Goal: Task Accomplishment & Management: Manage account settings

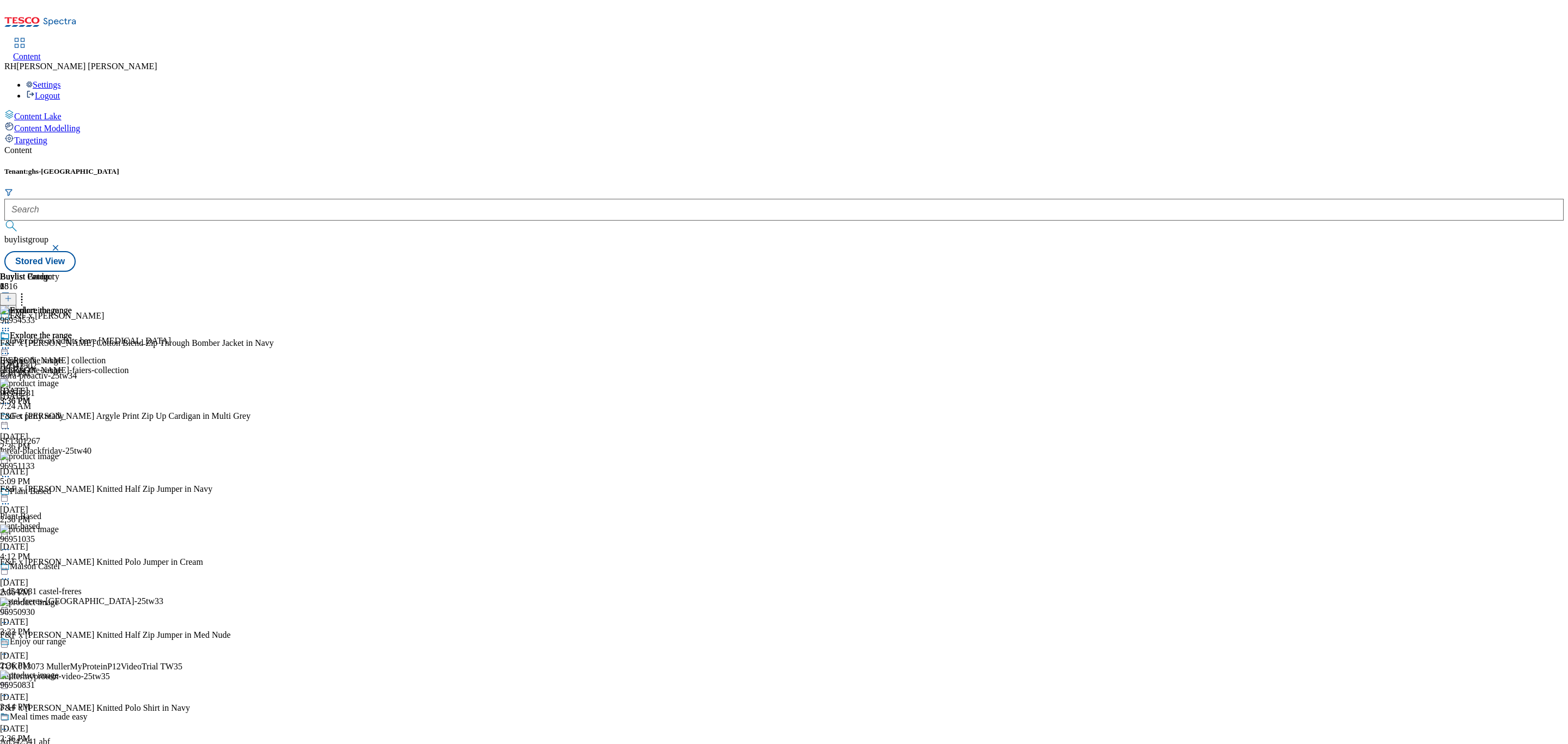
scroll to position [1654, 0]
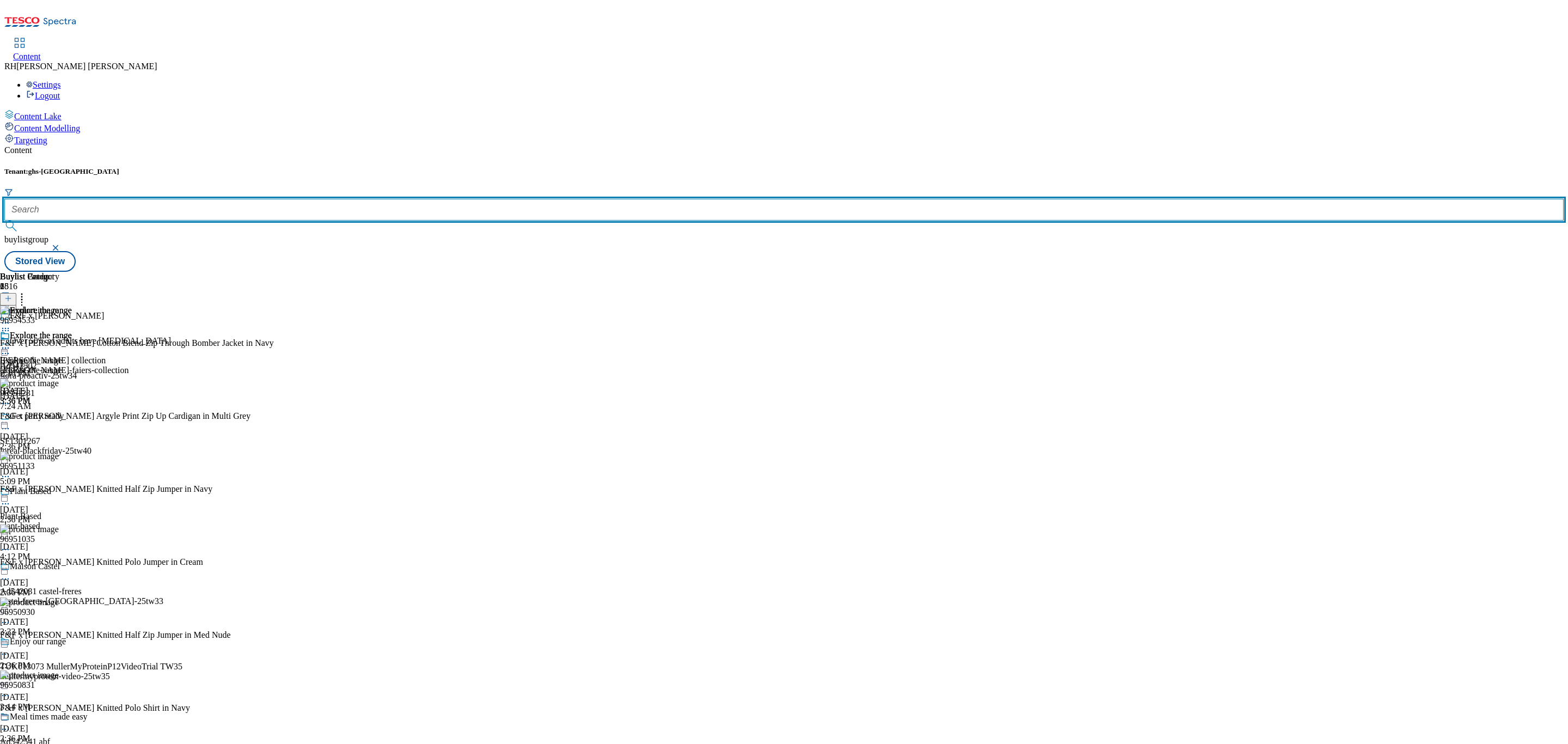
click at [259, 199] on input "text" at bounding box center [783, 210] width 1559 height 22
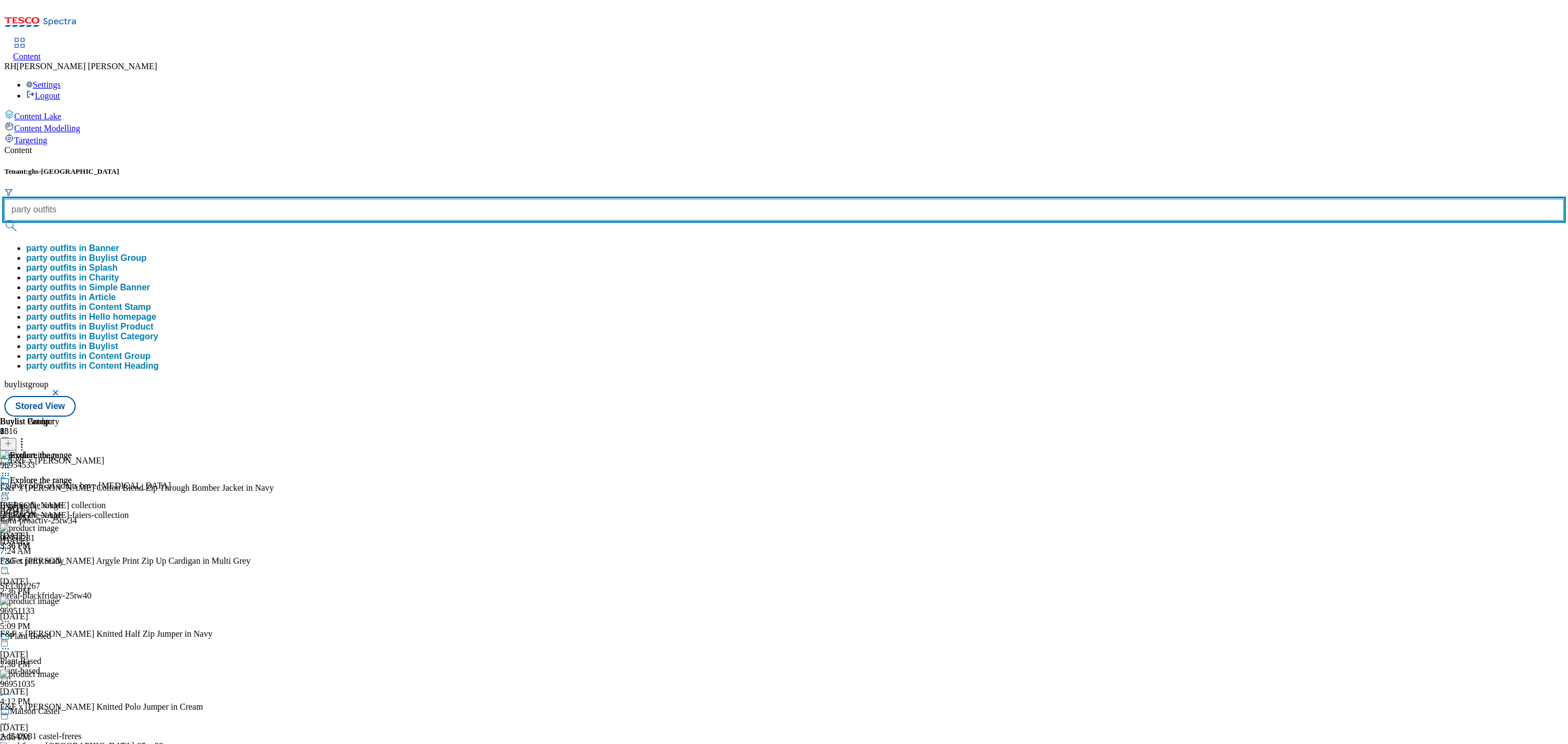
type input "party outfits"
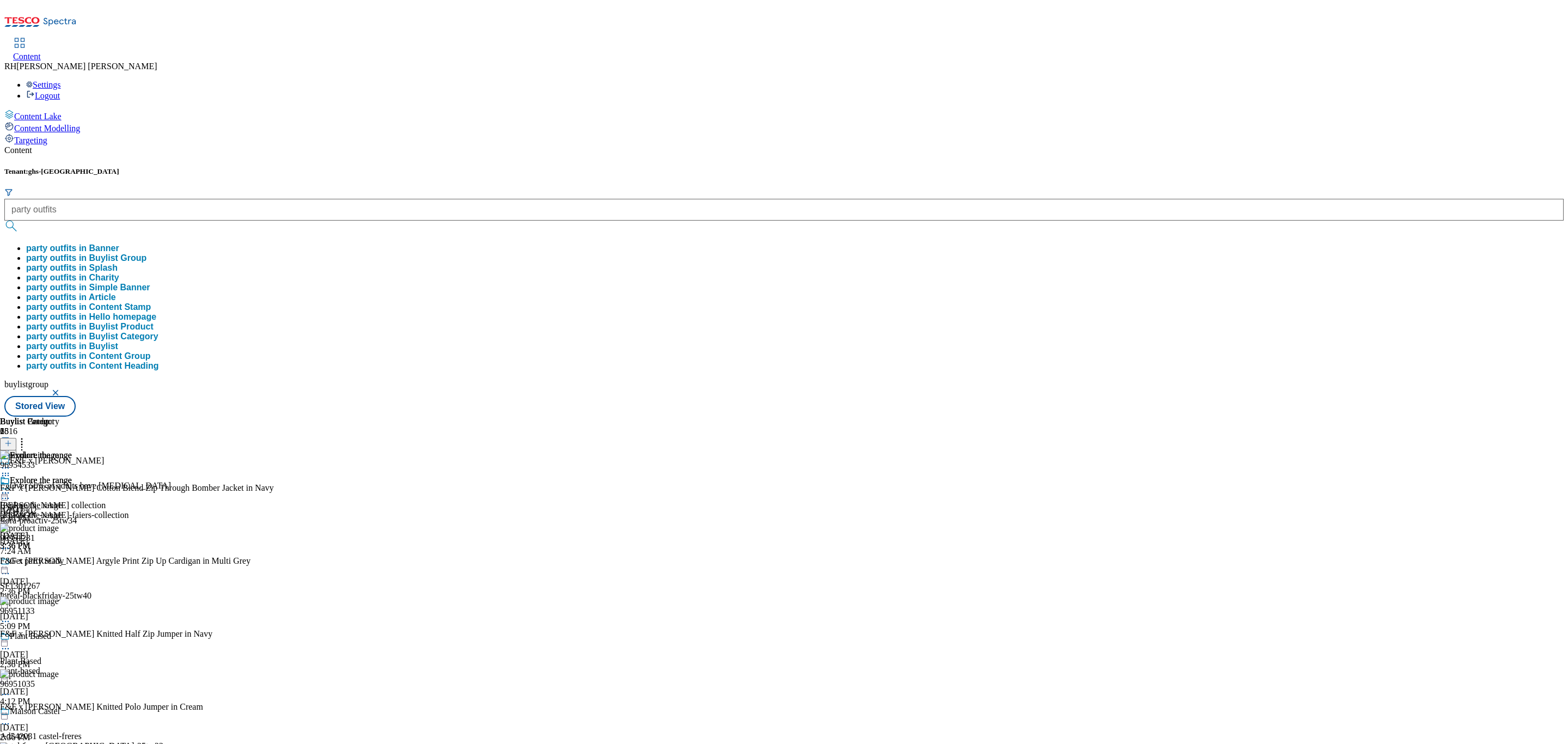
click at [146, 253] on button "party outfits in Buylist Group" at bounding box center [86, 258] width 120 height 10
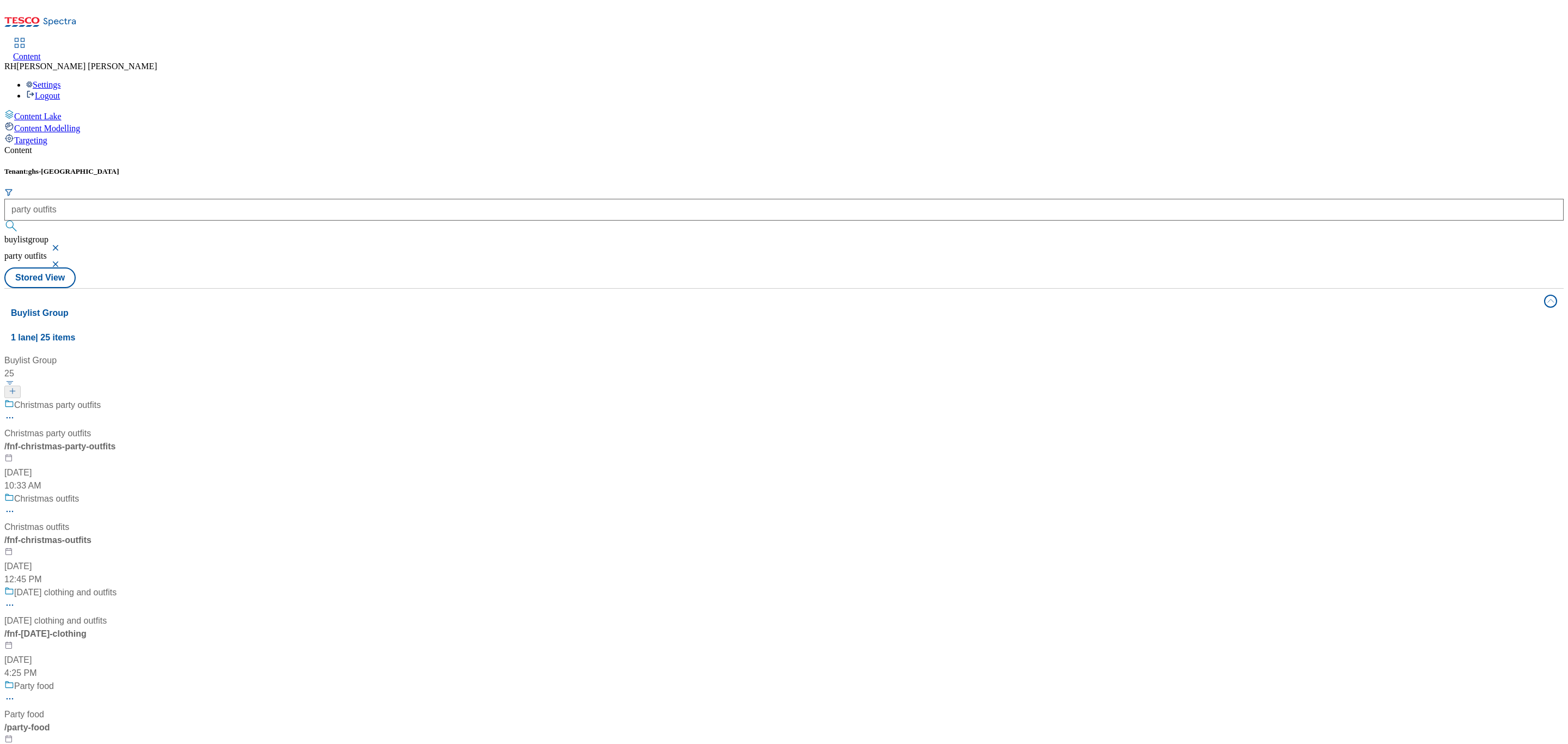
click at [140, 399] on div "Christmas party outfits Christmas party outfits / fnf-christmas-party-outfits O…" at bounding box center [72, 445] width 136 height 93
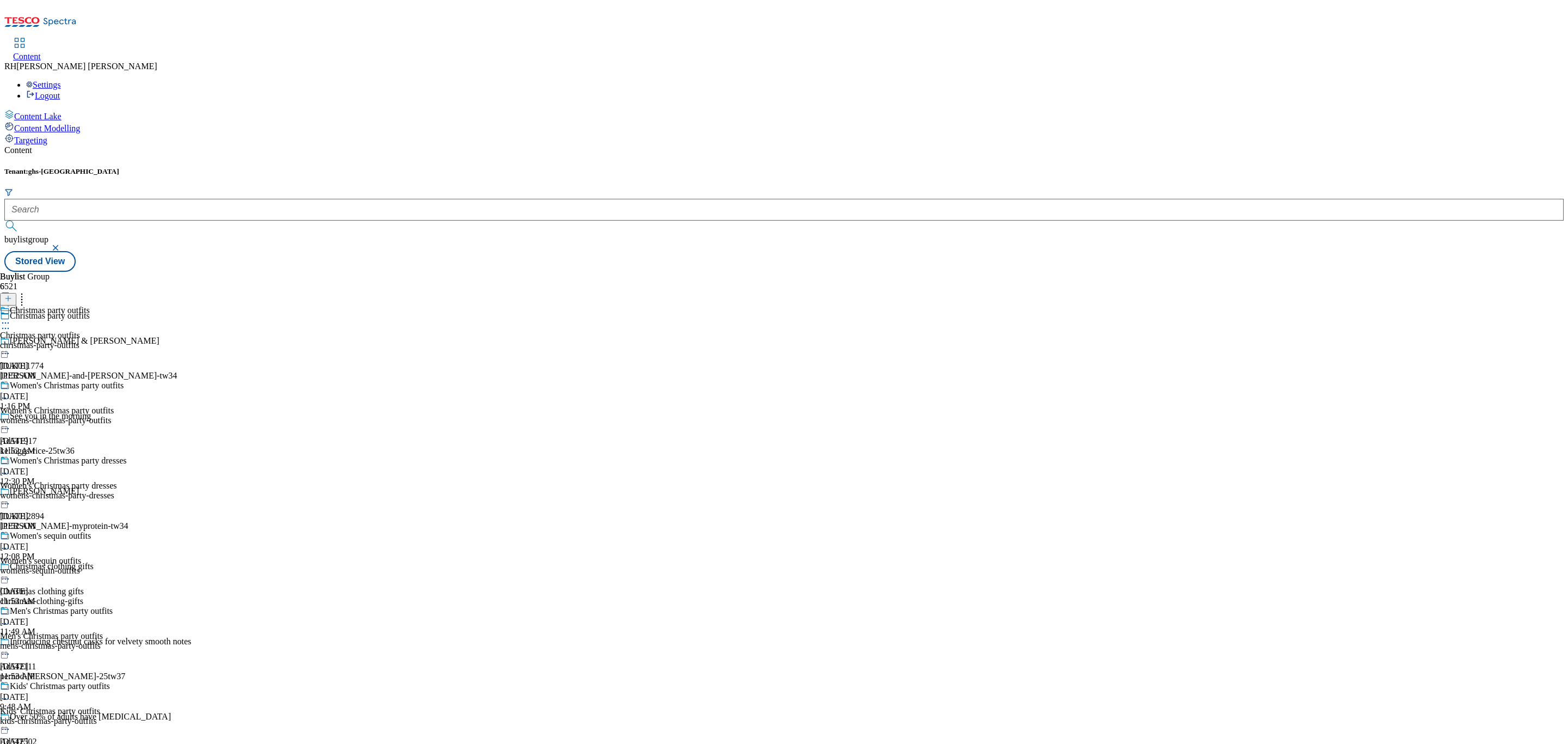
click at [126, 306] on div "Christmas party outfits Christmas party outfits christmas-party-outfits Oct 13,…" at bounding box center [63, 343] width 126 height 75
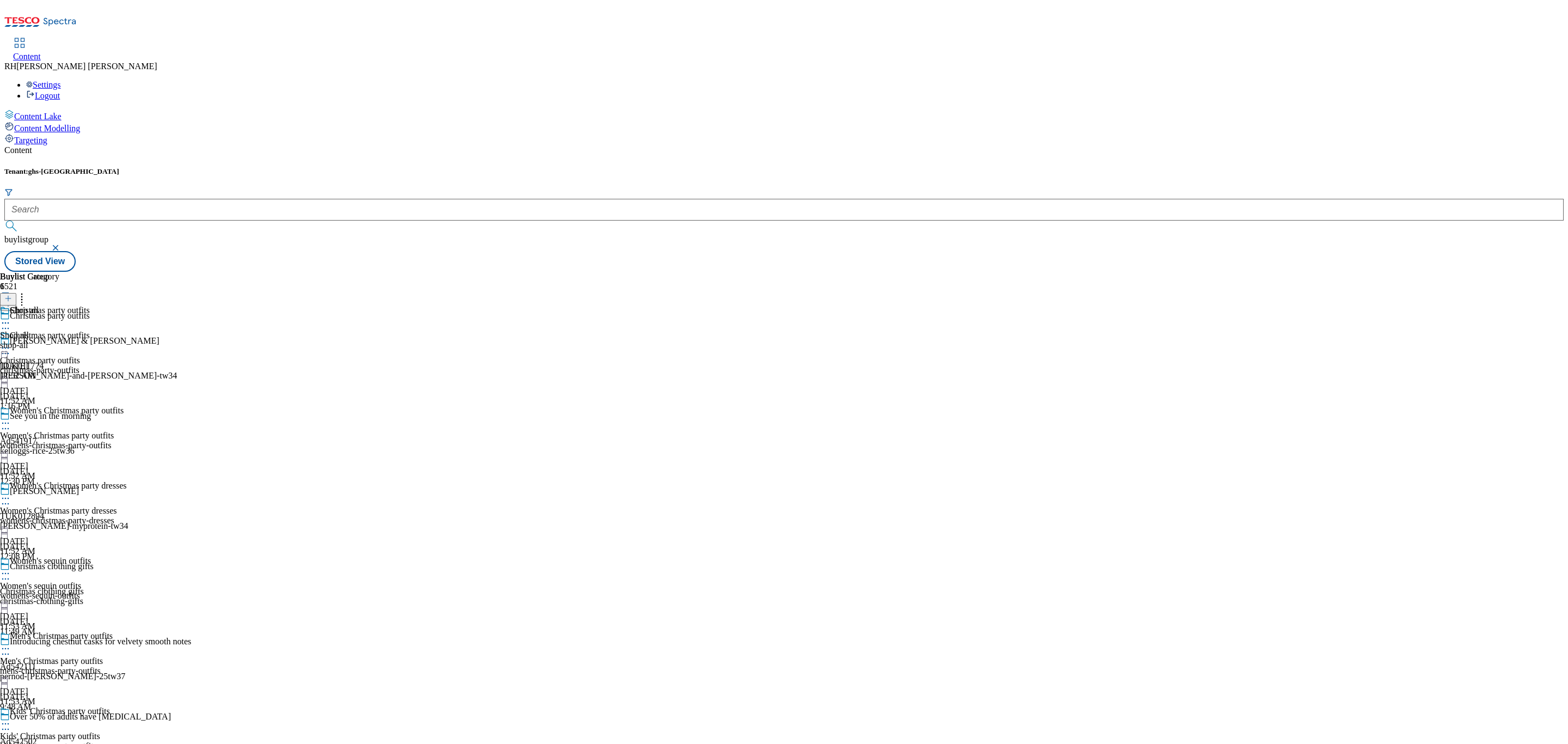
click at [11, 418] on icon at bounding box center [5, 423] width 11 height 11
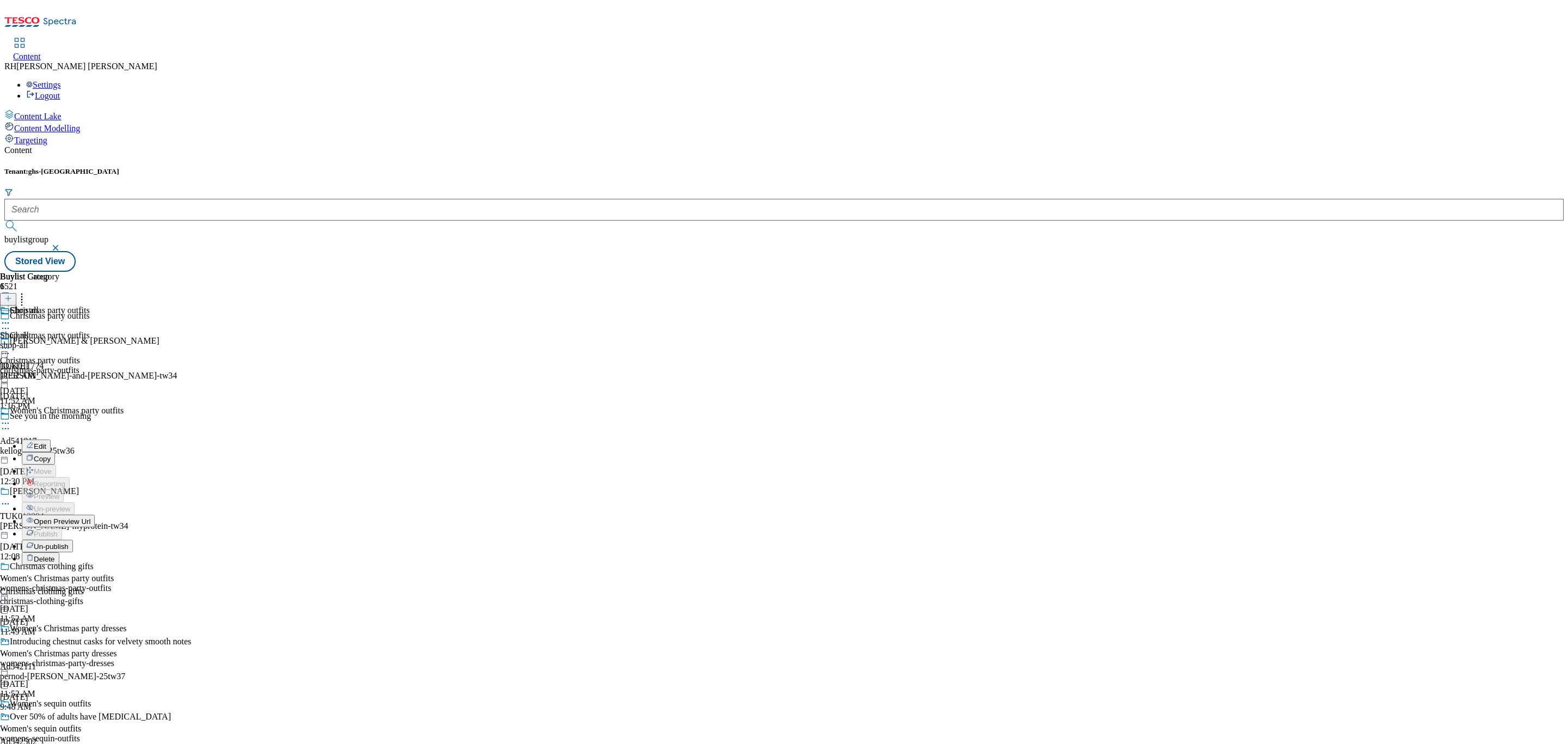
click at [11, 418] on icon at bounding box center [5, 423] width 11 height 11
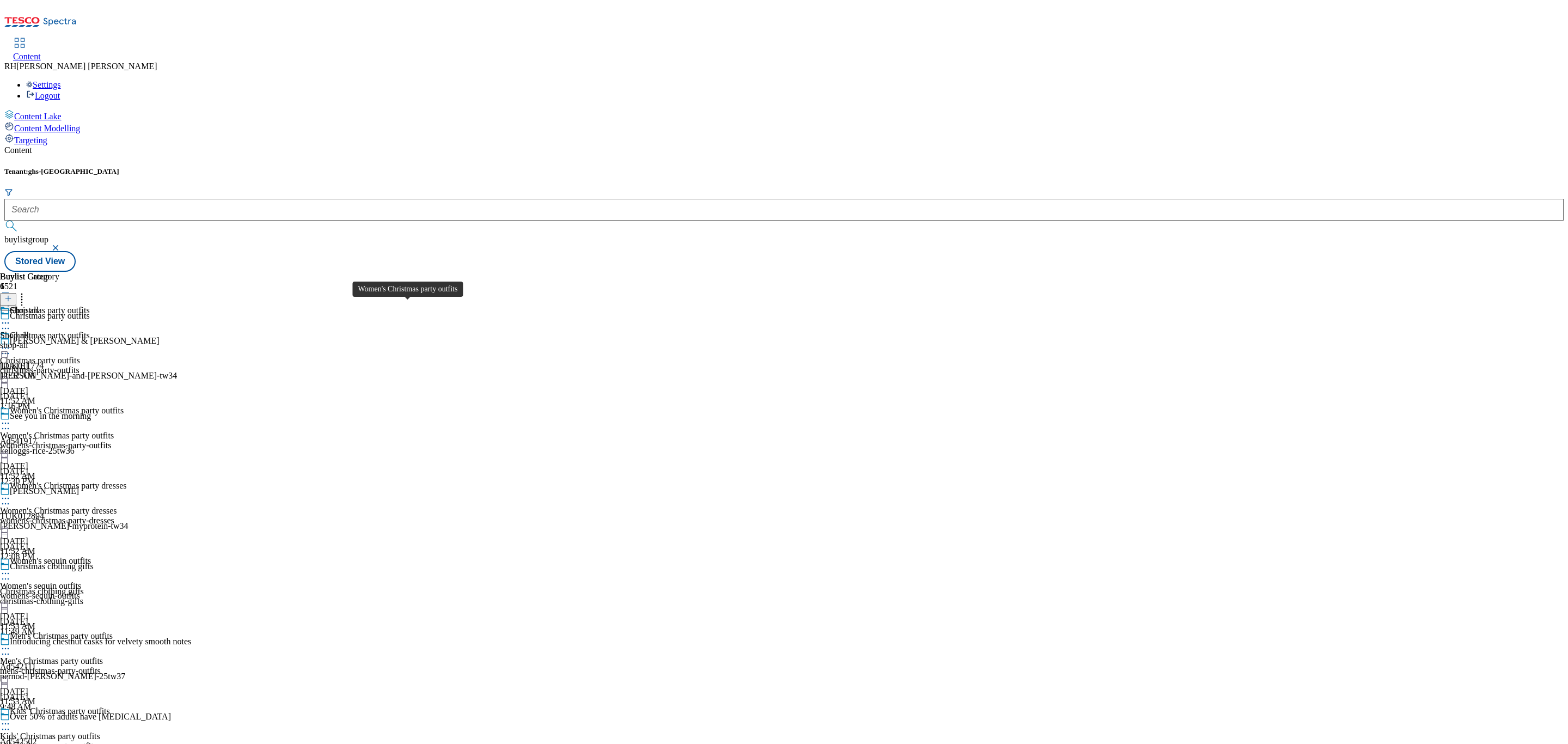
click at [114, 431] on span "Women's Christmas party outfits" at bounding box center [56, 436] width 114 height 10
drag, startPoint x: 446, startPoint y: 304, endPoint x: 464, endPoint y: 397, distance: 94.7
click at [126, 397] on div "Christmas party outfits Christmas party outfits christmas-party-outfits Oct 13,…" at bounding box center [63, 556] width 126 height 451
click at [126, 441] on div "womens-christmas-party-outfits" at bounding box center [63, 446] width 126 height 10
drag, startPoint x: 464, startPoint y: 335, endPoint x: 470, endPoint y: 368, distance: 33.5
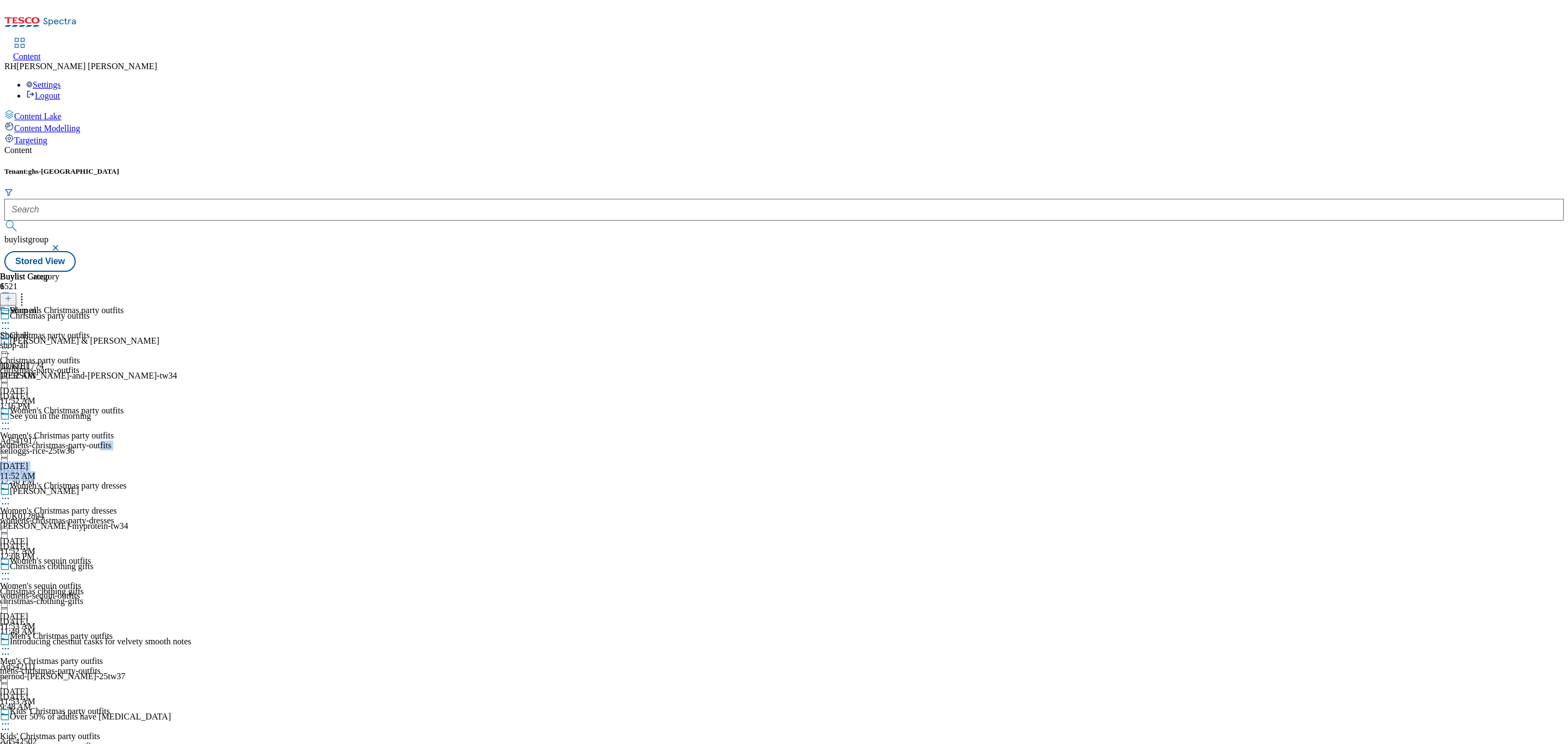
click at [126, 406] on div "Women's Christmas party outfits Women's Christmas party outfits womens-christma…" at bounding box center [63, 444] width 126 height 75
click at [28, 292] on icon at bounding box center [21, 297] width 11 height 11
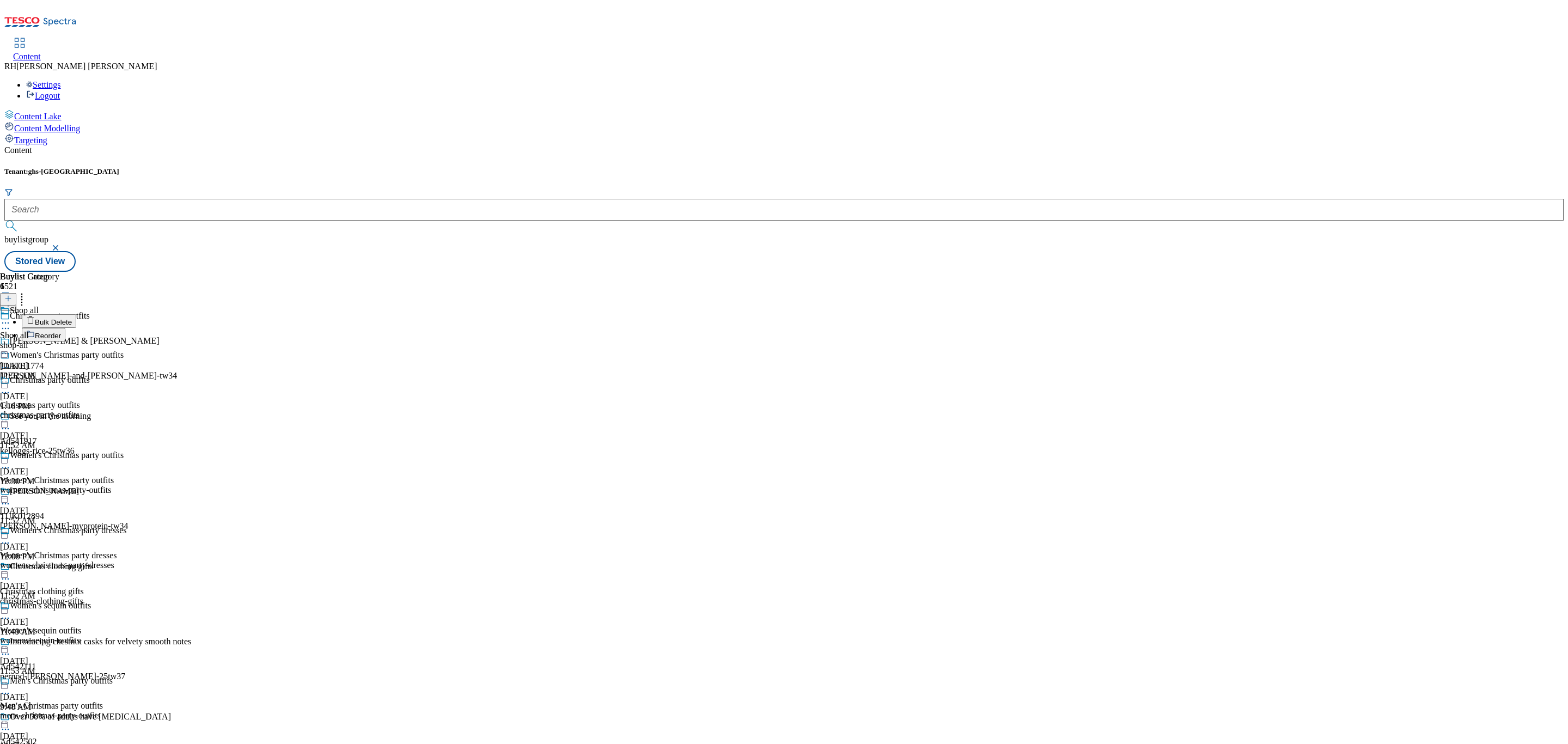
click at [61, 332] on span "Reorder" at bounding box center [48, 336] width 26 height 8
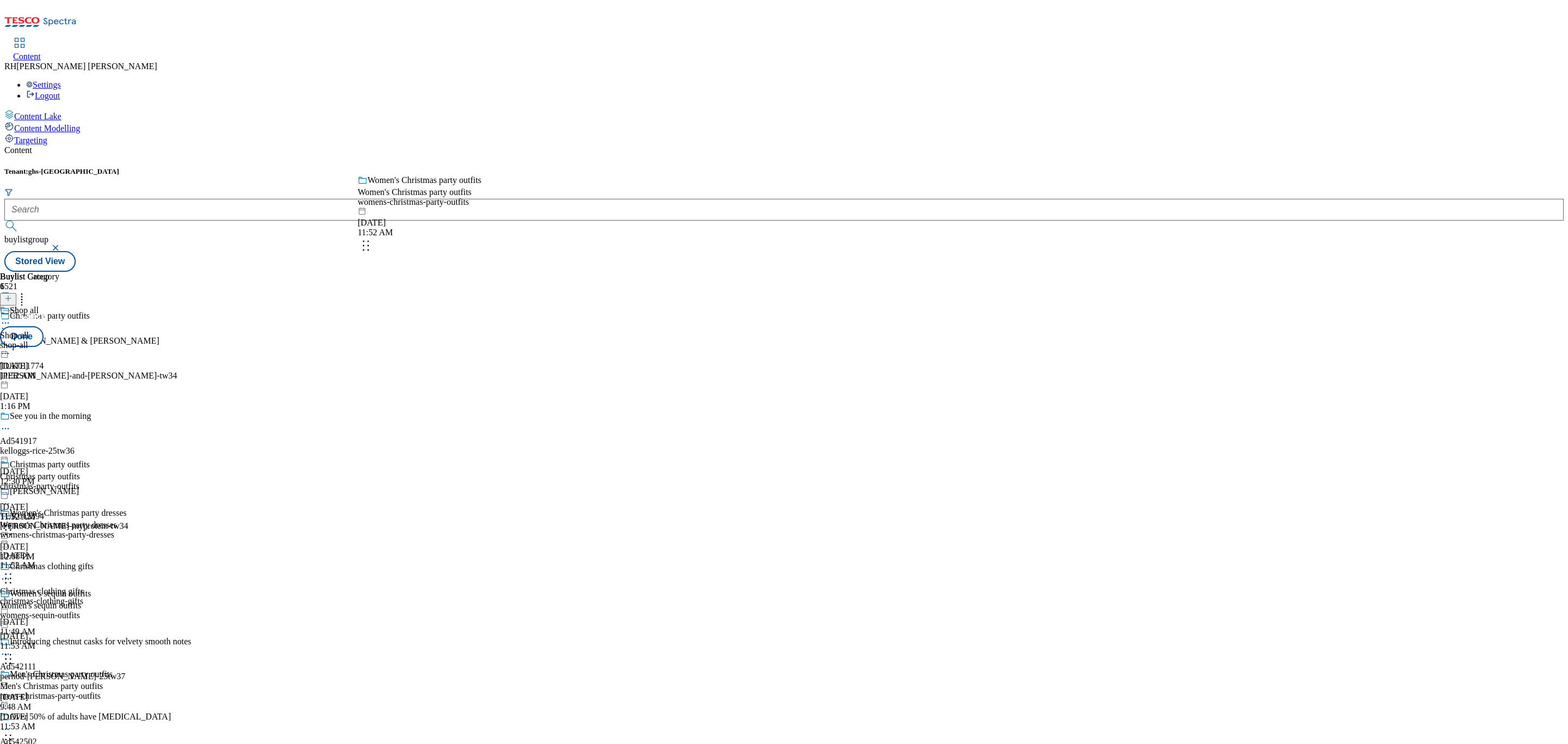
drag, startPoint x: 502, startPoint y: 342, endPoint x: 501, endPoint y: 227, distance: 115.0
click at [501, 227] on body "Icons icon_account icon_add icon_backward_link icon_basket icon_benefits icon_c…" at bounding box center [783, 138] width 1559 height 267
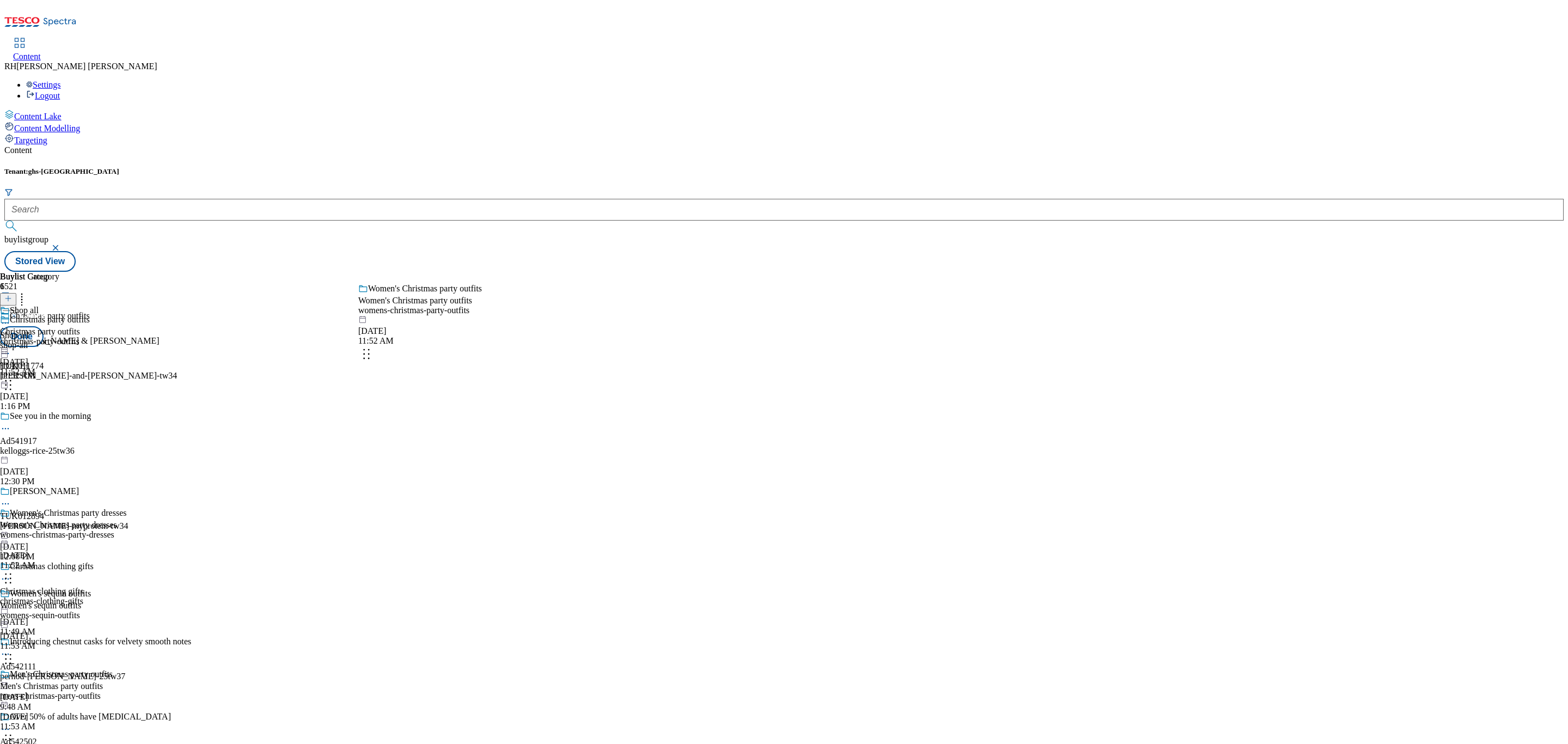
drag, startPoint x: 505, startPoint y: 231, endPoint x: 504, endPoint y: 339, distance: 108.0
click at [504, 272] on body "Icons icon_account icon_add icon_backward_link icon_basket icon_benefits icon_c…" at bounding box center [783, 138] width 1559 height 267
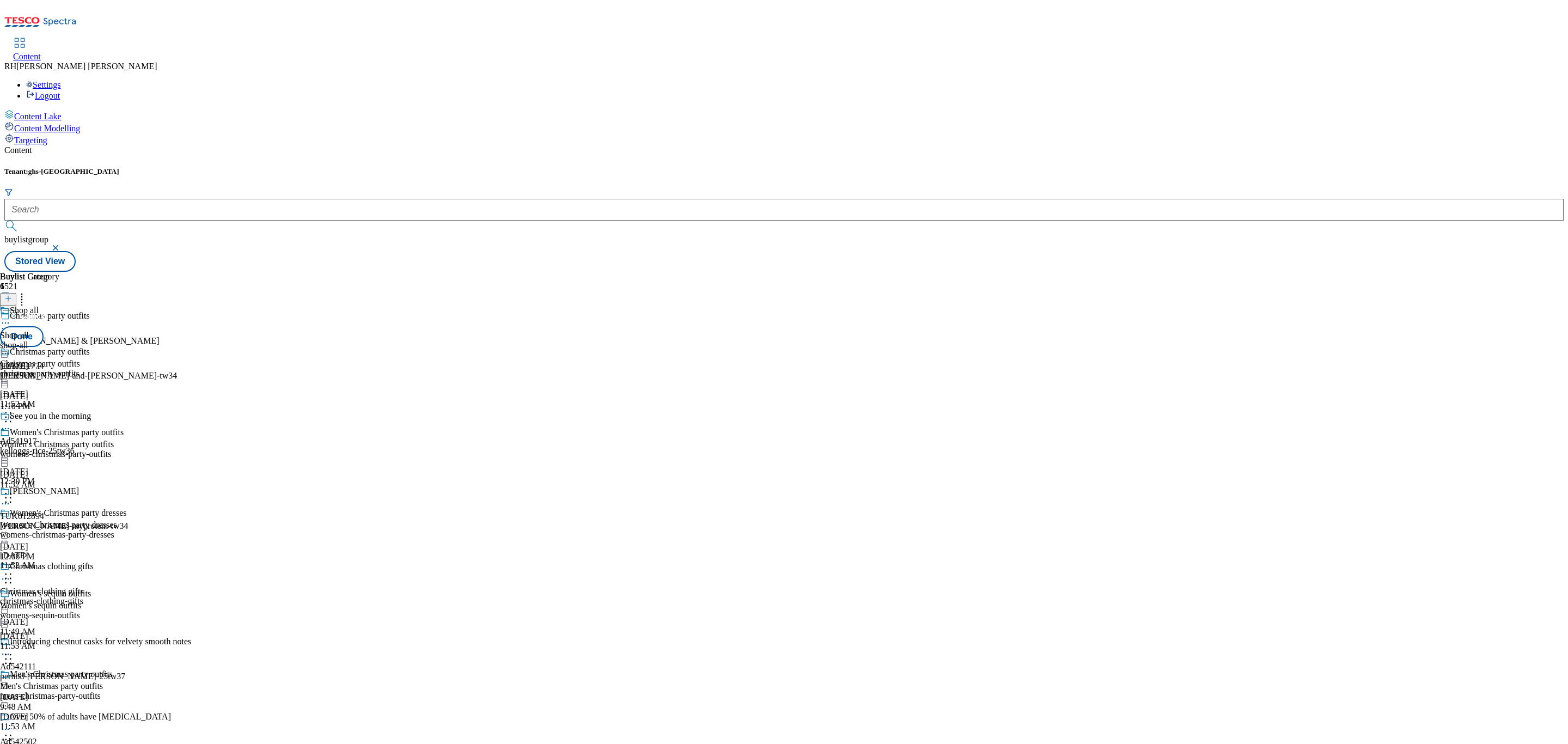
scroll to position [332, 0]
drag, startPoint x: 500, startPoint y: 462, endPoint x: 498, endPoint y: 245, distance: 217.0
click at [498, 245] on body "Icons icon_account icon_add icon_backward_link icon_basket icon_benefits icon_c…" at bounding box center [783, 138] width 1559 height 267
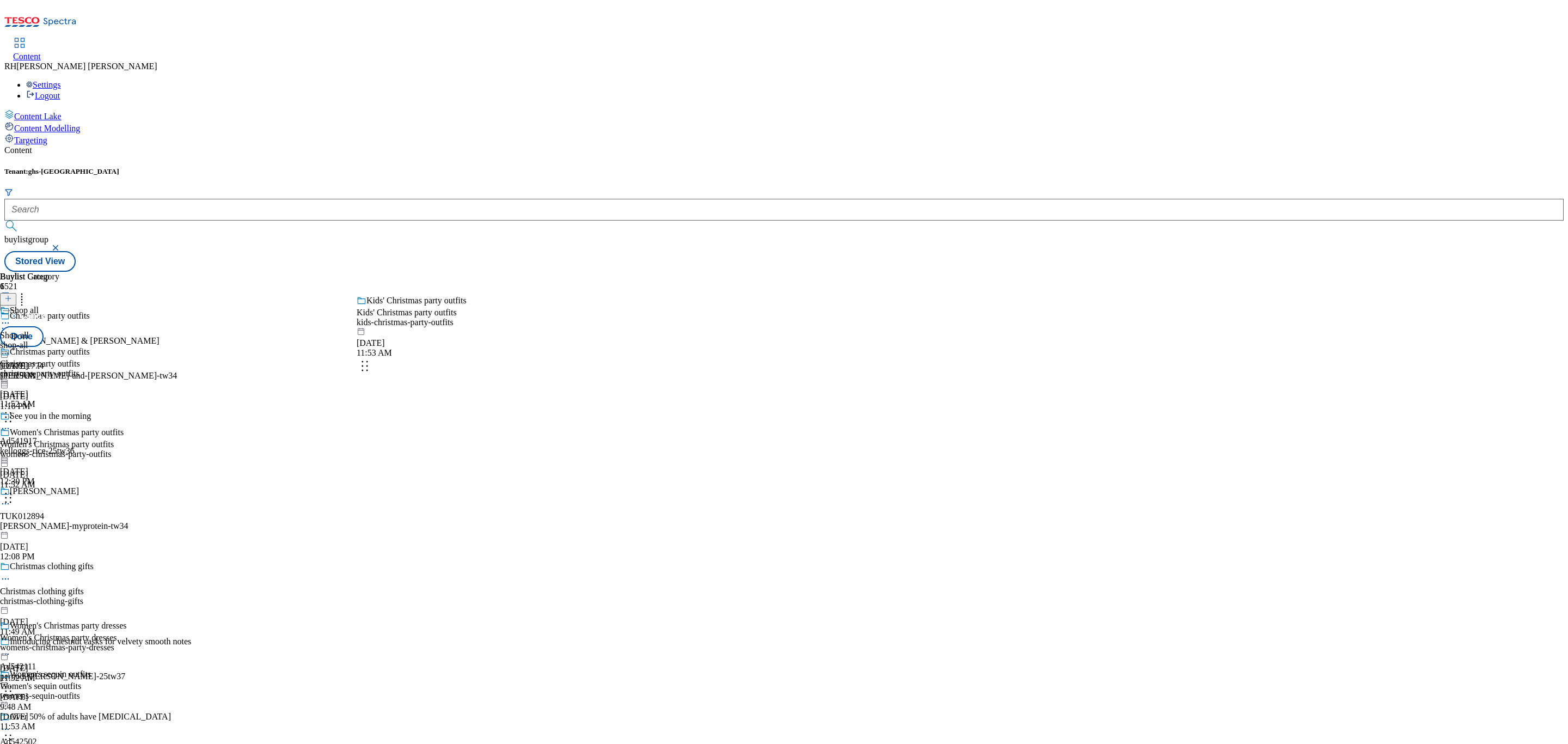
drag, startPoint x: 496, startPoint y: 476, endPoint x: 497, endPoint y: 345, distance: 131.0
click at [497, 272] on body "Icons icon_account icon_add icon_backward_link icon_basket icon_benefits icon_c…" at bounding box center [783, 138] width 1559 height 267
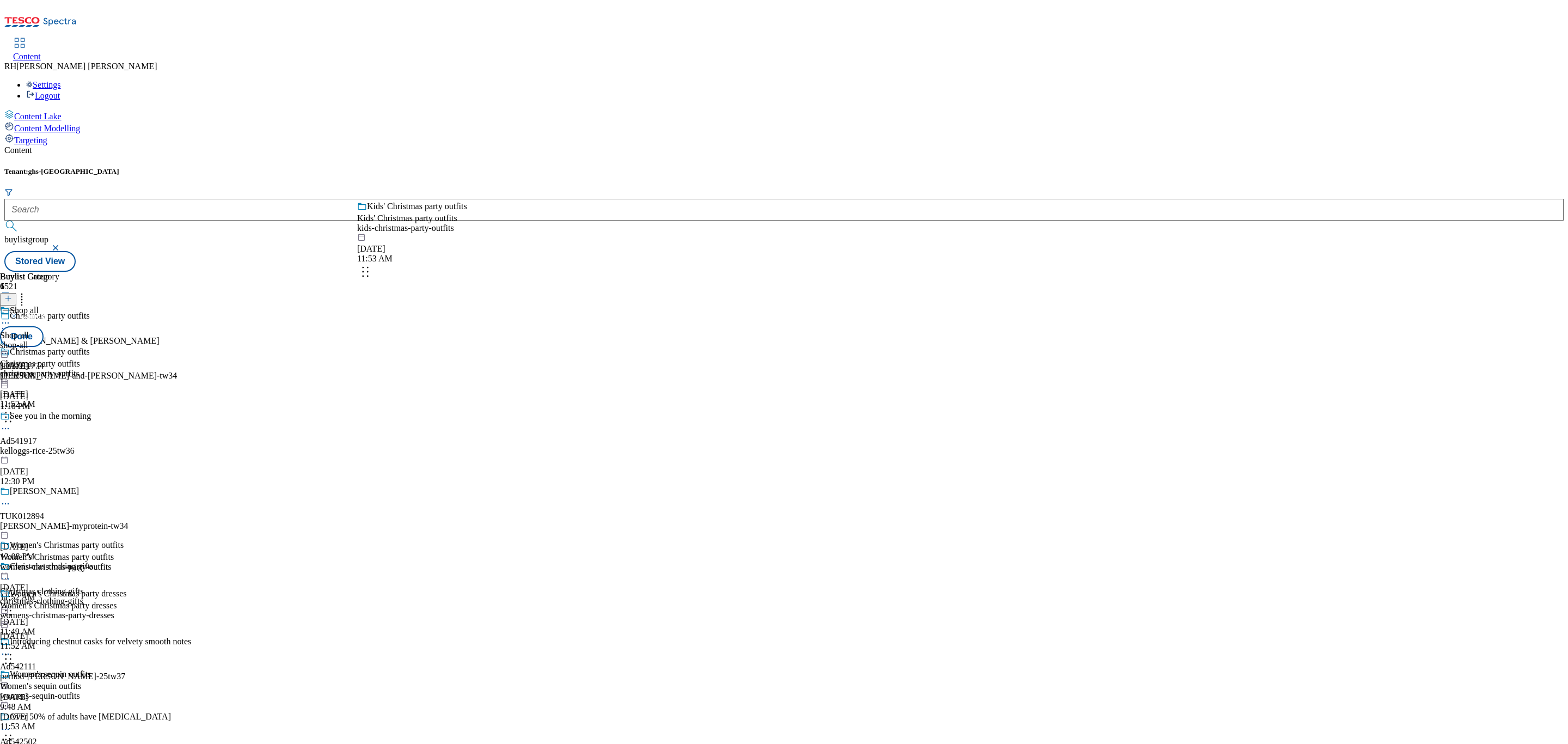
drag, startPoint x: 502, startPoint y: 370, endPoint x: 503, endPoint y: 257, distance: 113.0
click at [503, 257] on body "Icons icon_account icon_add icon_backward_link icon_basket icon_benefits icon_c…" at bounding box center [783, 138] width 1559 height 267
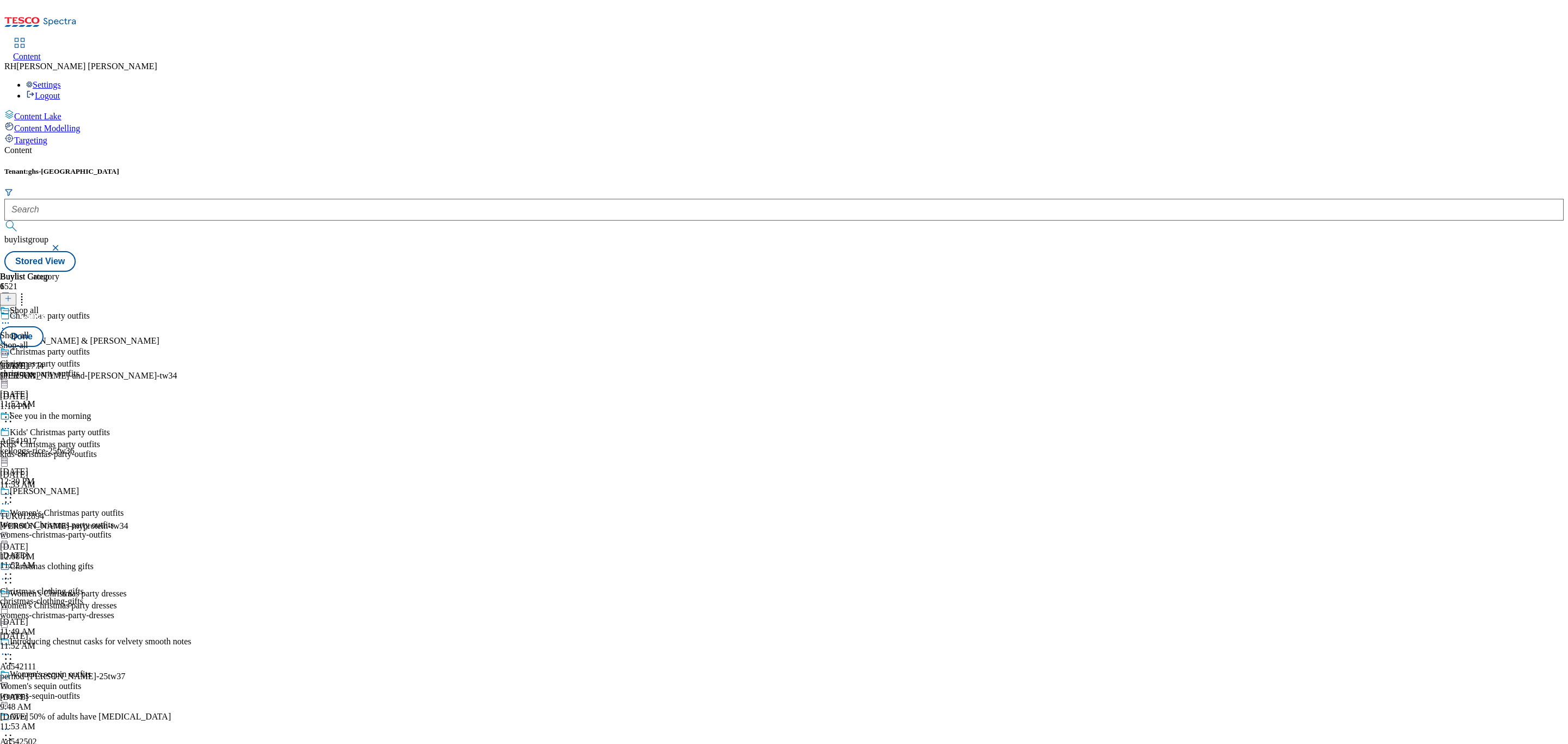
scroll to position [0, 0]
click at [464, 272] on body "Icons icon_account icon_add icon_backward_link icon_basket icon_benefits icon_c…" at bounding box center [783, 138] width 1559 height 267
click at [461, 272] on body "Icons icon_account icon_add icon_backward_link icon_basket icon_benefits icon_c…" at bounding box center [783, 138] width 1559 height 267
click at [455, 232] on body "Icons icon_account icon_add icon_backward_link icon_basket icon_benefits icon_c…" at bounding box center [783, 138] width 1559 height 267
click at [44, 326] on button "Done" at bounding box center [21, 336] width 44 height 21
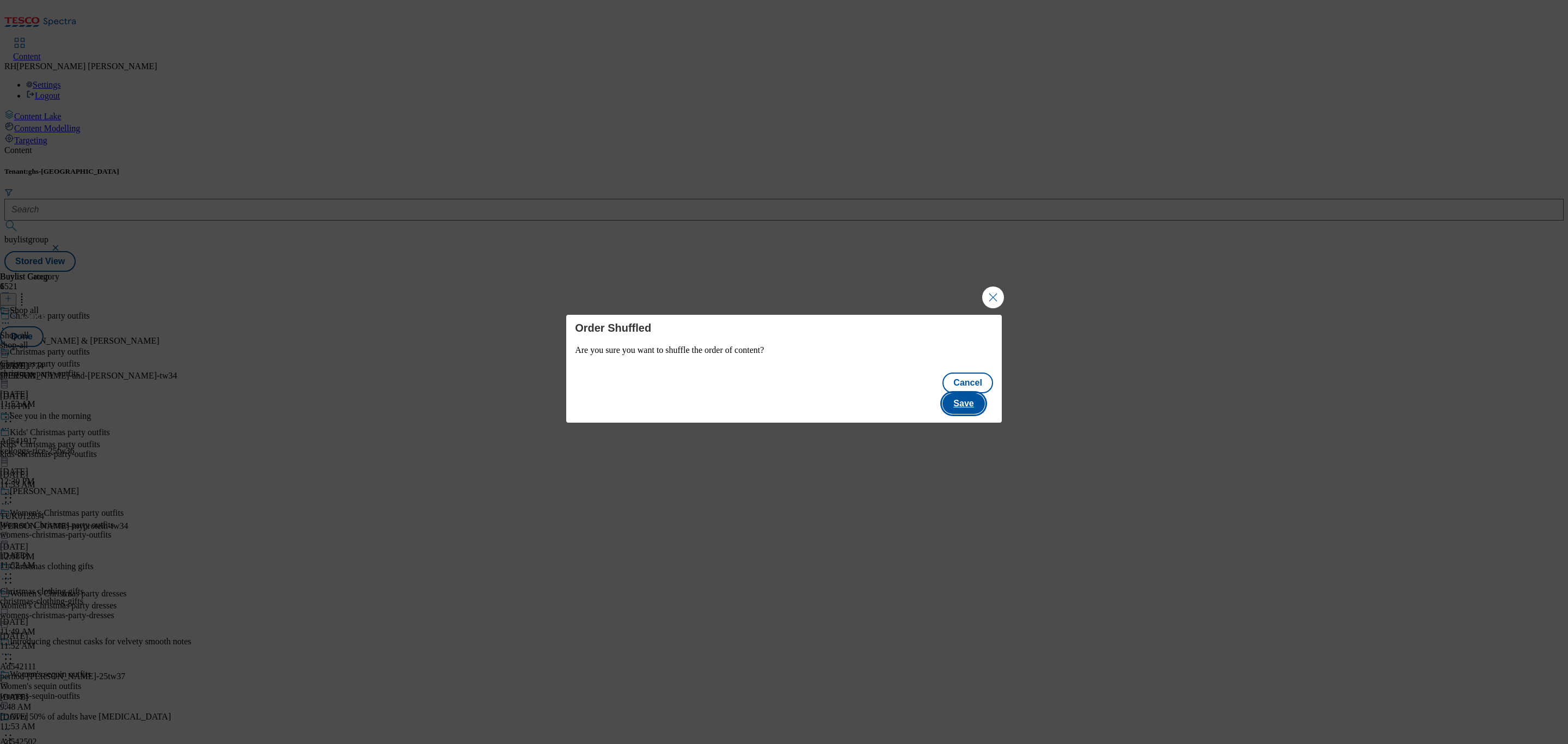
click at [978, 395] on button "Save" at bounding box center [963, 403] width 42 height 21
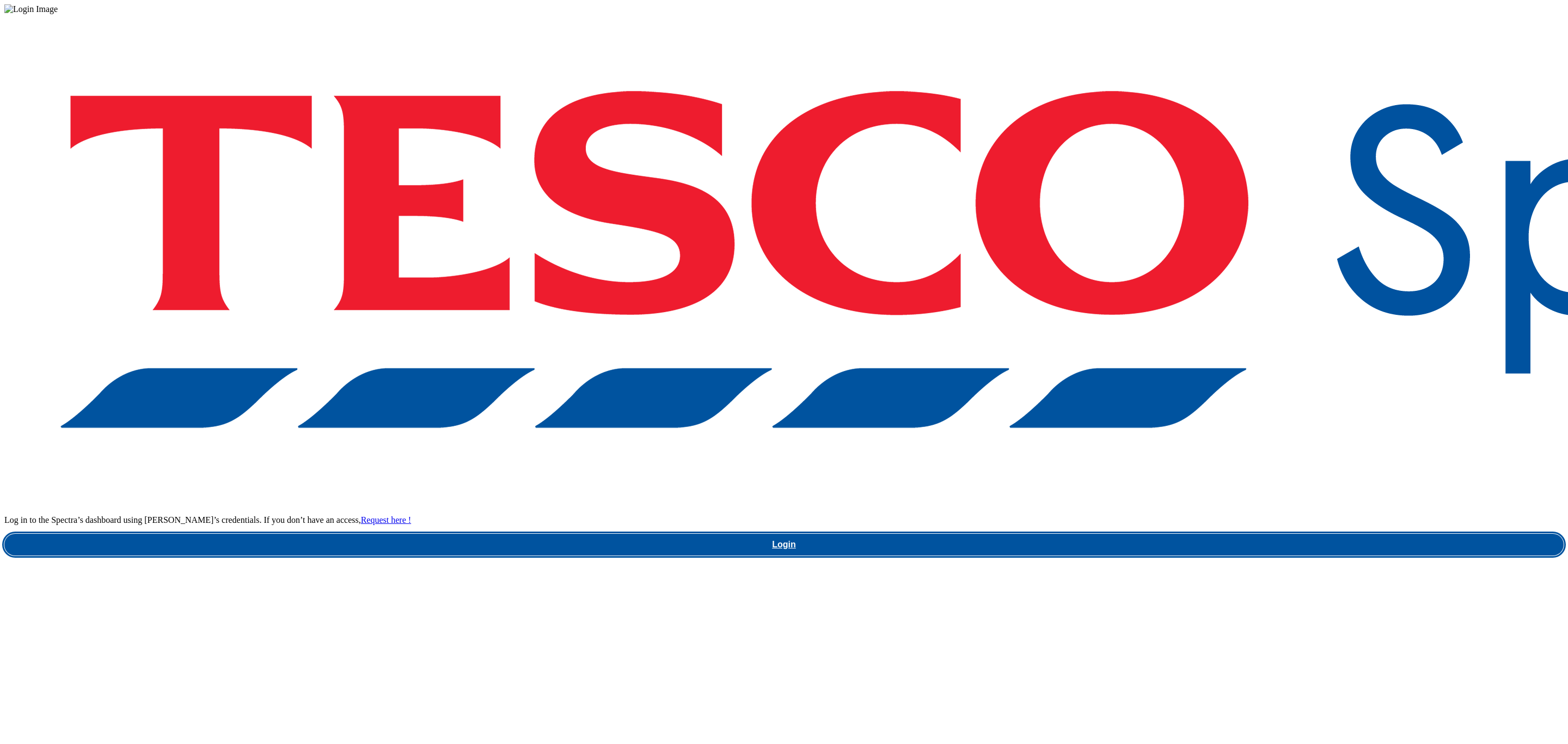
click at [1175, 534] on link "Login" at bounding box center [783, 544] width 1559 height 22
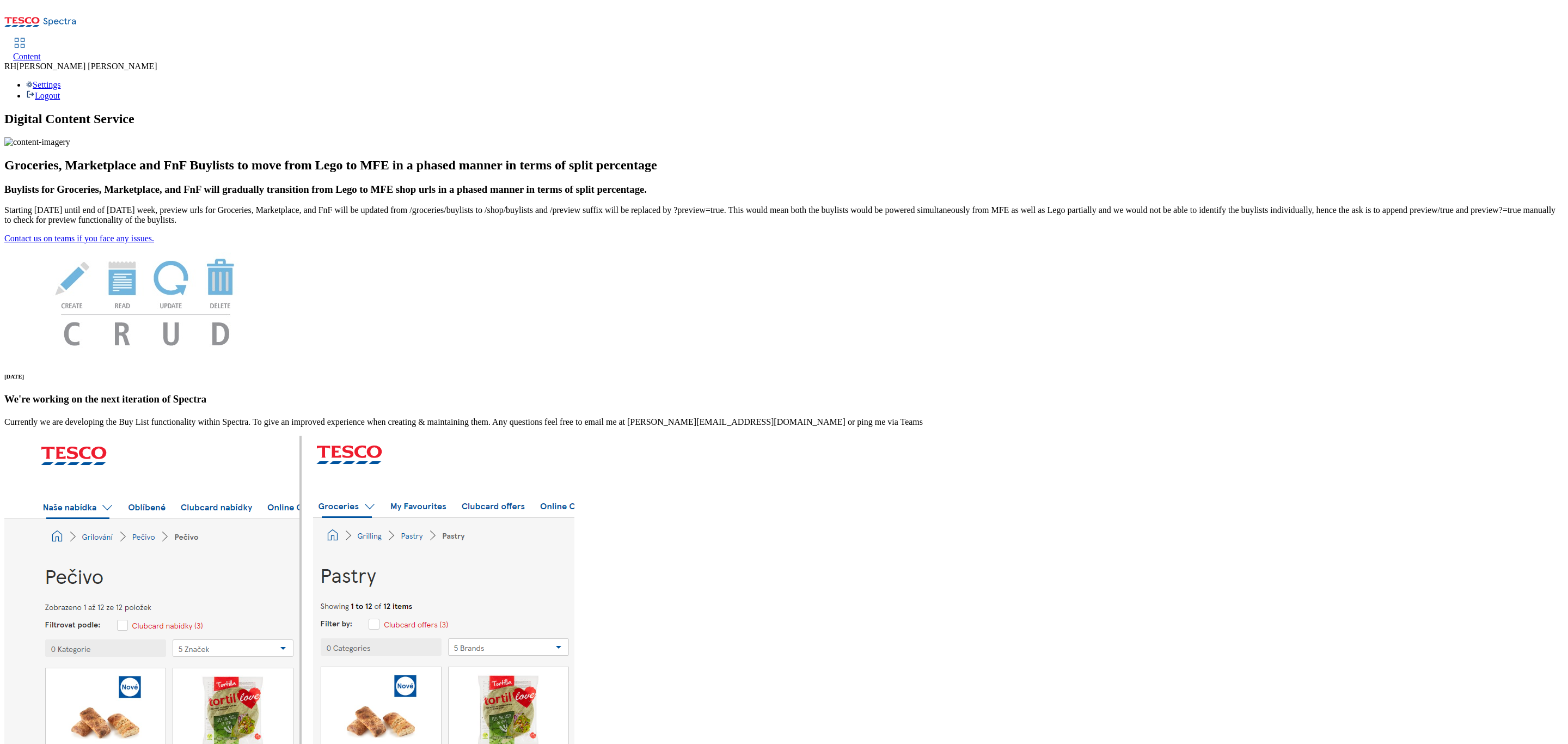
click at [41, 52] on div "Content" at bounding box center [26, 56] width 28 height 10
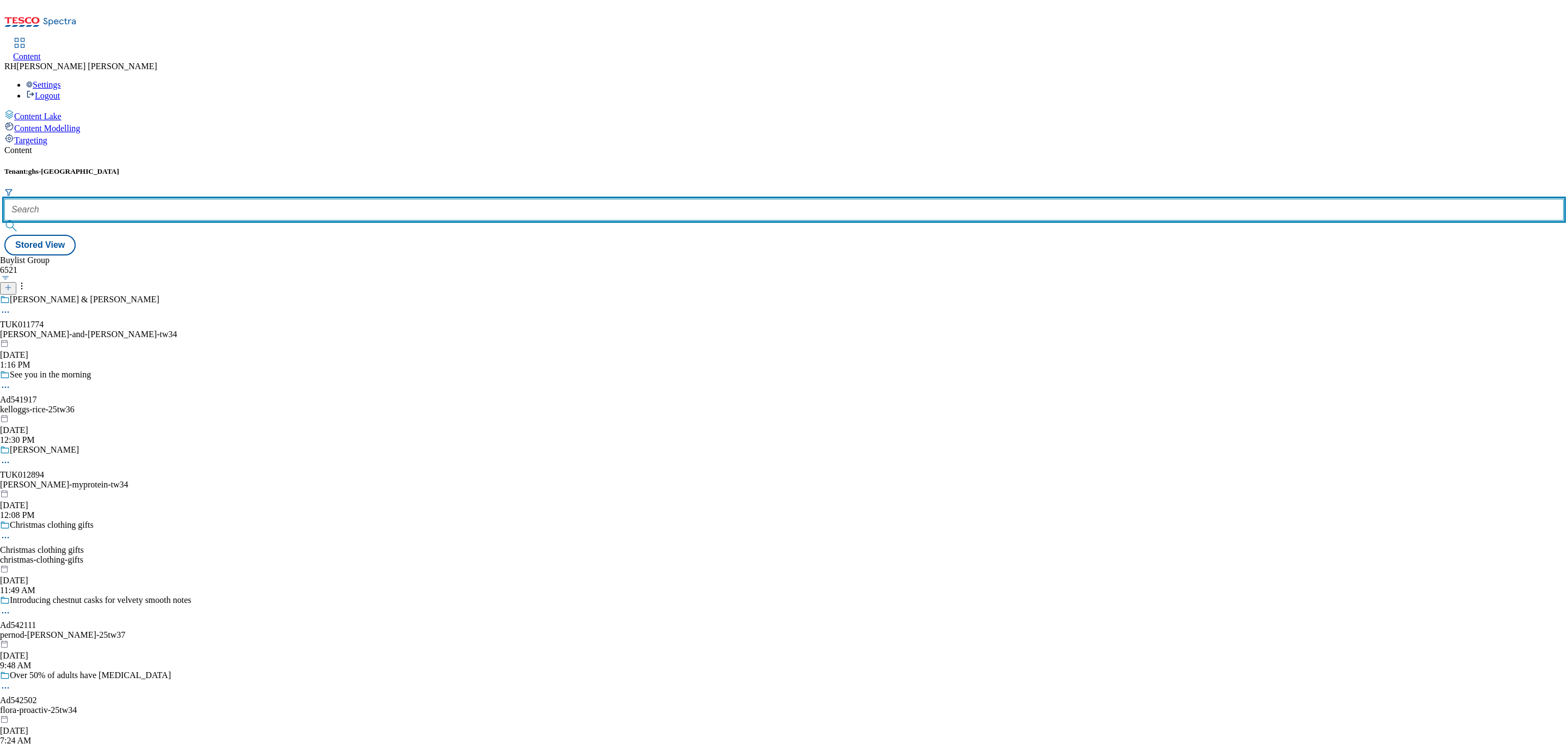
click at [259, 199] on input "text" at bounding box center [783, 210] width 1559 height 22
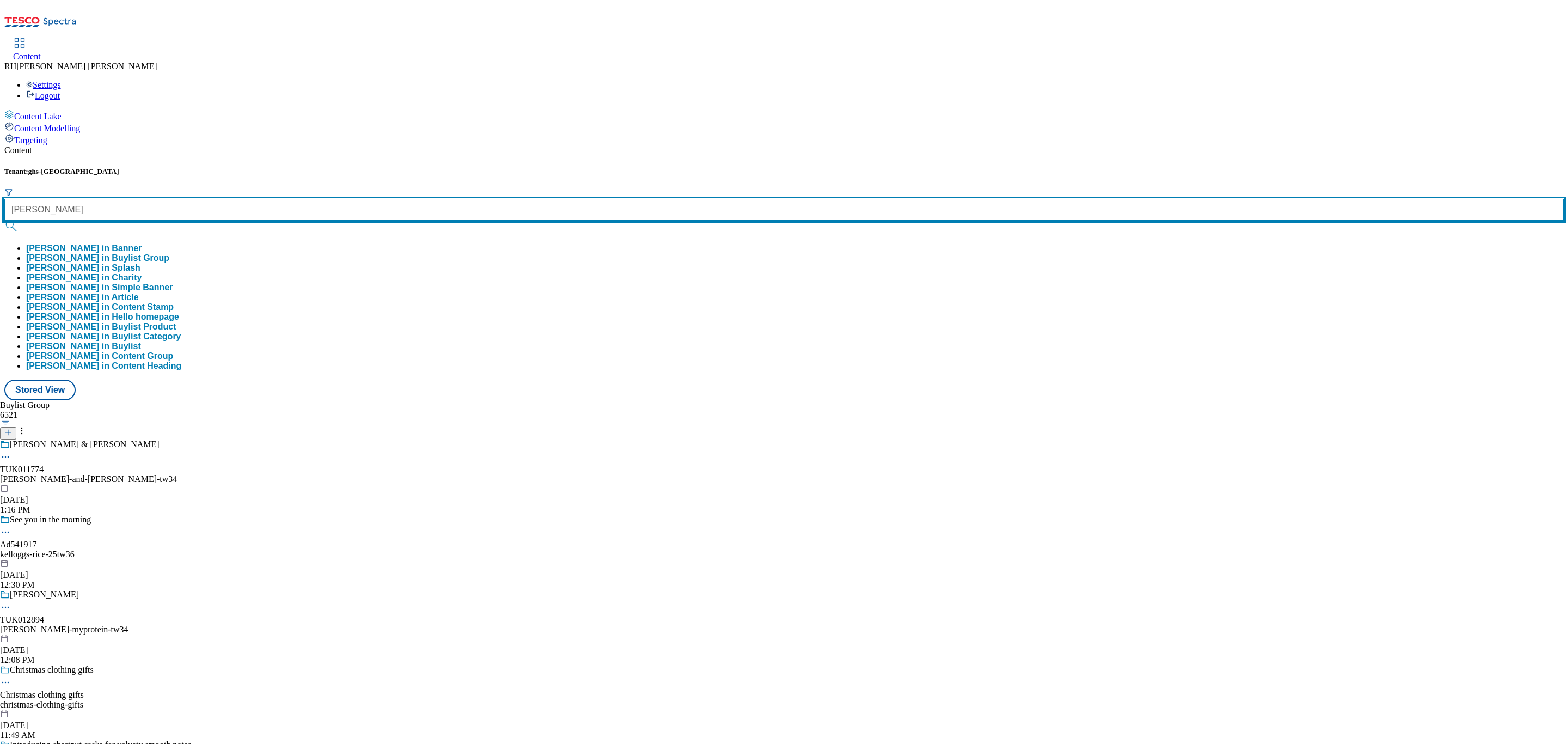
type input "samantha faiers"
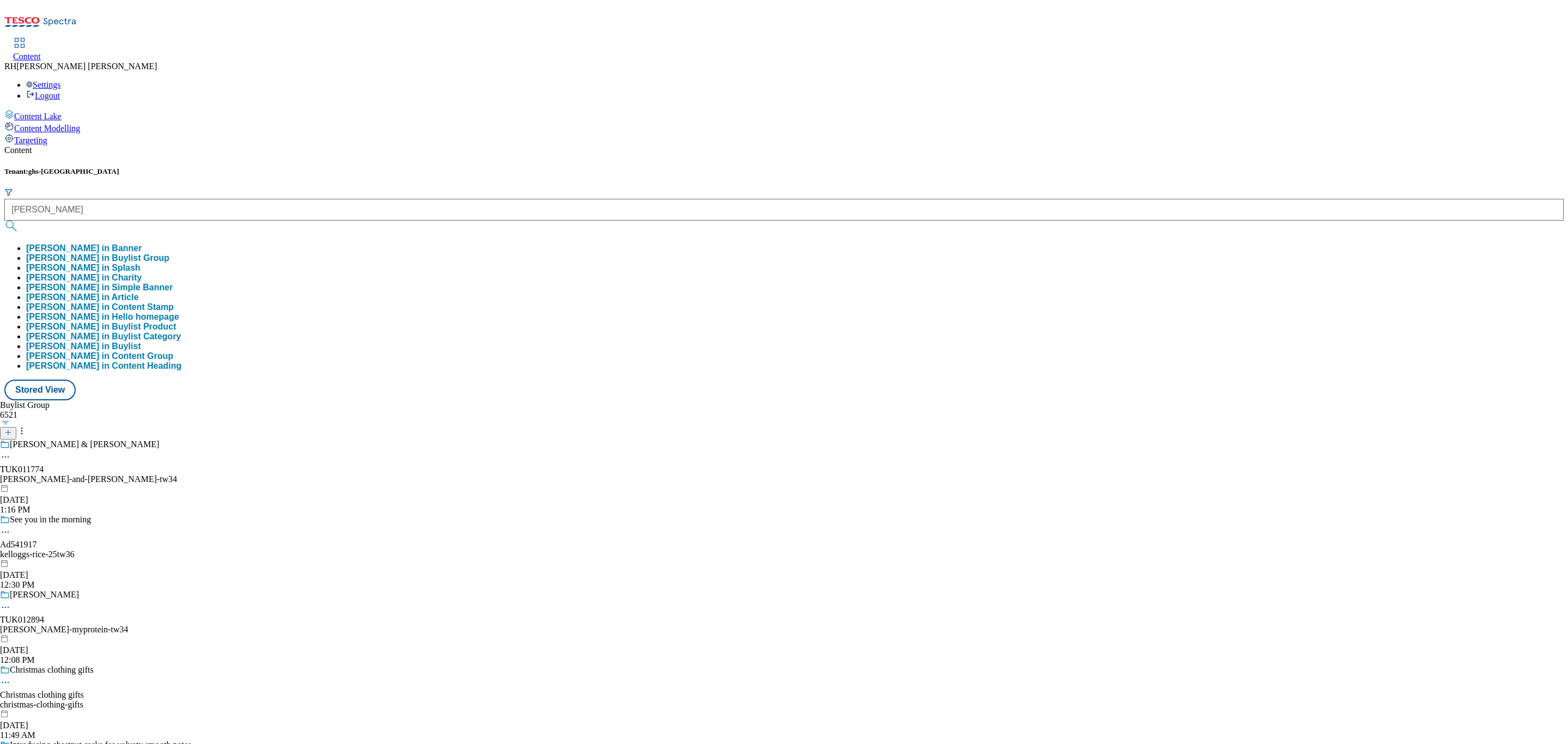
click at [169, 253] on button "samantha faiers in Buylist Group" at bounding box center [97, 258] width 143 height 10
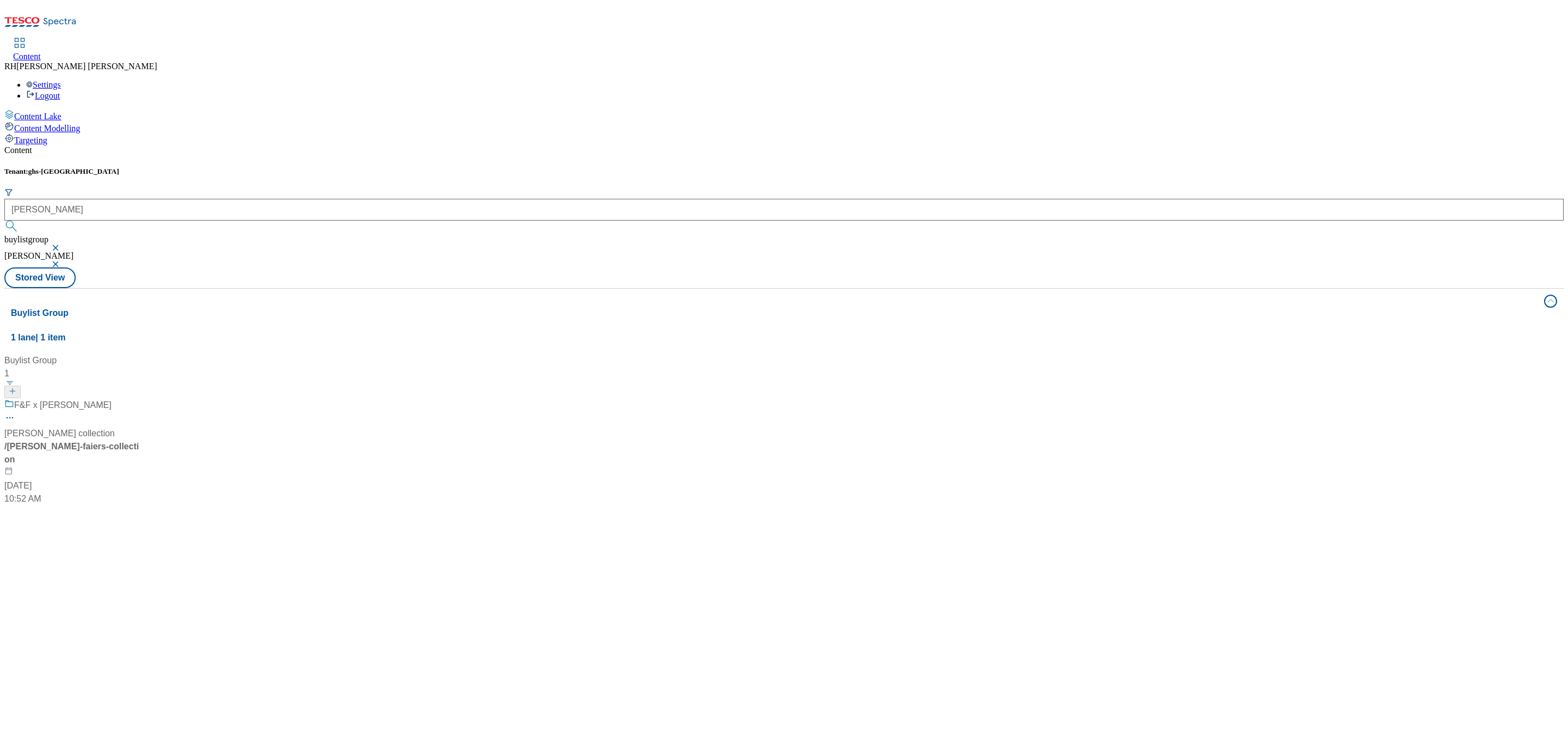
click at [140, 399] on div "F&F x Samantha Faiers" at bounding box center [72, 413] width 136 height 28
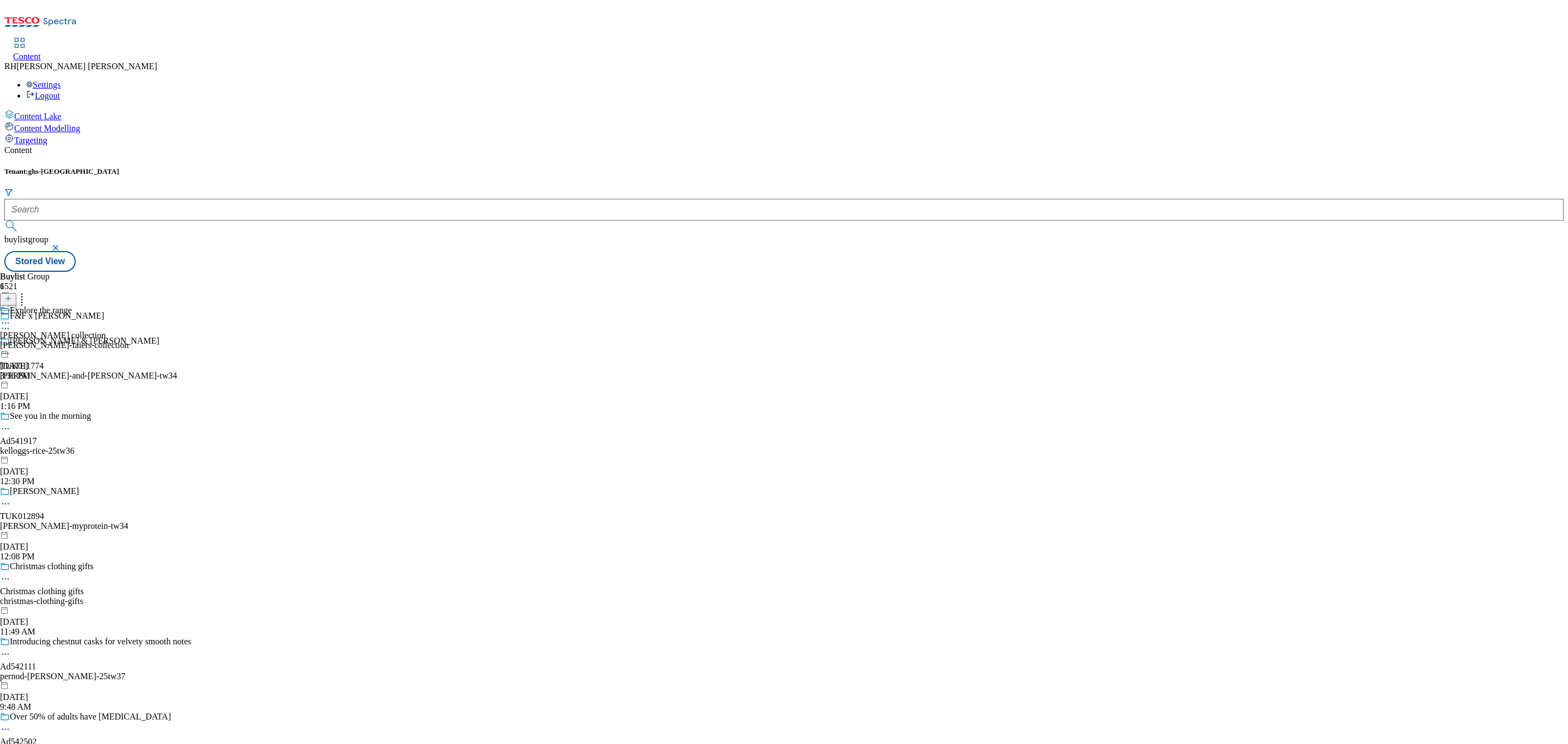
click at [128, 341] on div "samantha-faiers-collection" at bounding box center [64, 345] width 128 height 10
click at [72, 341] on div "explore-the-range" at bounding box center [36, 345] width 72 height 10
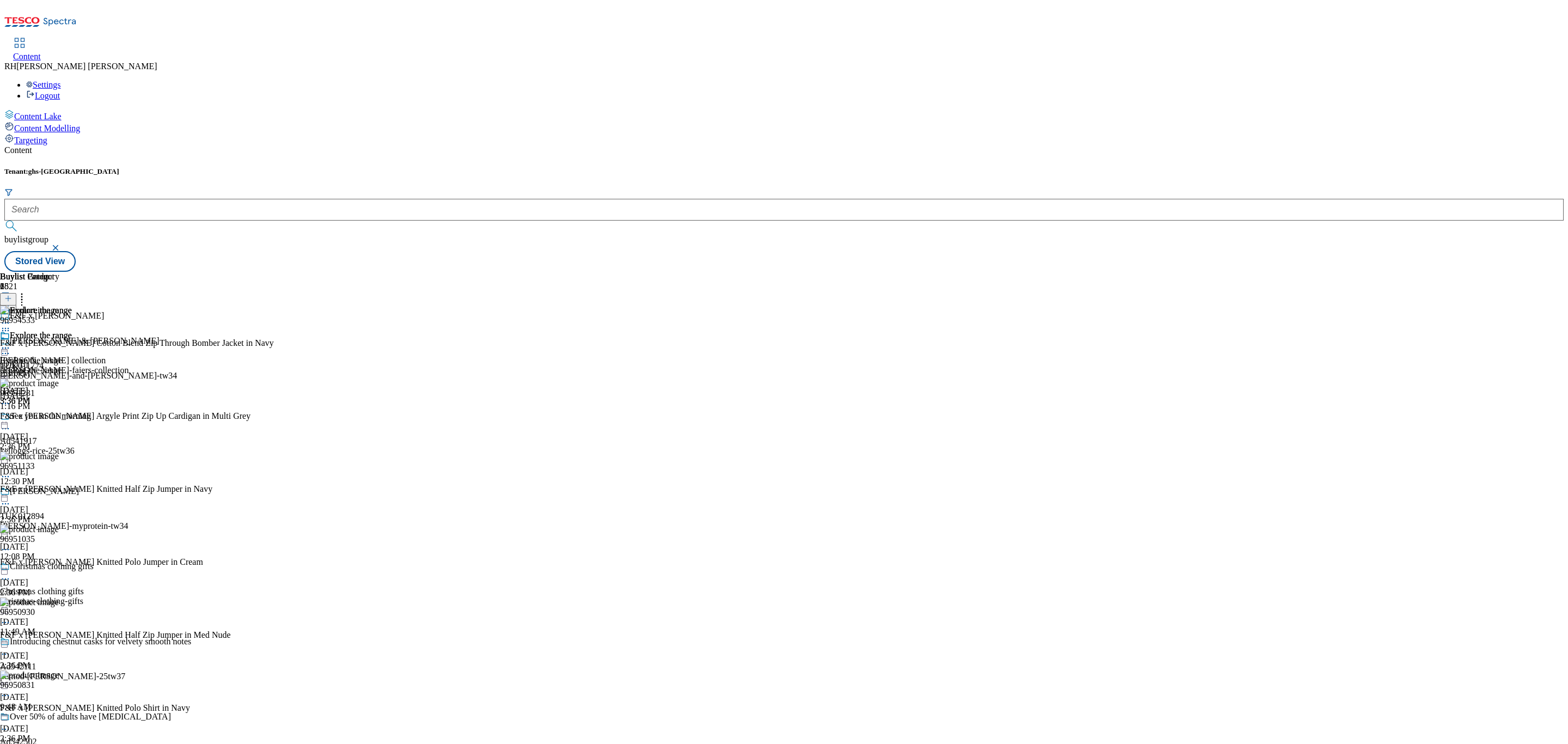
click at [11, 343] on icon at bounding box center [5, 348] width 11 height 11
click at [69, 467] on span "Un-publish" at bounding box center [51, 471] width 35 height 8
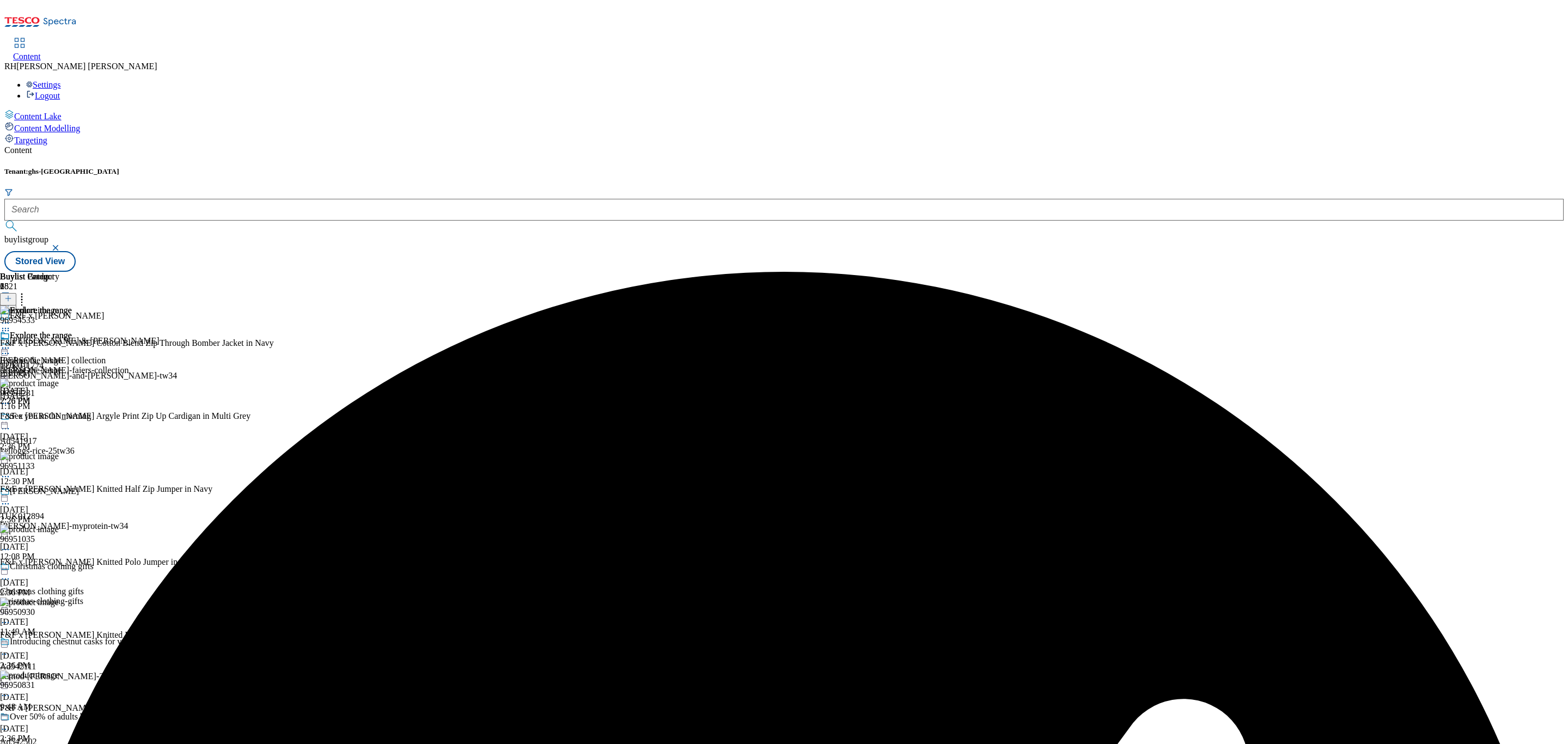
click at [11, 343] on icon at bounding box center [5, 348] width 11 height 11
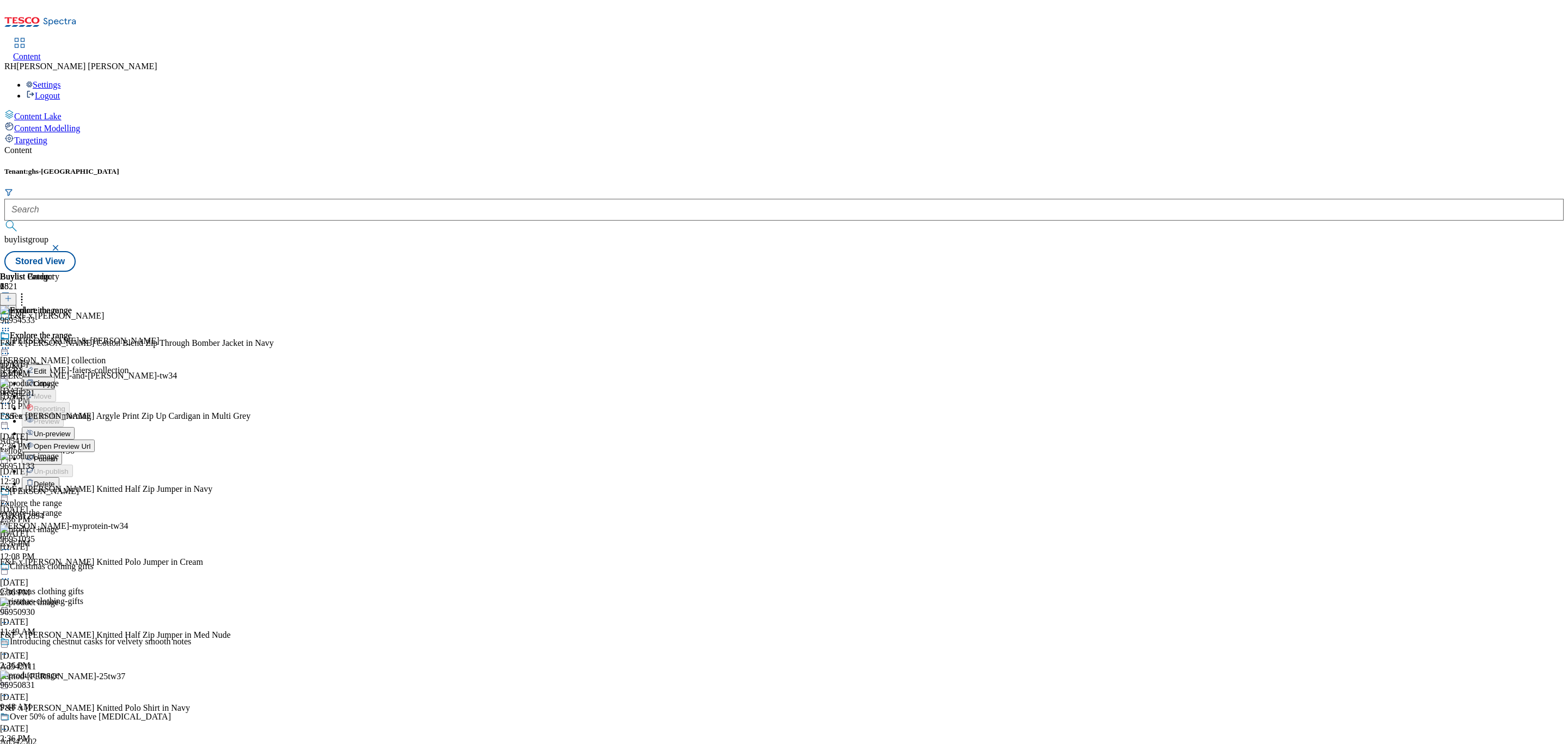
click at [71, 429] on span "Un-preview" at bounding box center [52, 433] width 36 height 8
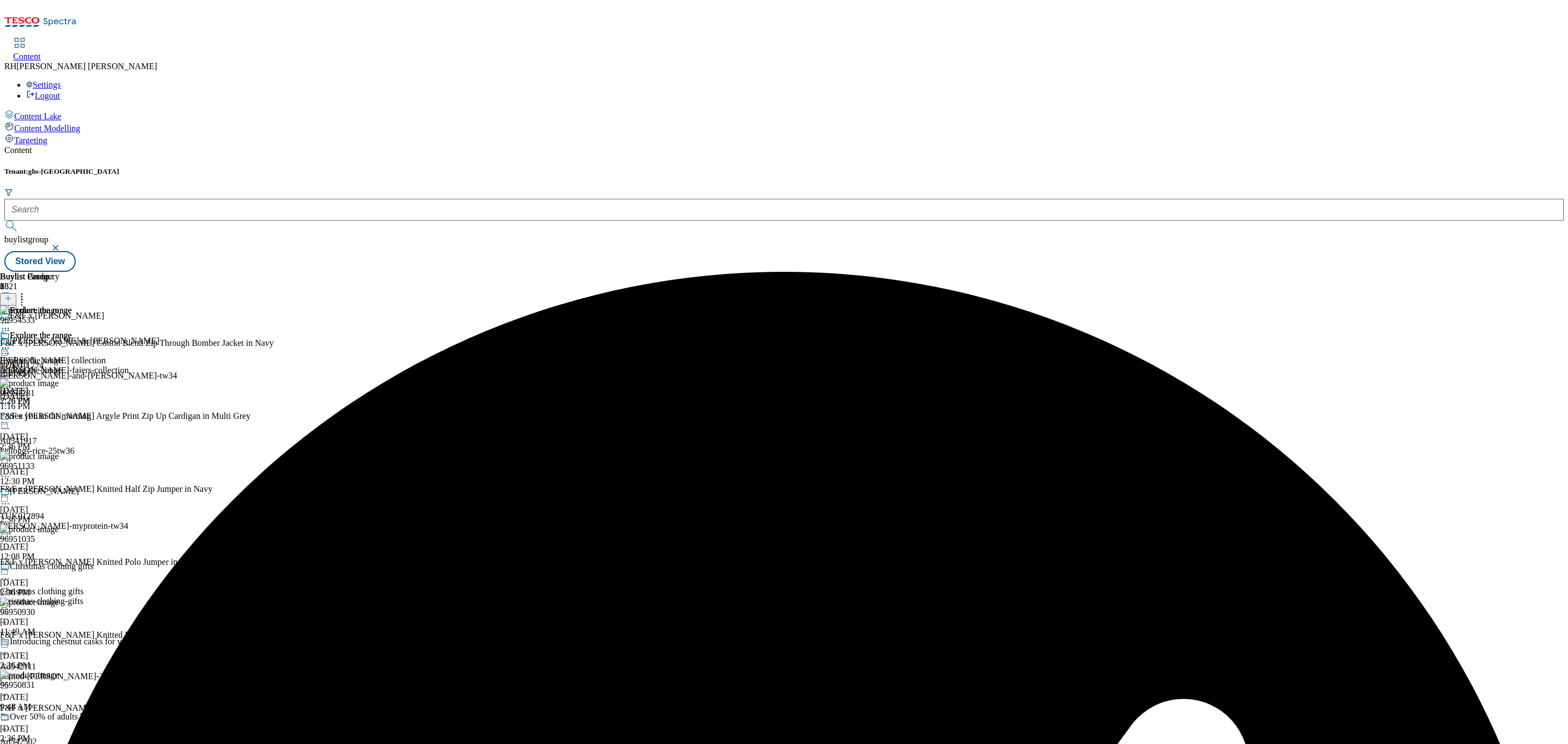
click at [28, 292] on icon at bounding box center [21, 297] width 11 height 11
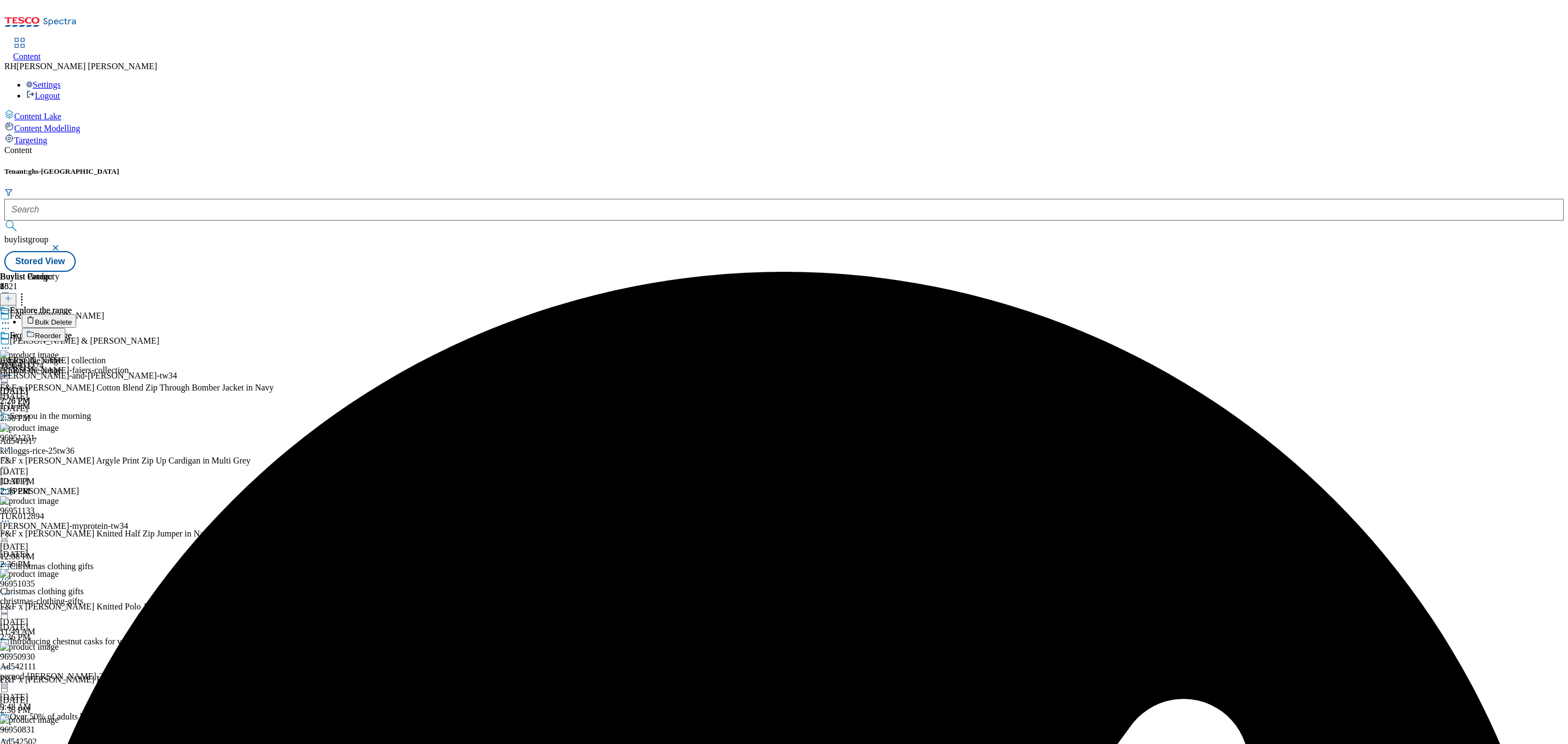
click at [72, 318] on span "Bulk Delete" at bounding box center [53, 322] width 37 height 8
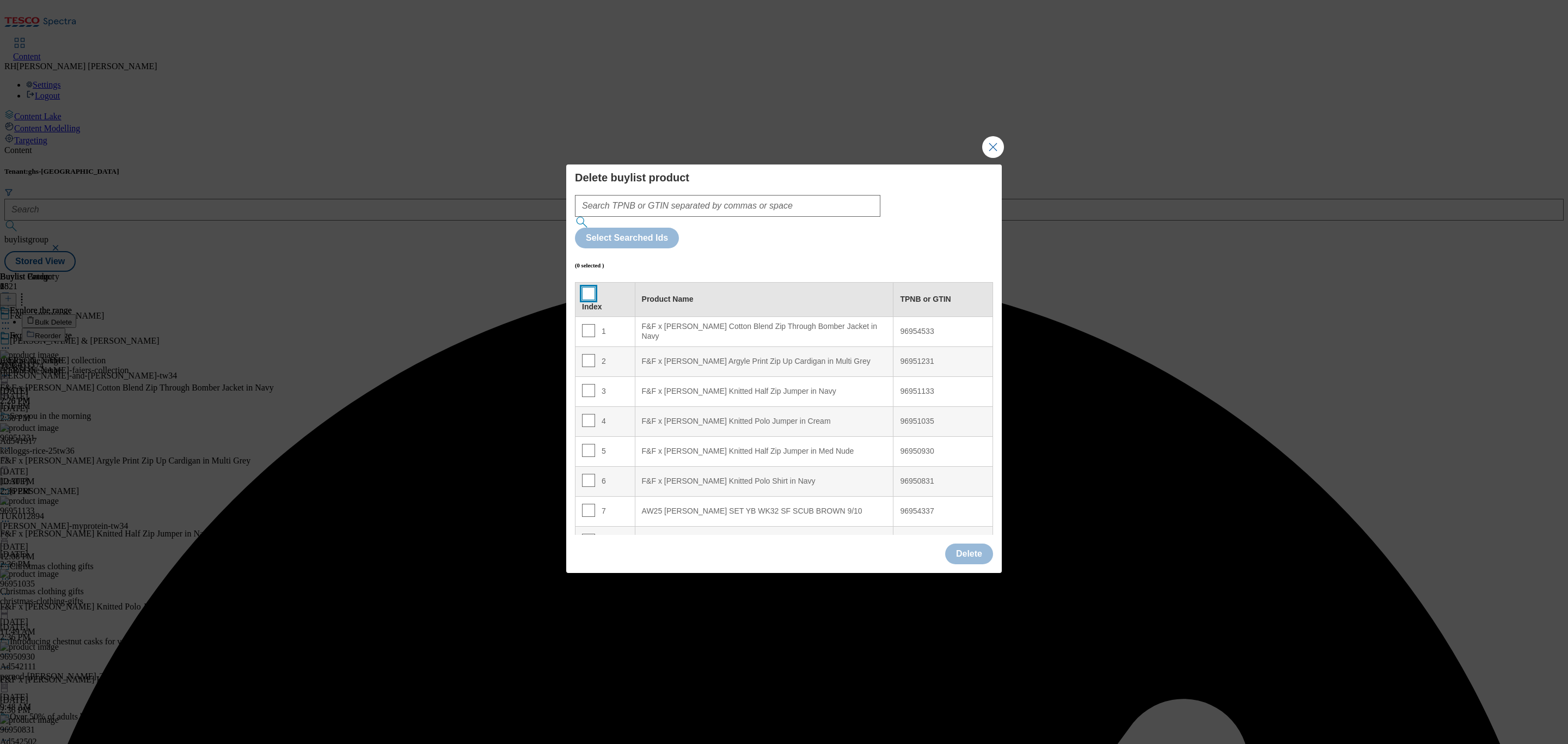
click at [584, 287] on input "Modal" at bounding box center [588, 293] width 13 height 13
checkbox input "true"
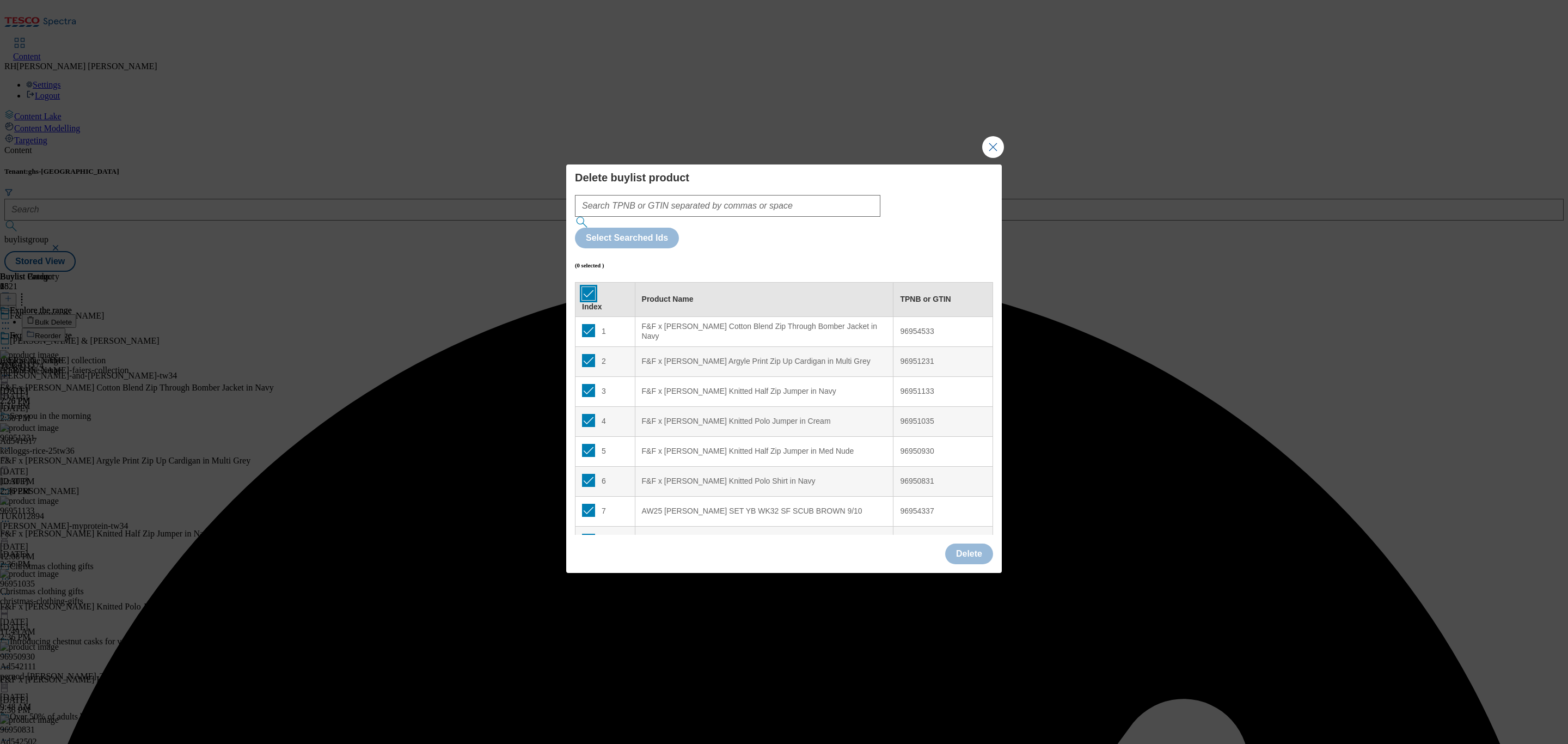
checkbox input "true"
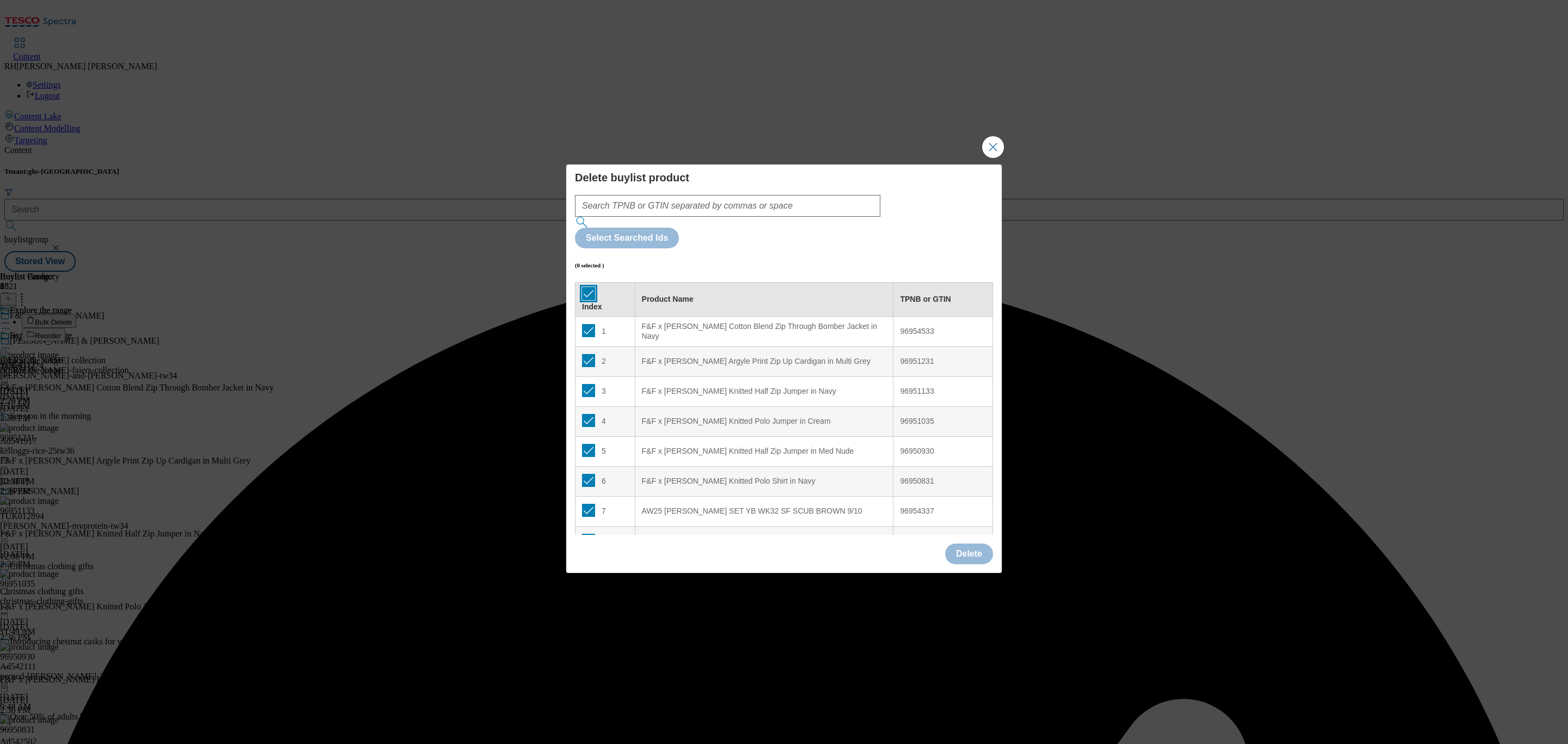
checkbox input "true"
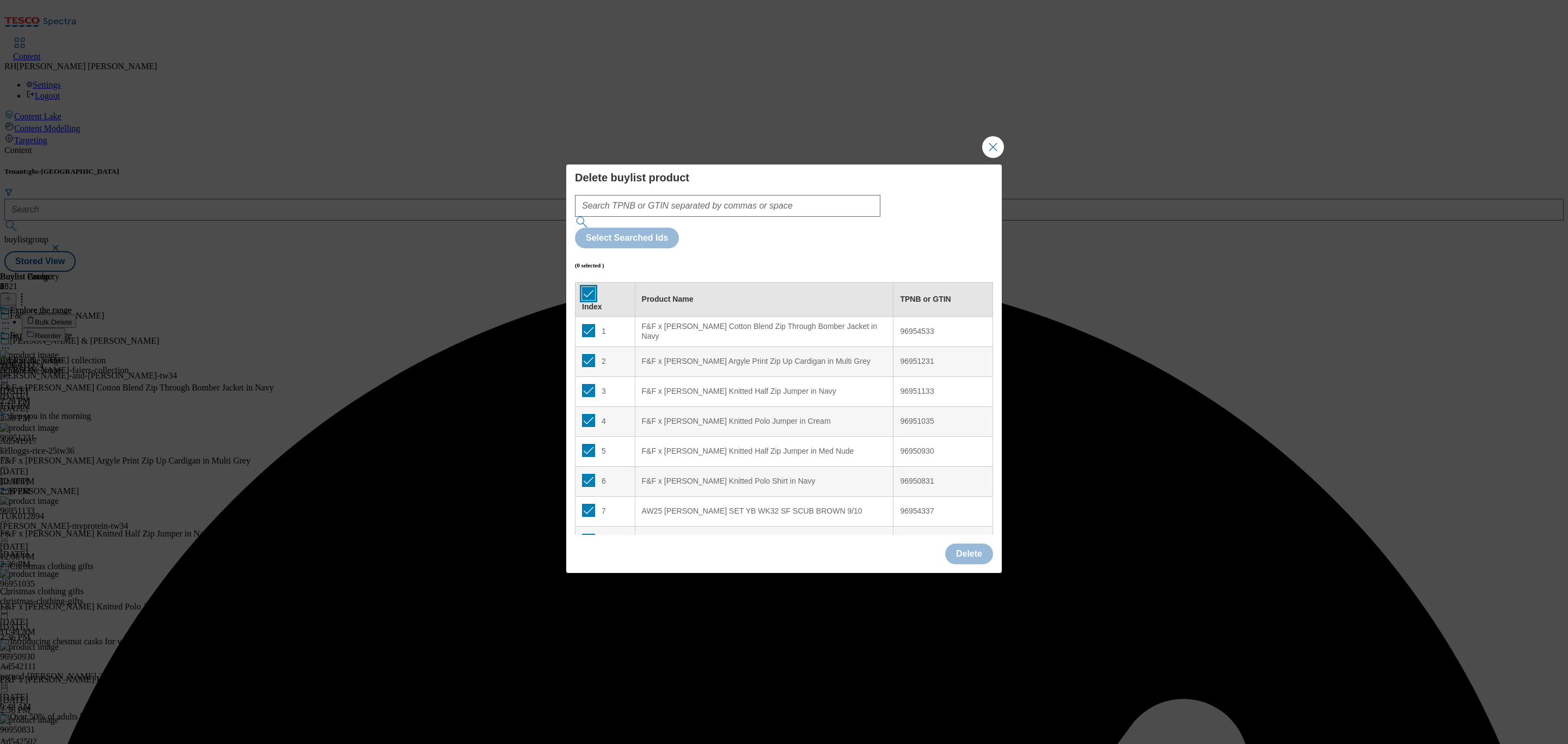
checkbox input "true"
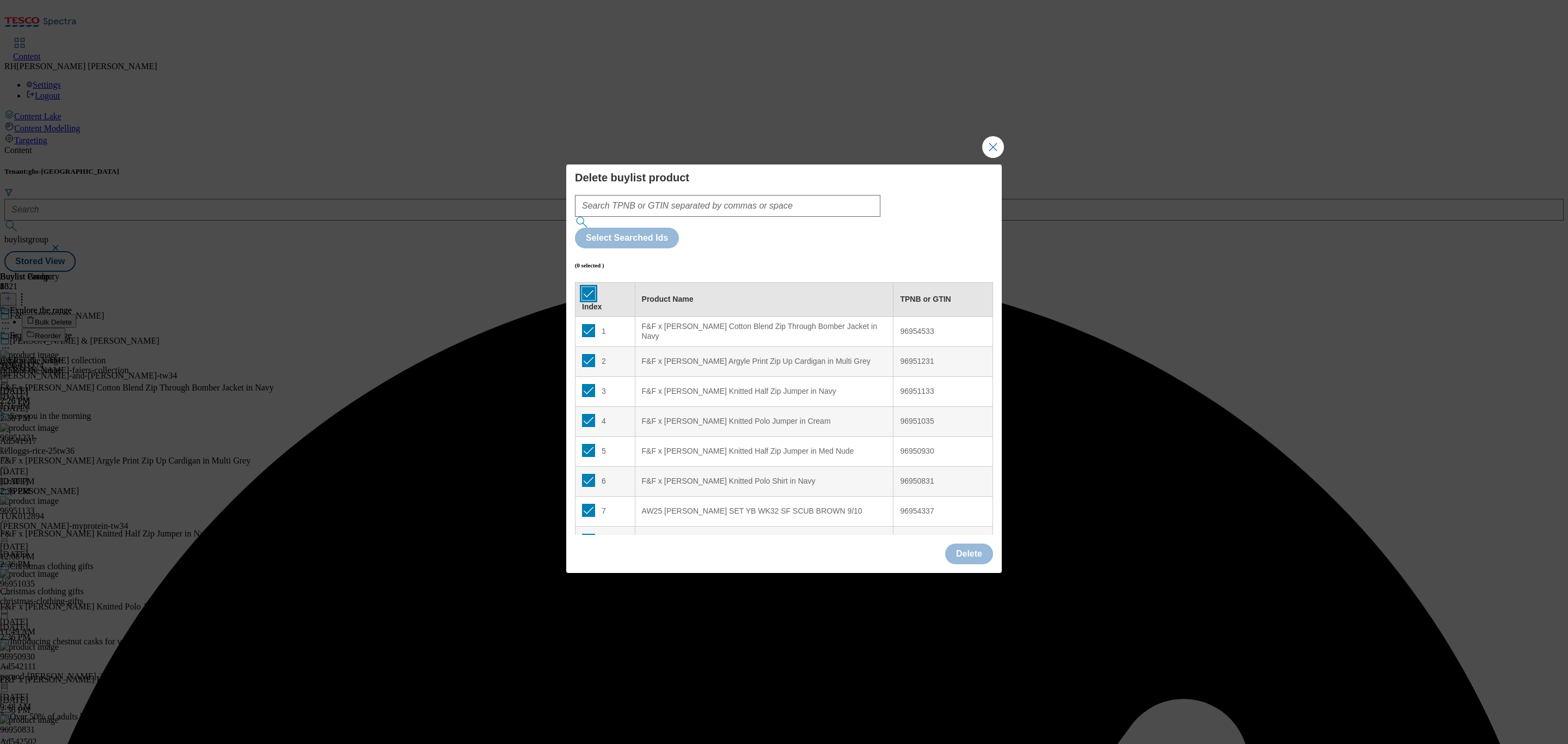
checkbox input "true"
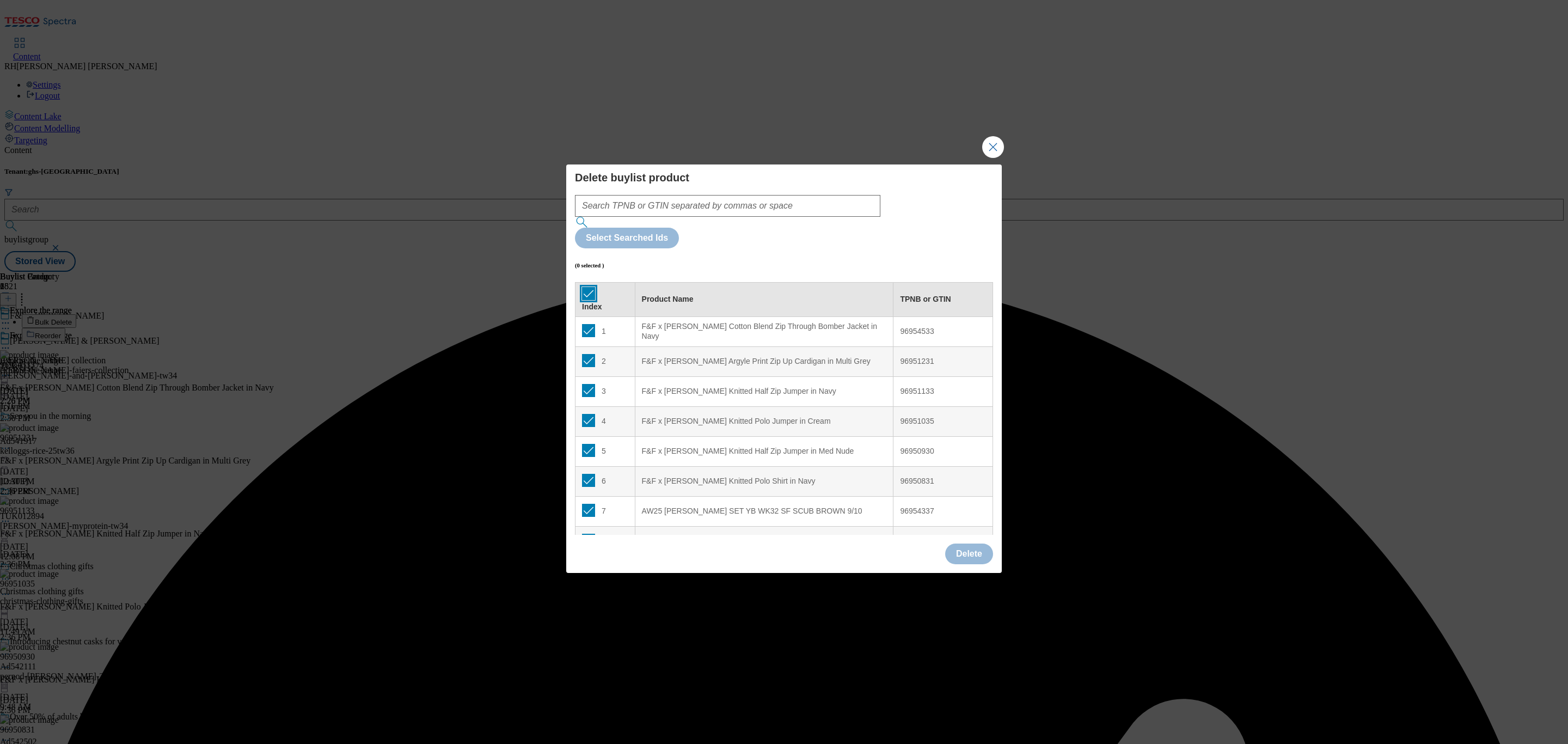
checkbox input "true"
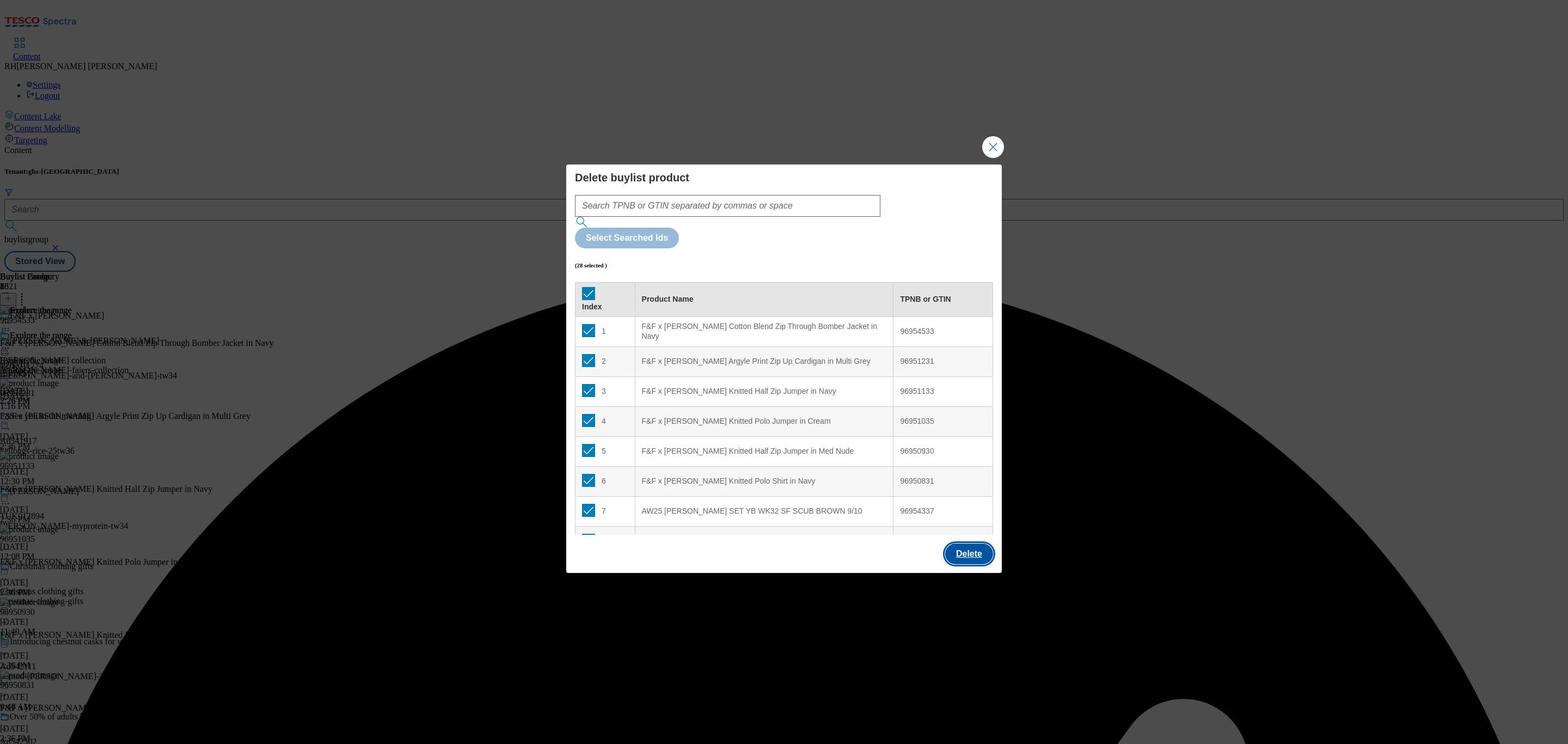
click at [963, 544] on button "Delete" at bounding box center [969, 554] width 48 height 21
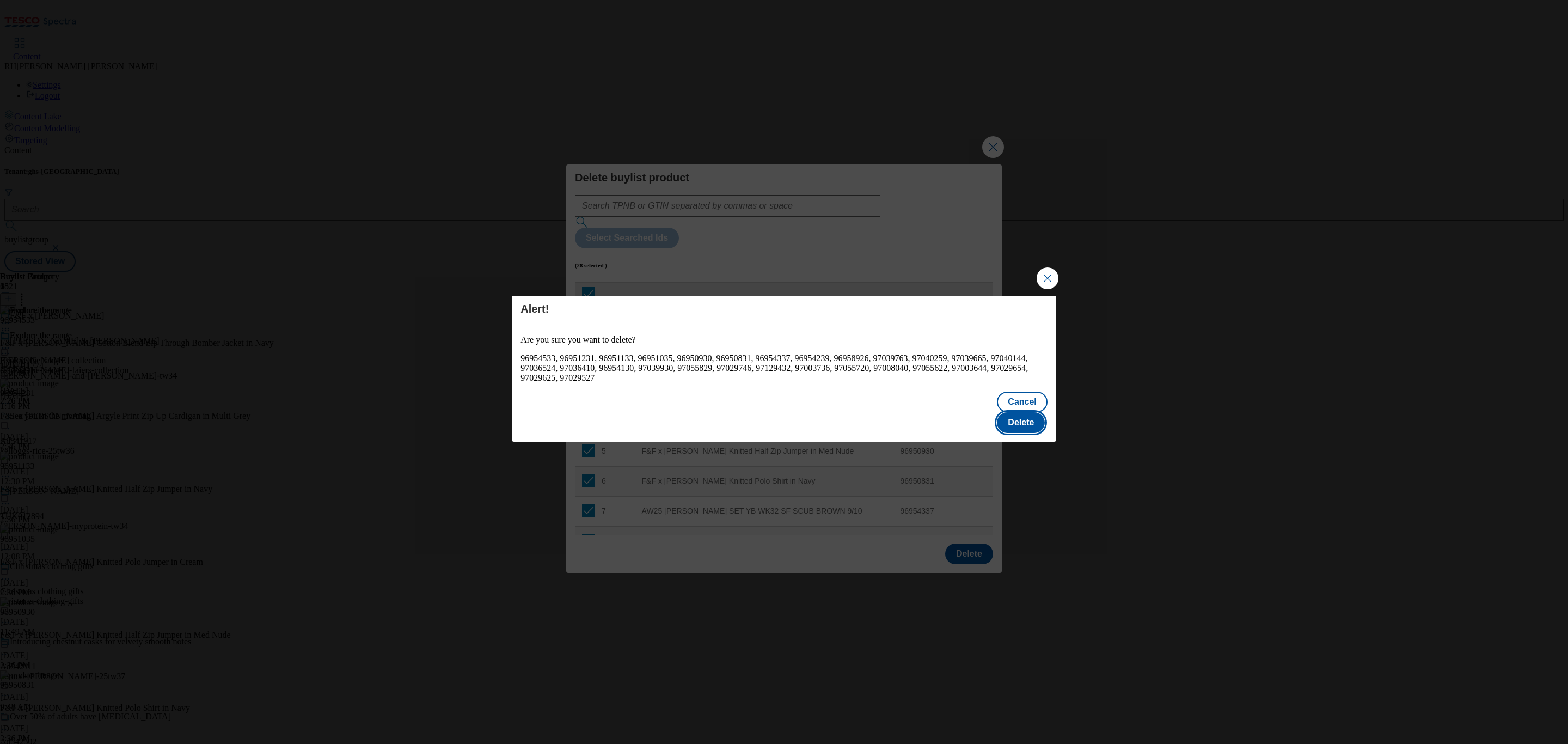
click at [1016, 415] on button "Delete" at bounding box center [1020, 423] width 48 height 21
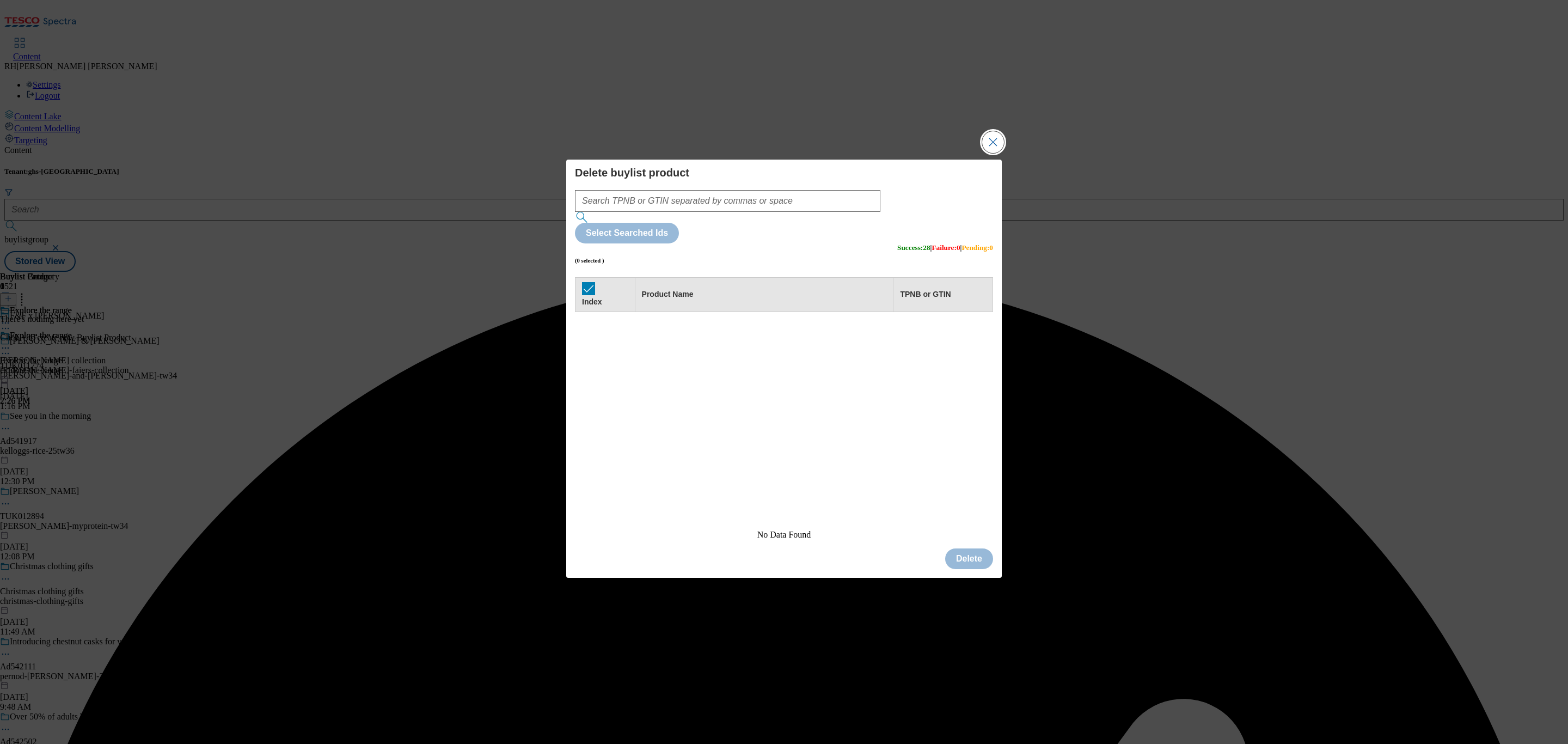
click at [992, 153] on button "Close Modal" at bounding box center [993, 142] width 21 height 22
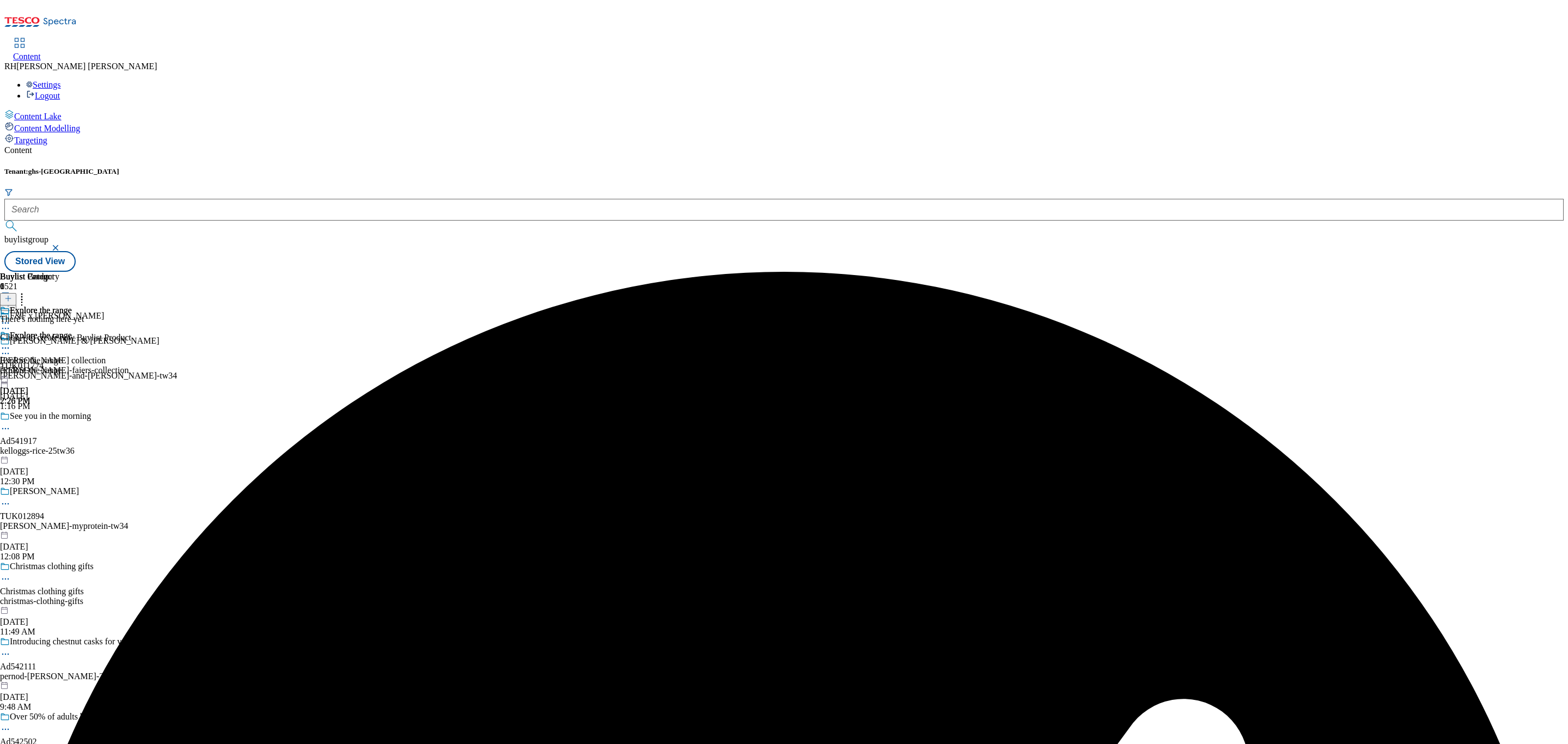
click at [12, 294] on icon at bounding box center [7, 298] width 7 height 7
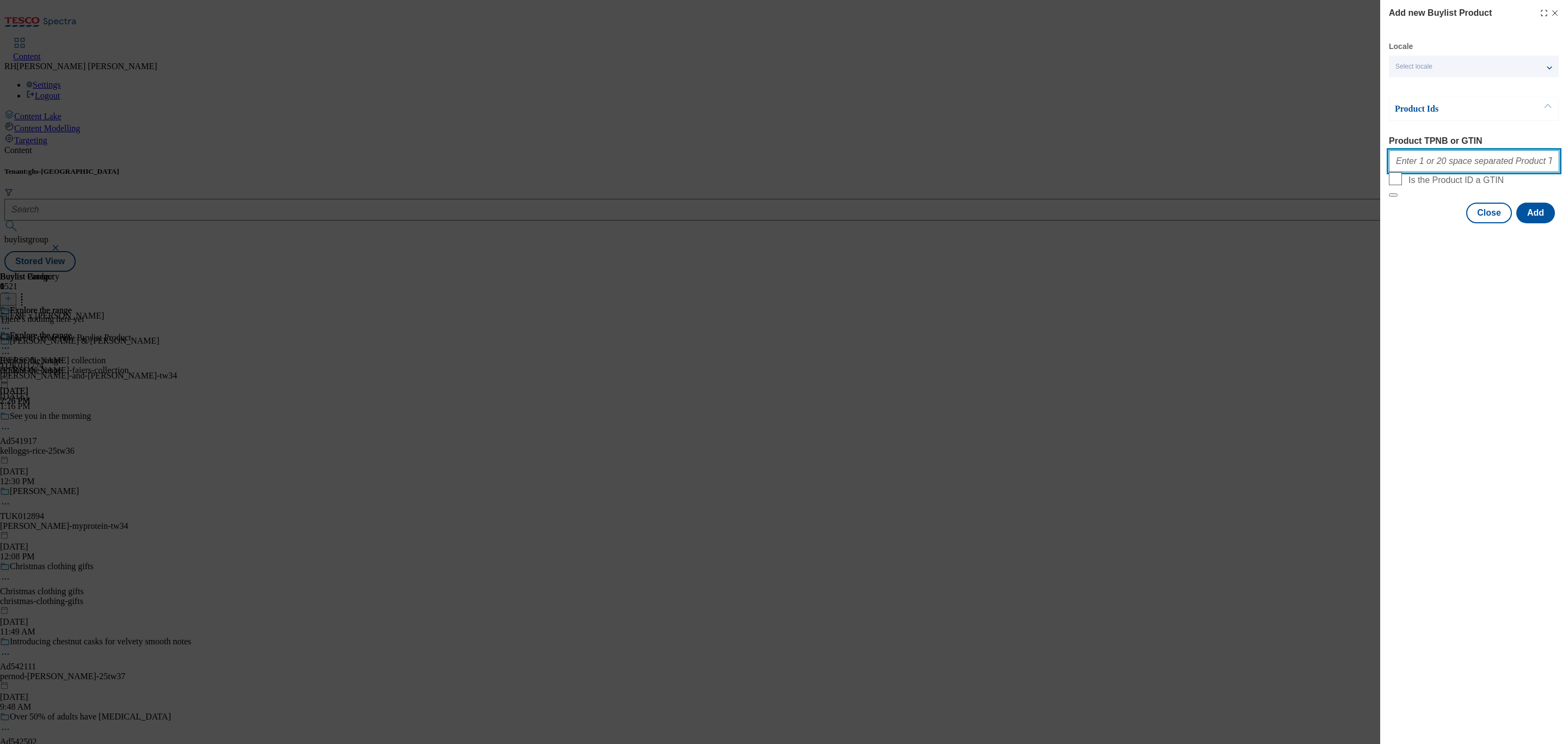
click at [1479, 157] on input "Product TPNB or GTIN" at bounding box center [1475, 161] width 171 height 22
paste input "96954458 96951231 96951133 96951035 96950930 96950831 96954337 96954239 9695892…"
type input "96954458 96951231 96951133 96951035 96950930 96950831 96954337 96954239 9695892…"
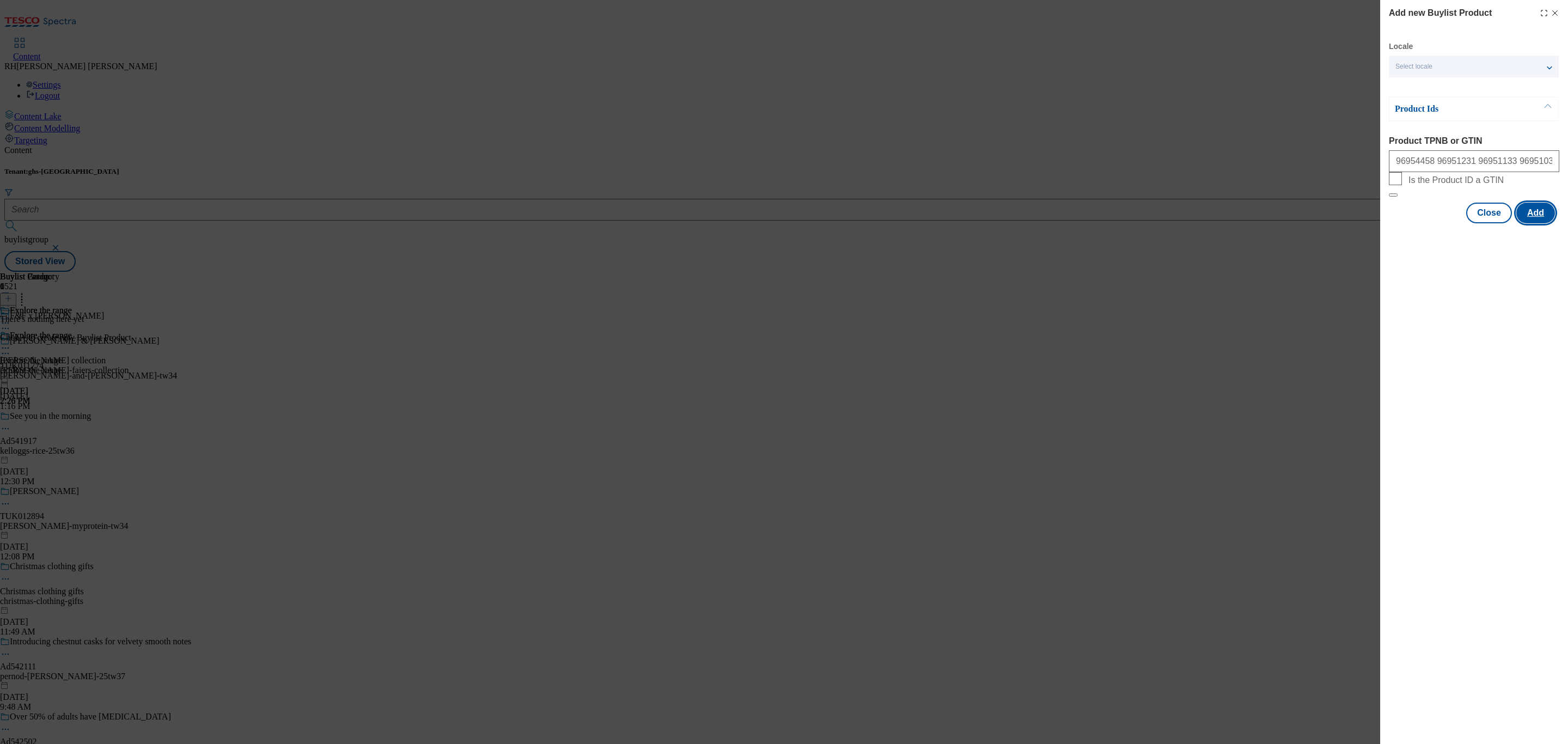
click at [1542, 223] on button "Add" at bounding box center [1536, 213] width 39 height 21
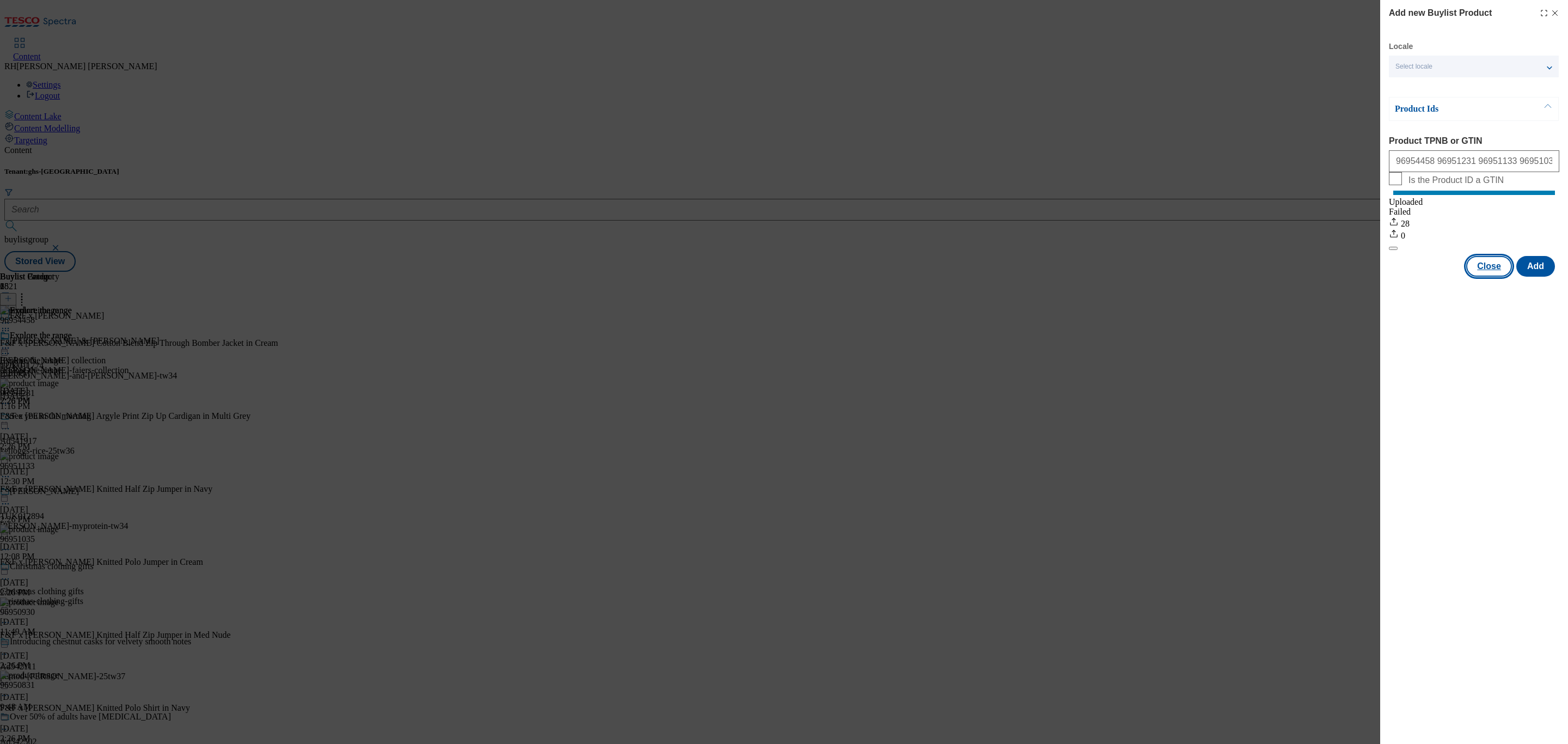
click at [1487, 272] on button "Close" at bounding box center [1489, 266] width 46 height 21
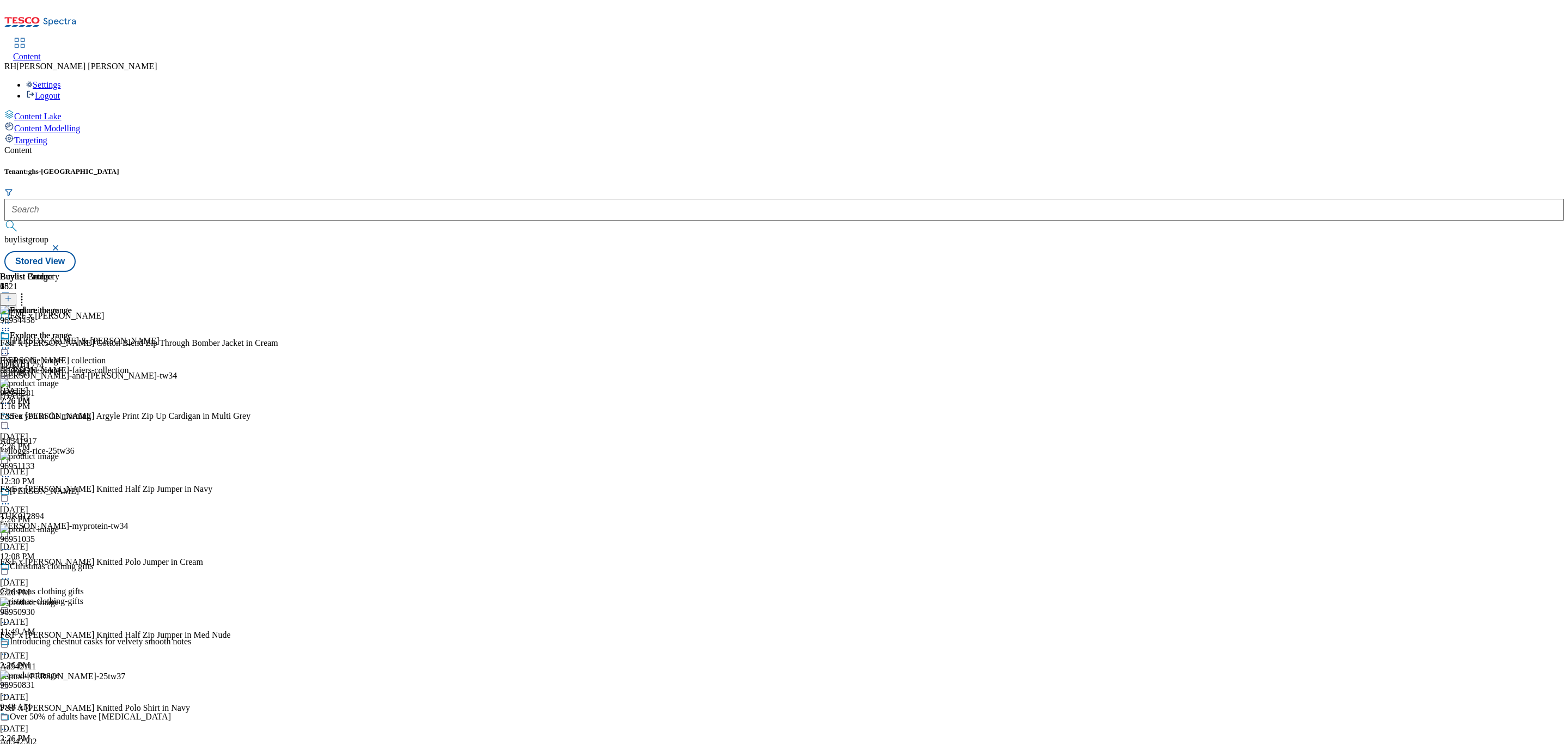
click at [9, 347] on circle at bounding box center [8, 348] width 1 height 1
click at [46, 367] on span "Edit" at bounding box center [40, 371] width 13 height 8
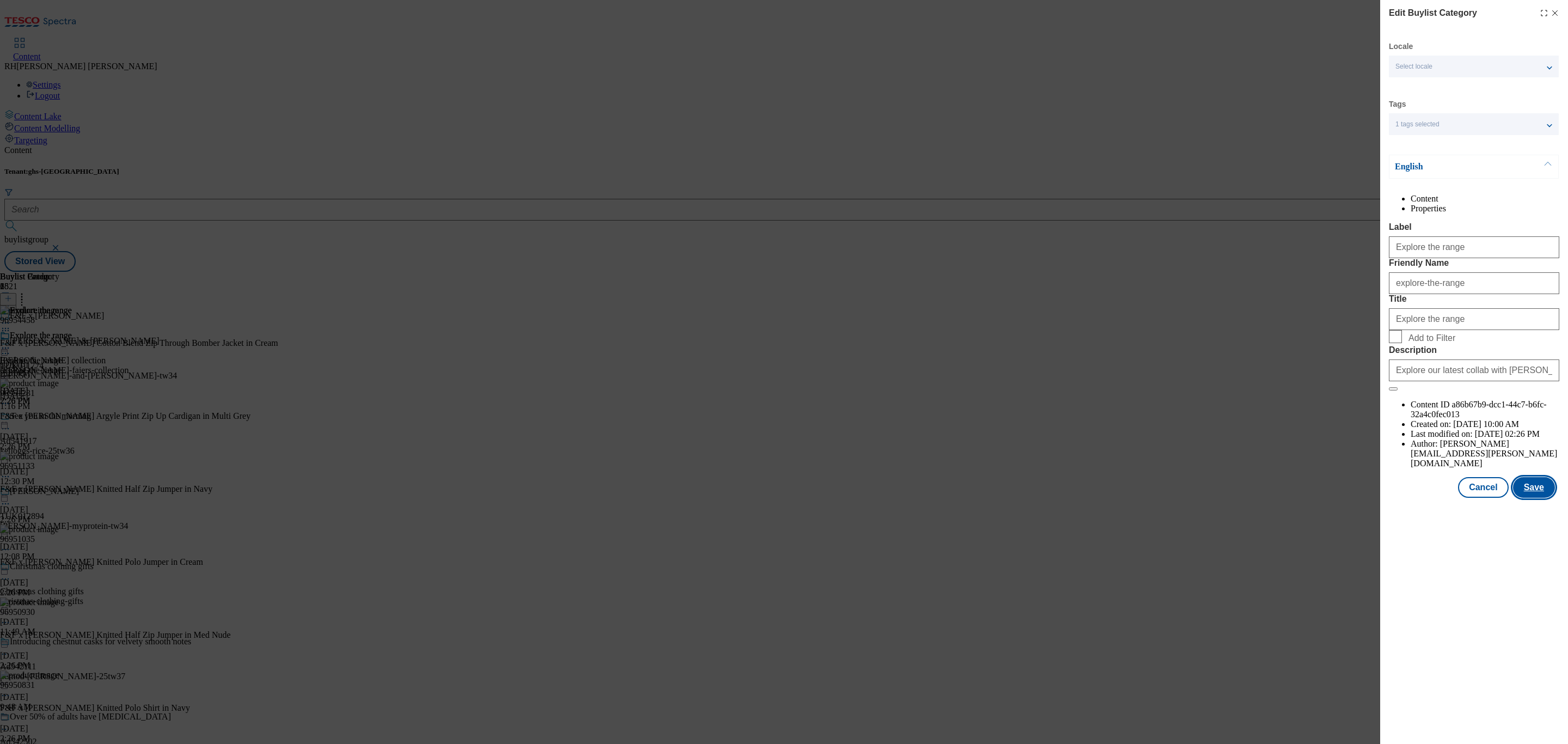
click at [1532, 498] on button "Save" at bounding box center [1534, 487] width 42 height 21
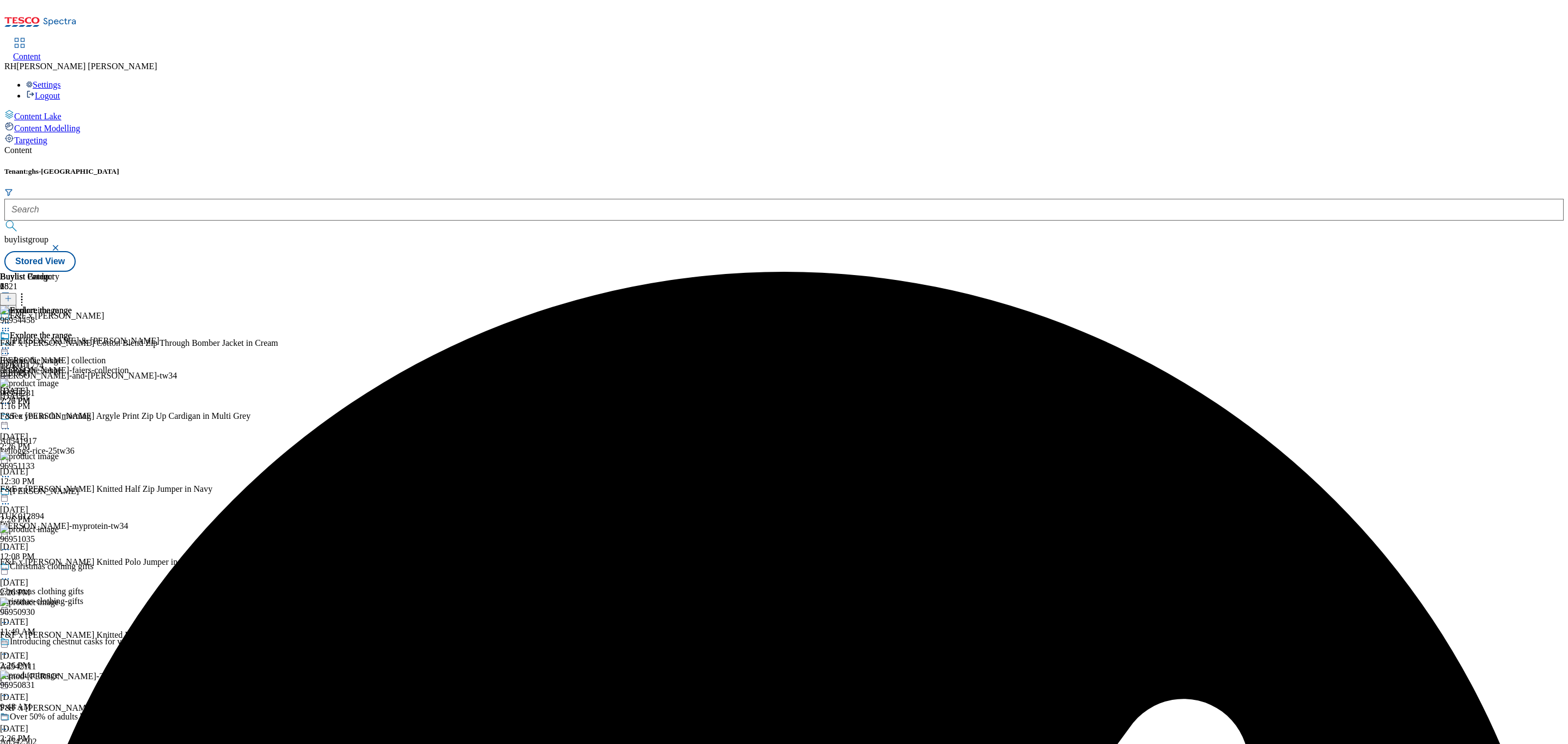
click at [11, 343] on icon at bounding box center [5, 348] width 11 height 11
click at [59, 417] on span "Preview" at bounding box center [46, 421] width 26 height 8
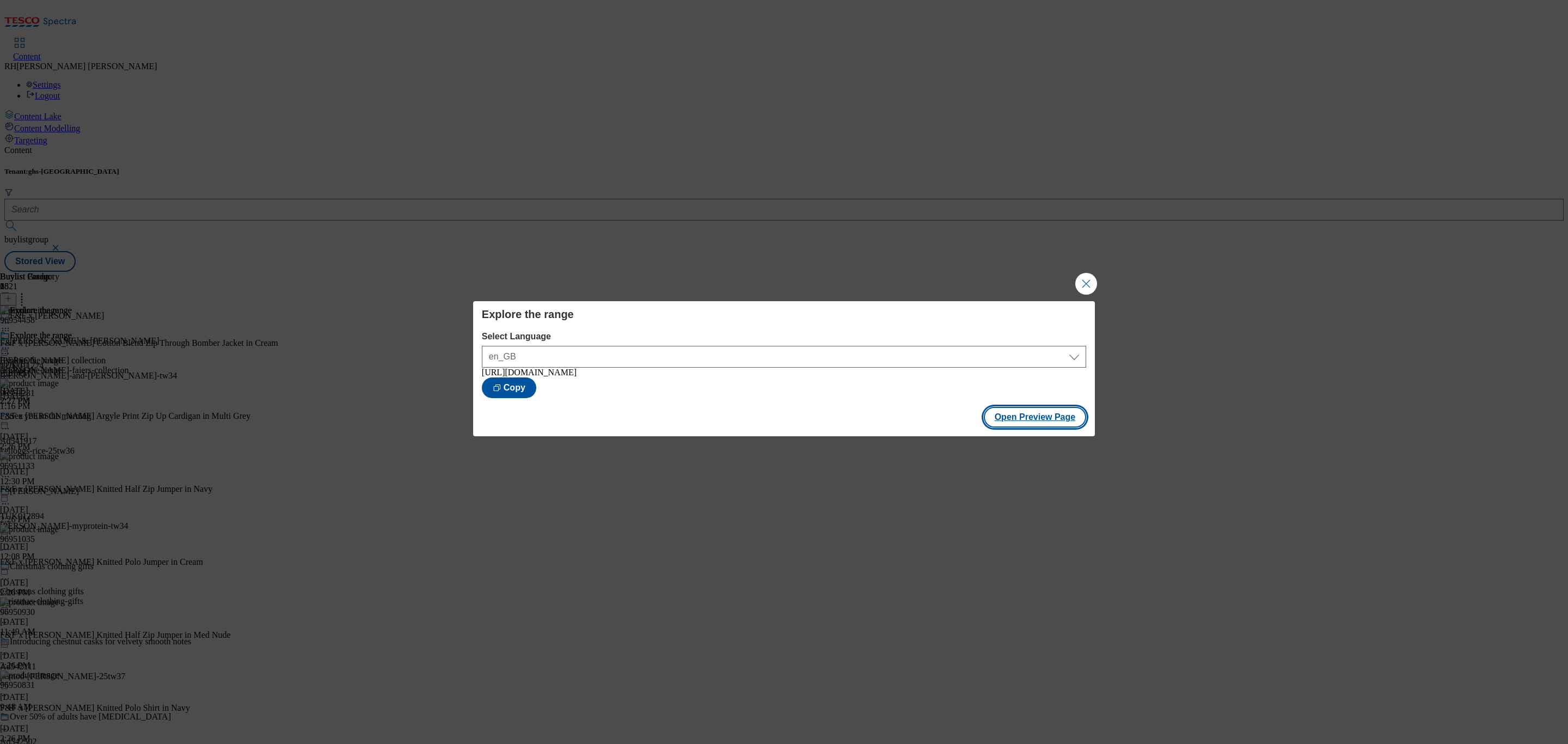
click at [1042, 422] on button "Open Preview Page" at bounding box center [1035, 417] width 103 height 21
click at [1090, 283] on button "Close Modal" at bounding box center [1086, 284] width 21 height 22
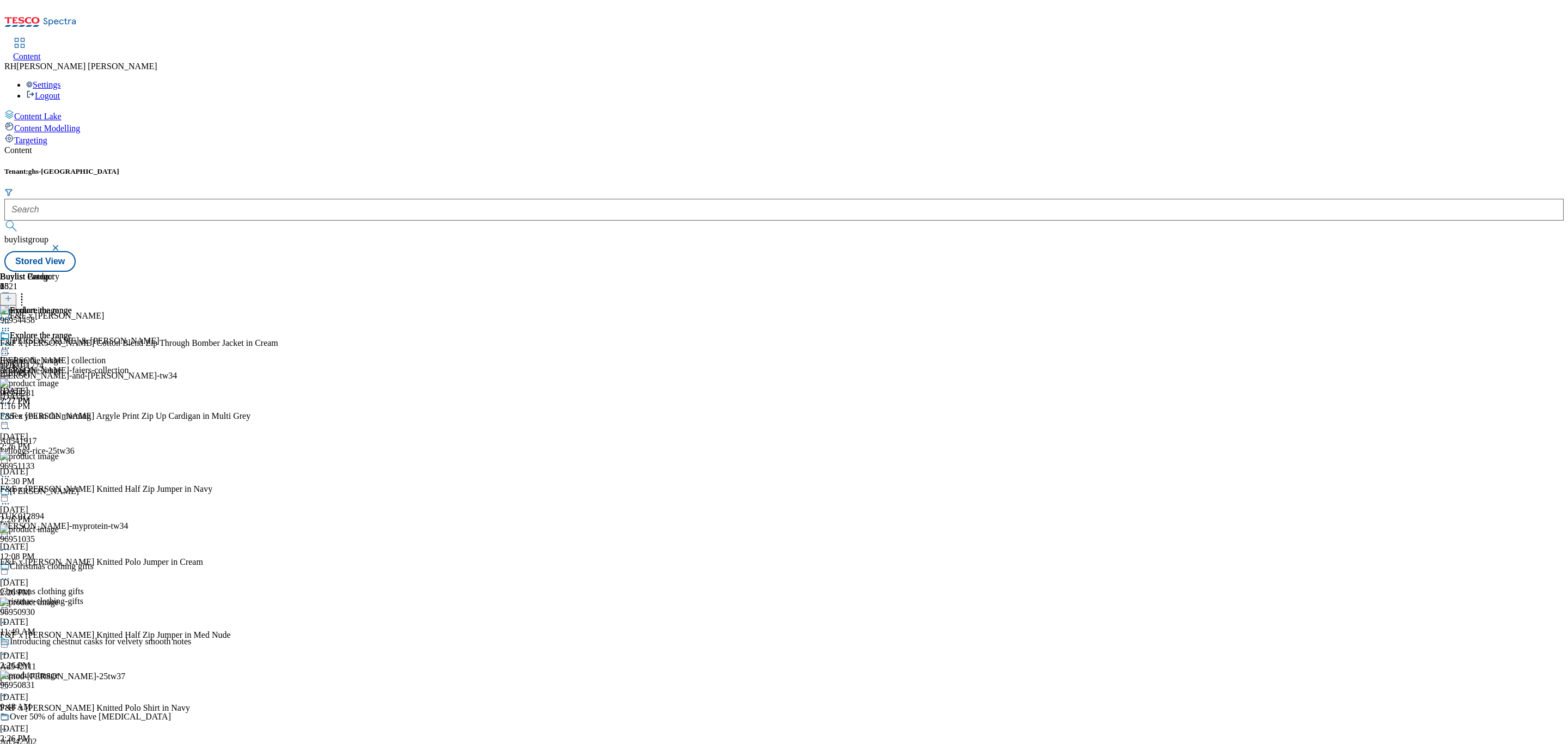
click at [11, 343] on icon at bounding box center [5, 348] width 11 height 11
click at [58, 455] on span "Publish" at bounding box center [46, 459] width 24 height 8
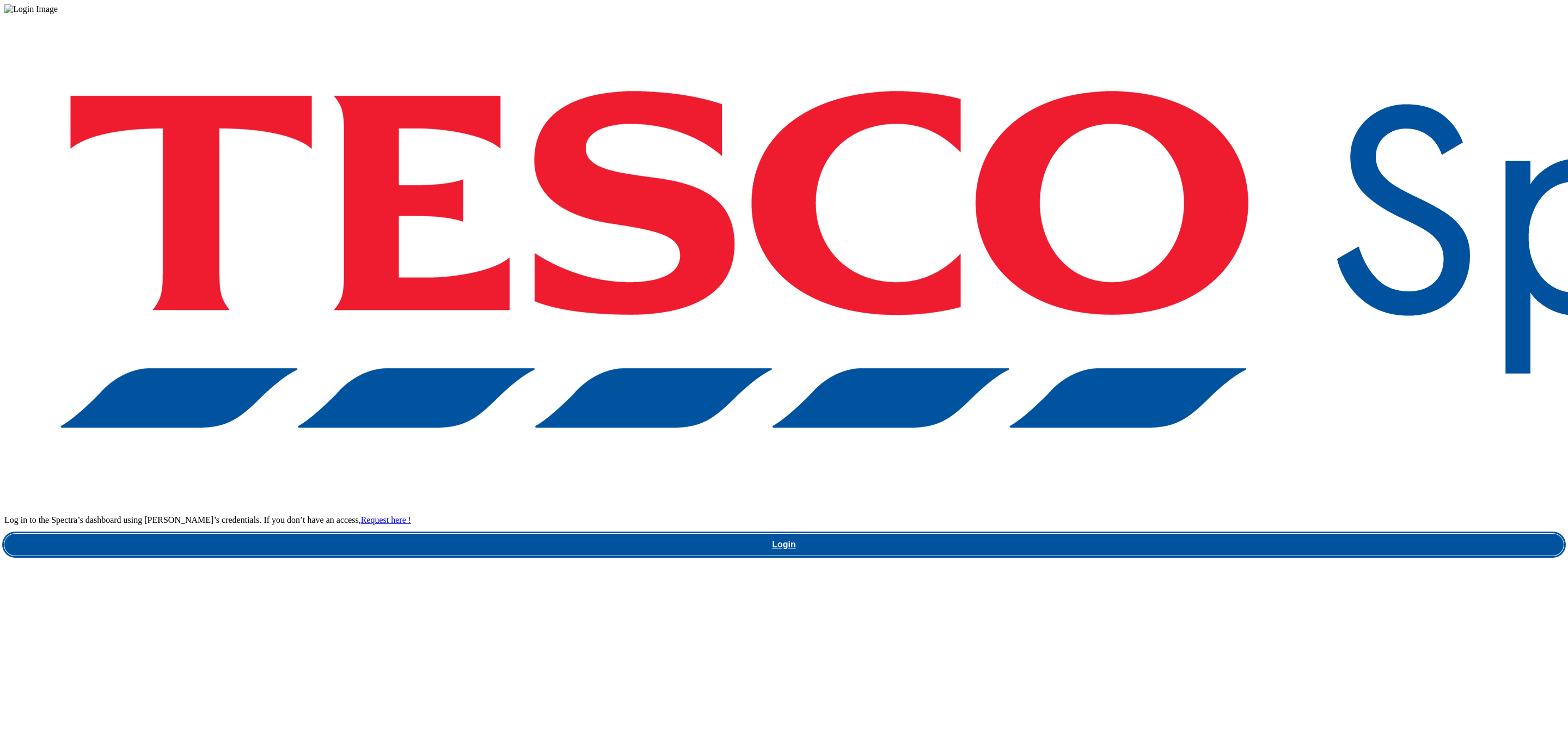
click at [1186, 534] on link "Login" at bounding box center [783, 544] width 1559 height 22
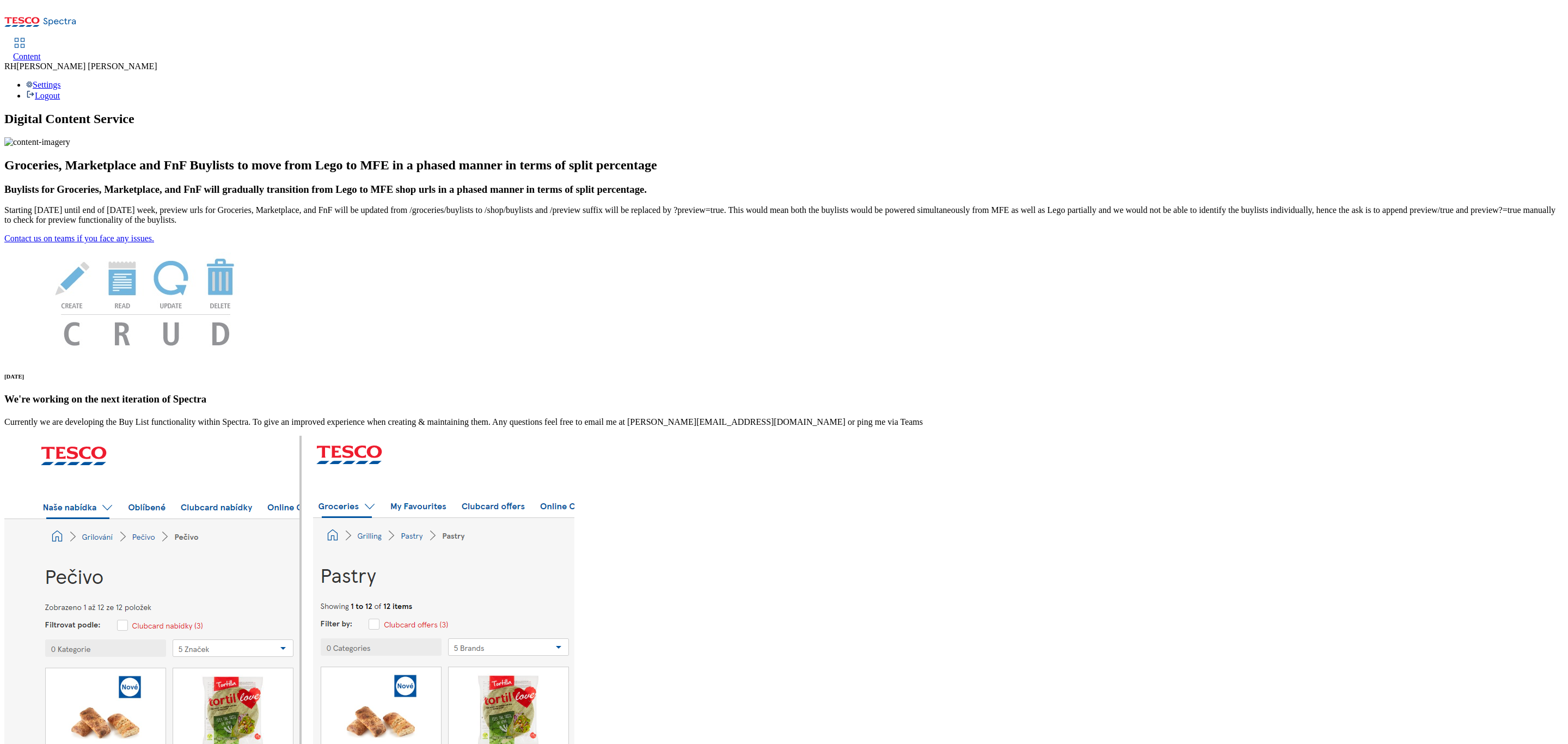
click at [41, 52] on span "Content" at bounding box center [26, 56] width 28 height 9
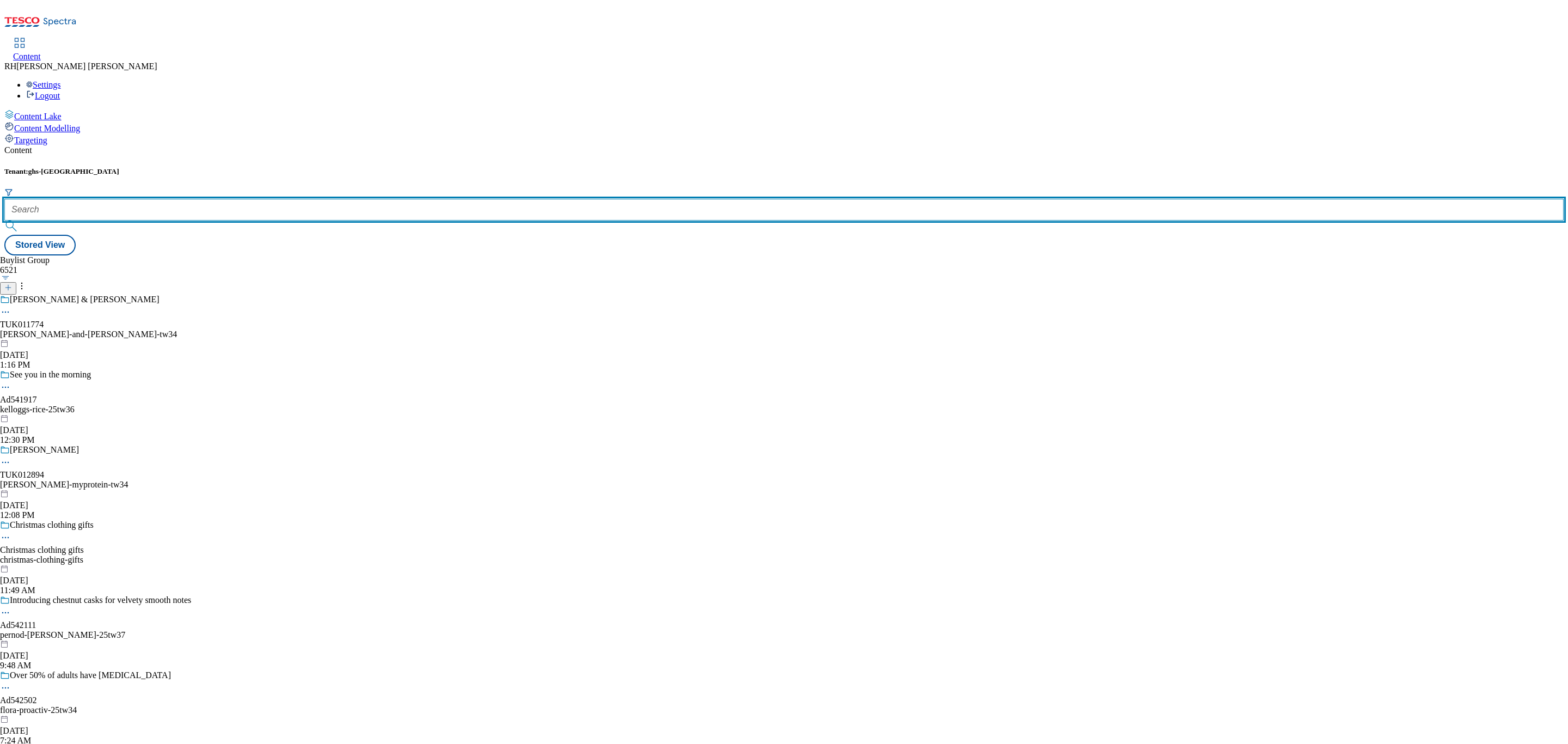
click at [257, 199] on input "text" at bounding box center [783, 210] width 1559 height 22
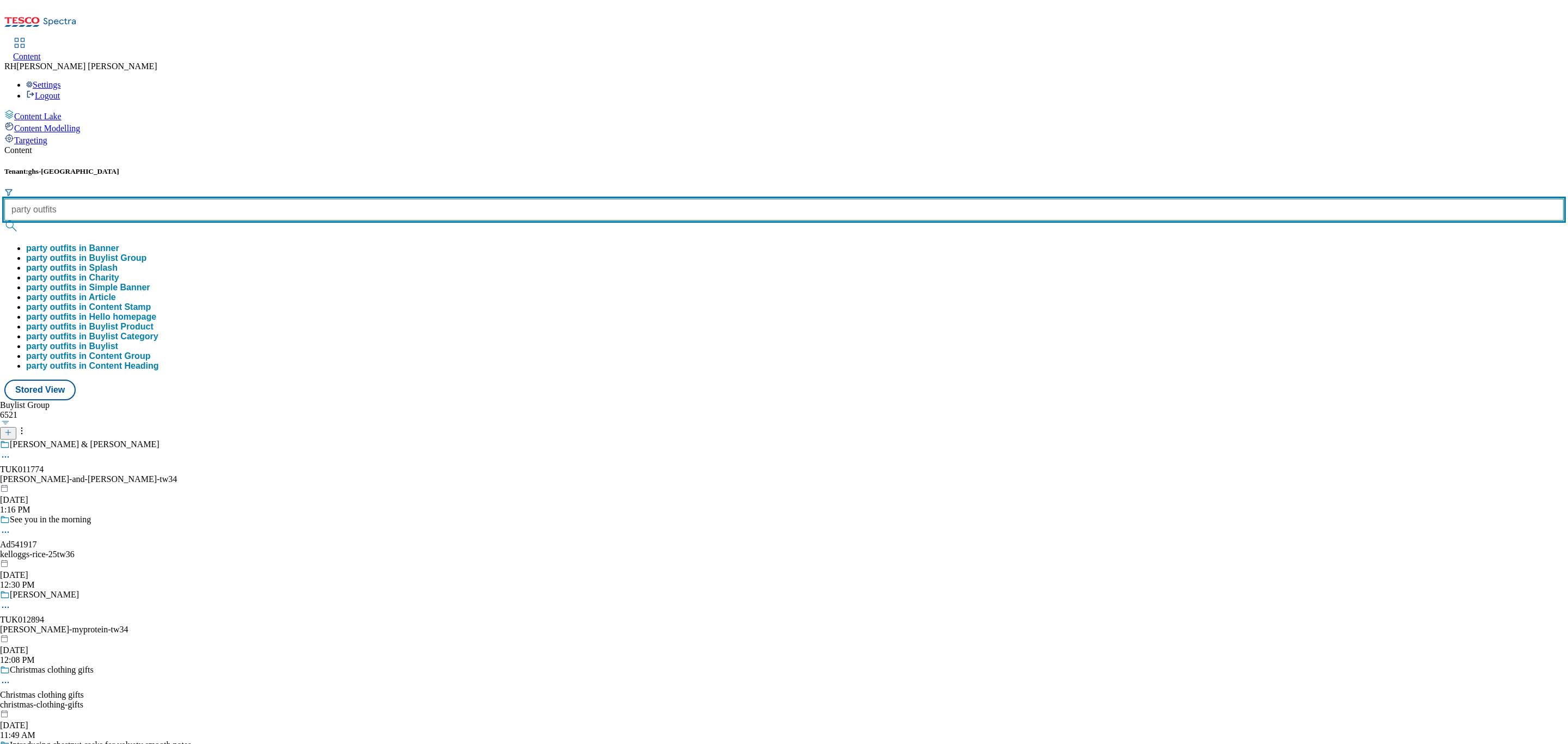
type input "party outfits"
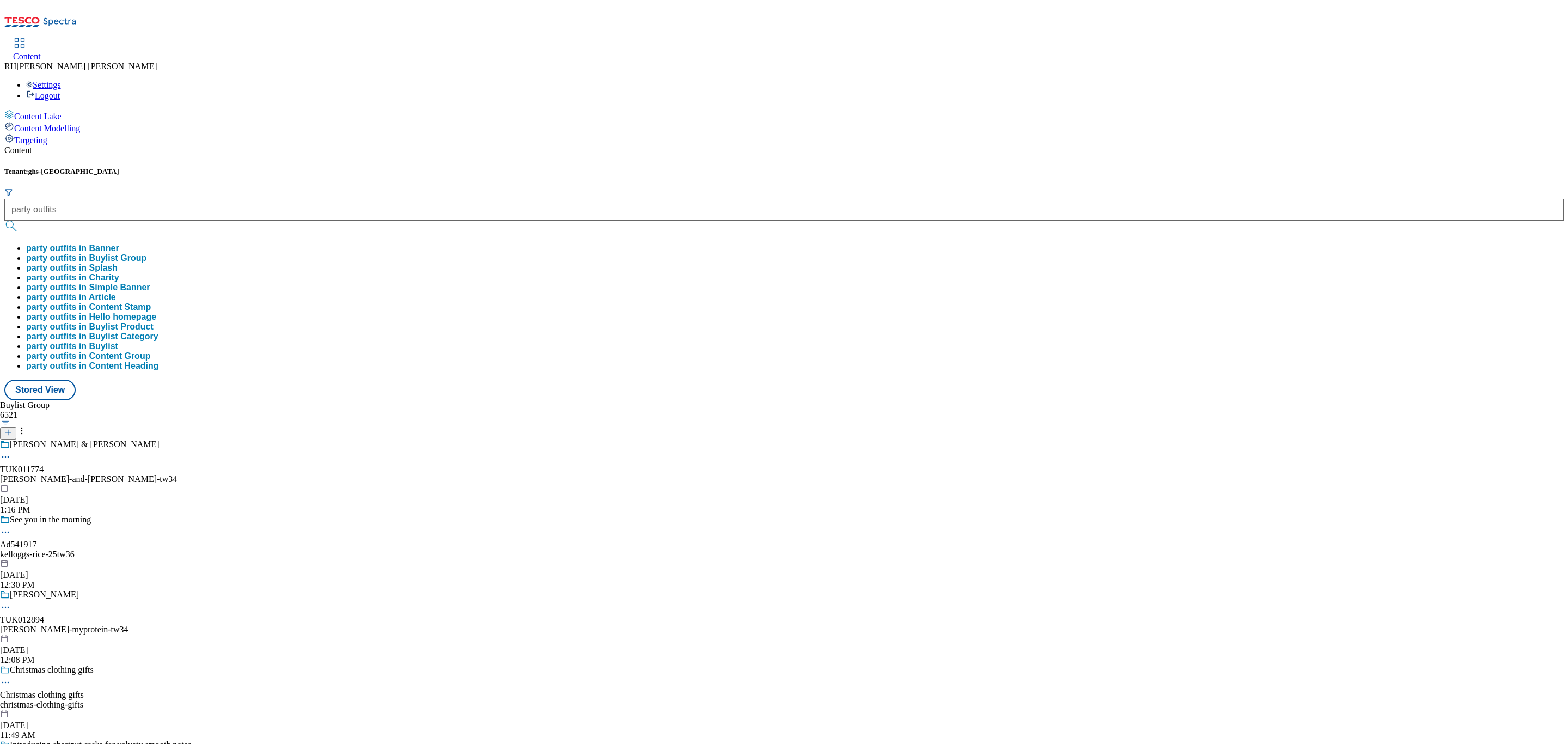
click at [146, 253] on button "party outfits in Buylist Group" at bounding box center [86, 258] width 120 height 10
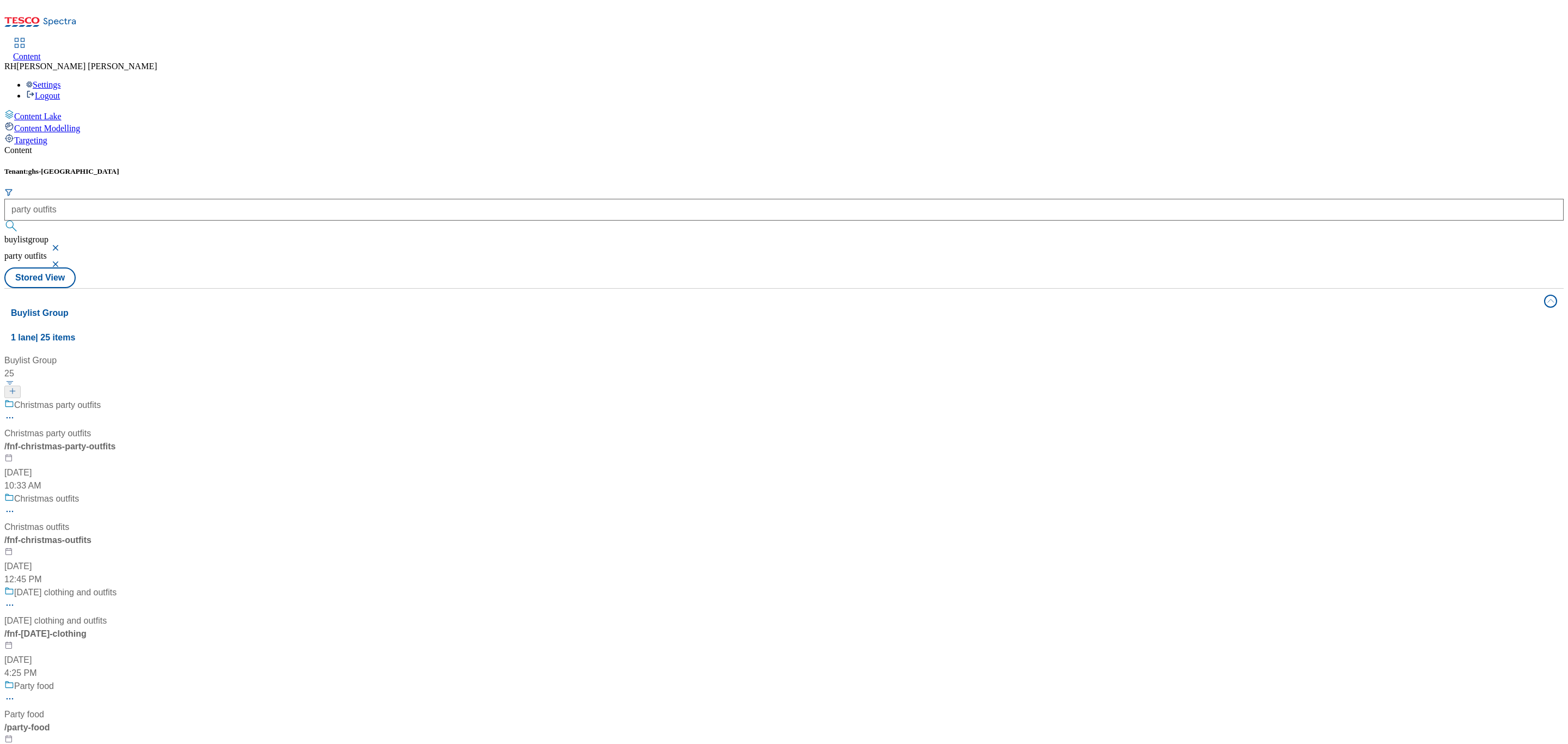
click at [145, 399] on div "Christmas party outfits Christmas party outfits / fnf-christmas-party-outfits O…" at bounding box center [74, 445] width 140 height 93
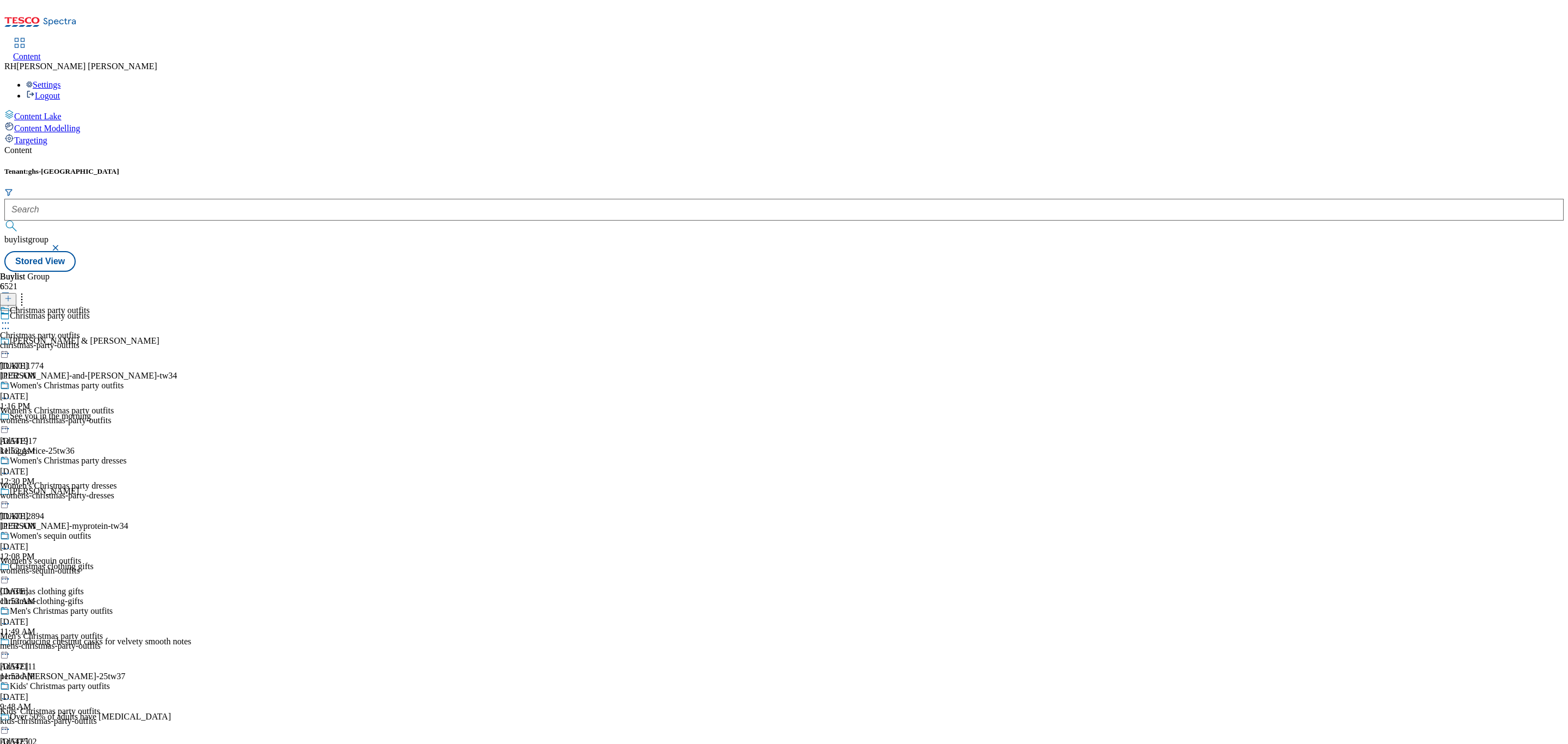
click at [126, 306] on div "Christmas party outfits Christmas party outfits christmas-party-outfits Oct 13,…" at bounding box center [63, 343] width 126 height 75
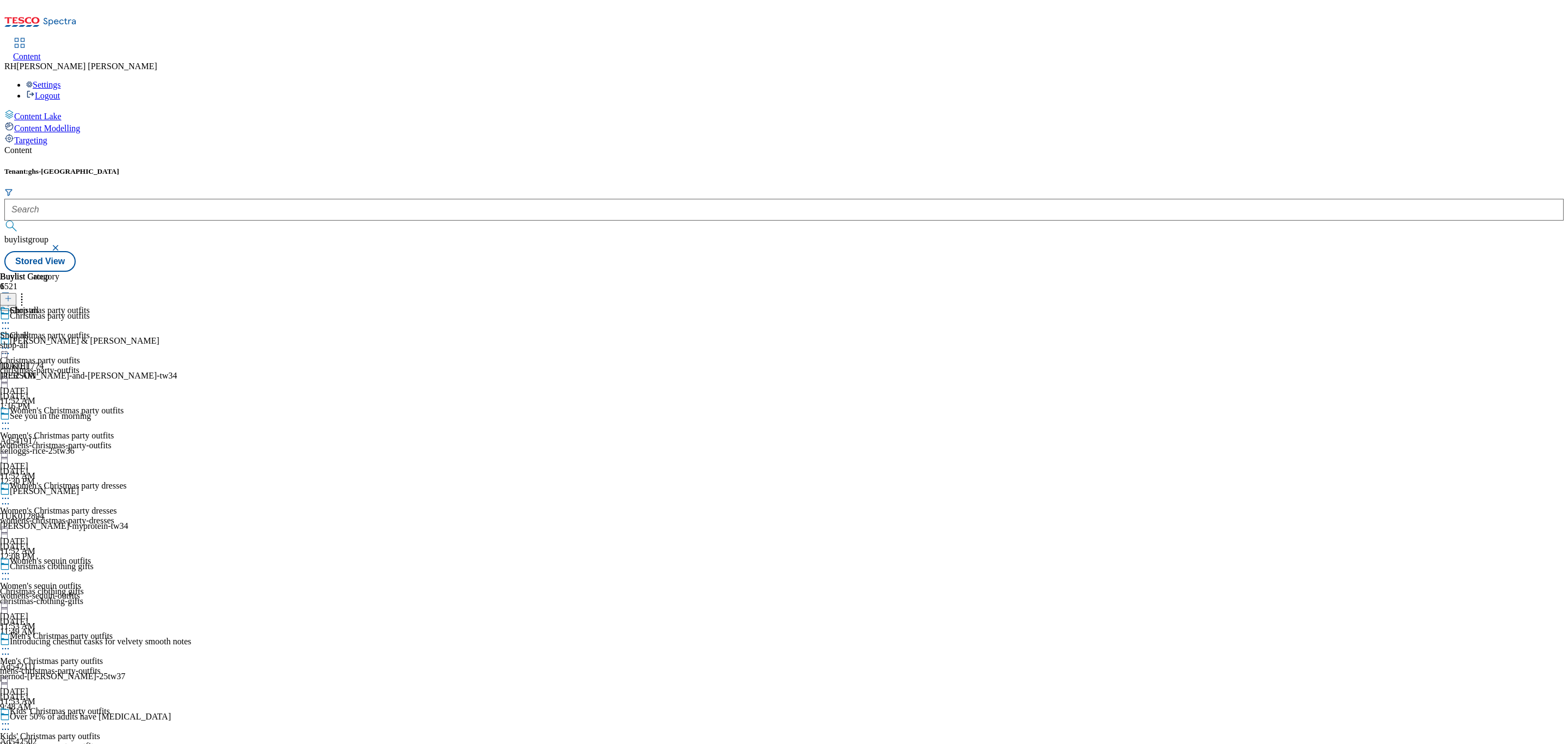
click at [28, 292] on icon at bounding box center [21, 297] width 11 height 11
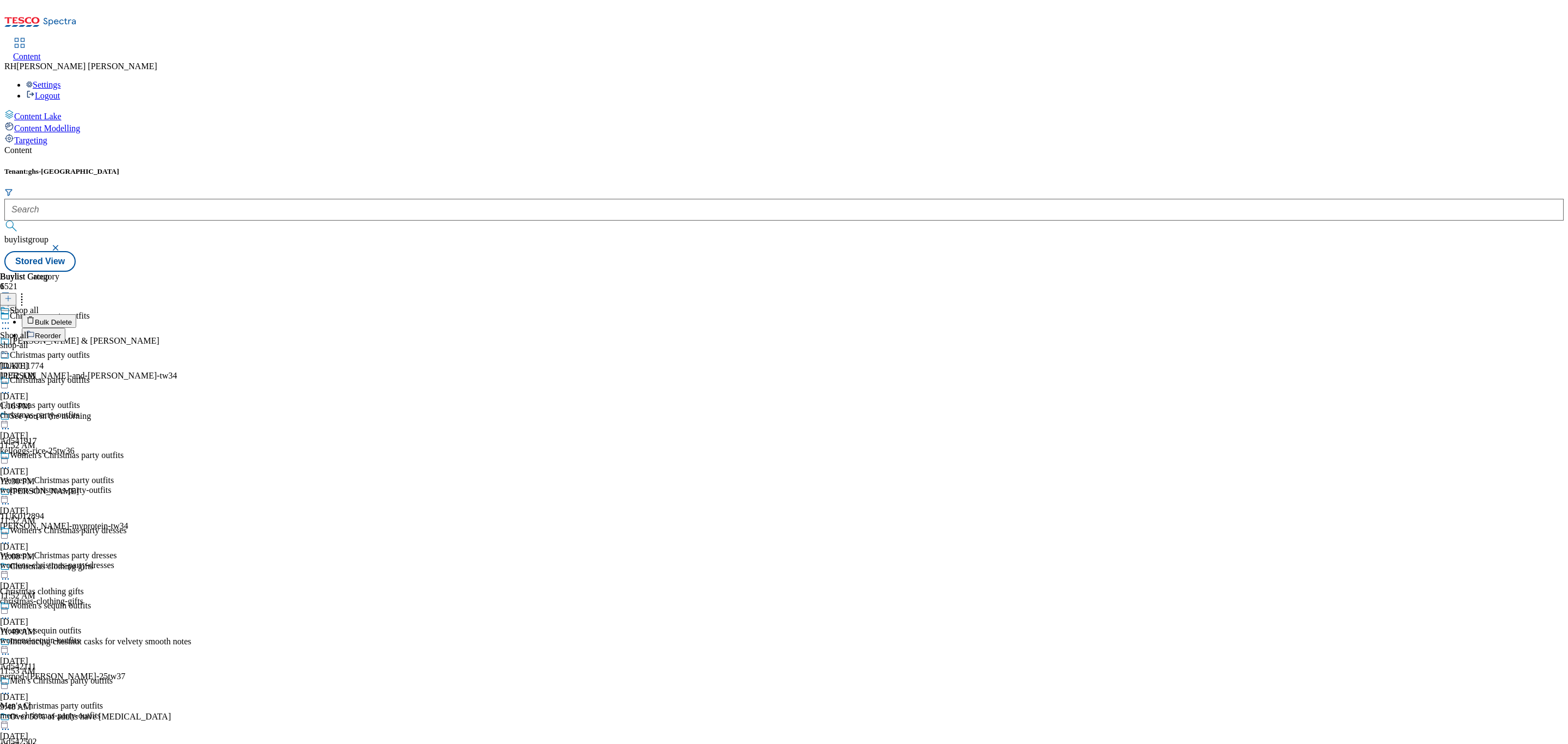
click at [61, 332] on span "Reorder" at bounding box center [48, 336] width 26 height 8
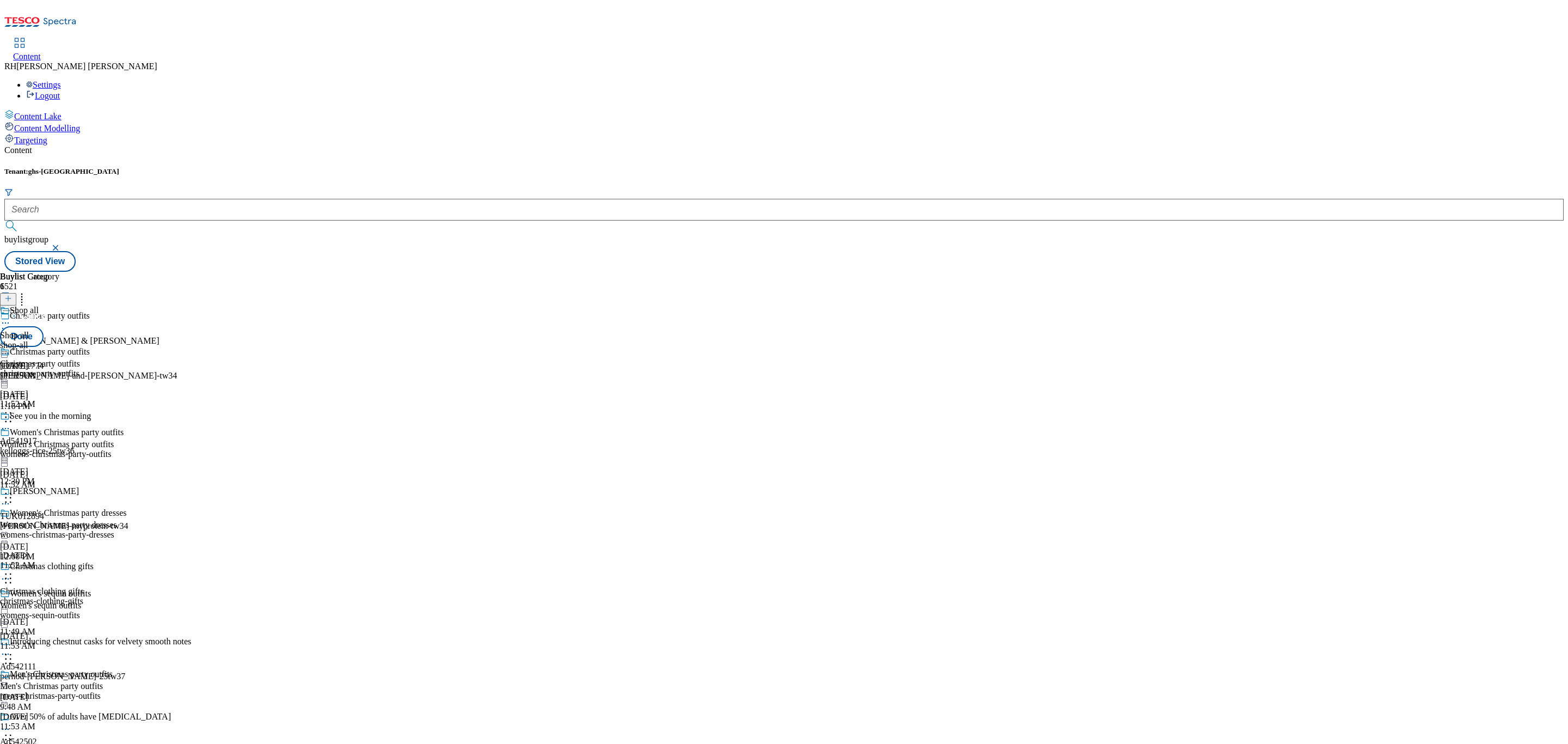
scroll to position [332, 0]
drag, startPoint x: 500, startPoint y: 452, endPoint x: 497, endPoint y: 222, distance: 230.0
click at [497, 222] on body "Icons icon_account icon_add icon_backward_link icon_basket icon_benefits icon_c…" at bounding box center [783, 138] width 1559 height 267
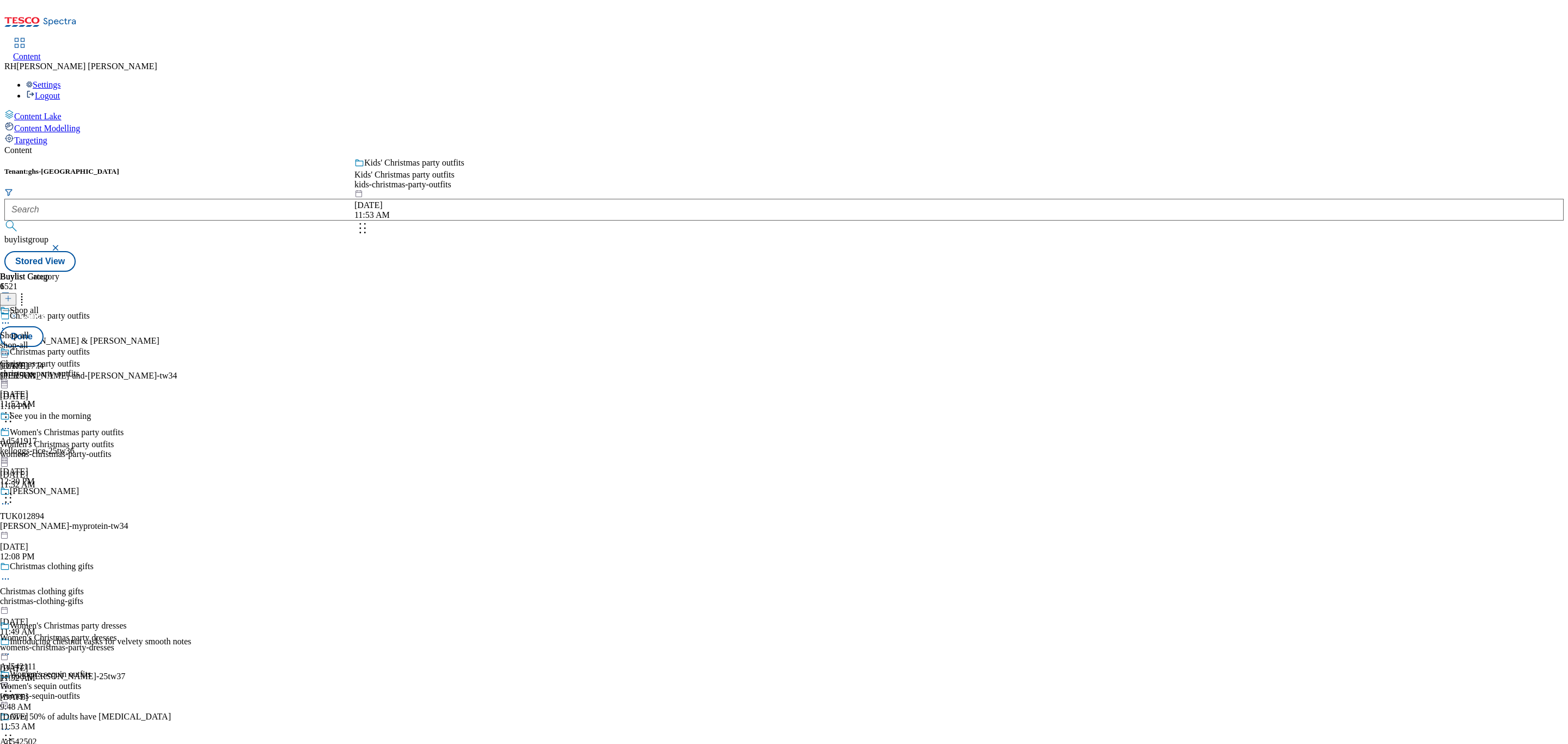
drag, startPoint x: 501, startPoint y: 325, endPoint x: 500, endPoint y: 213, distance: 112.0
click at [500, 213] on body "Icons icon_account icon_add icon_backward_link icon_basket icon_benefits icon_c…" at bounding box center [783, 138] width 1559 height 267
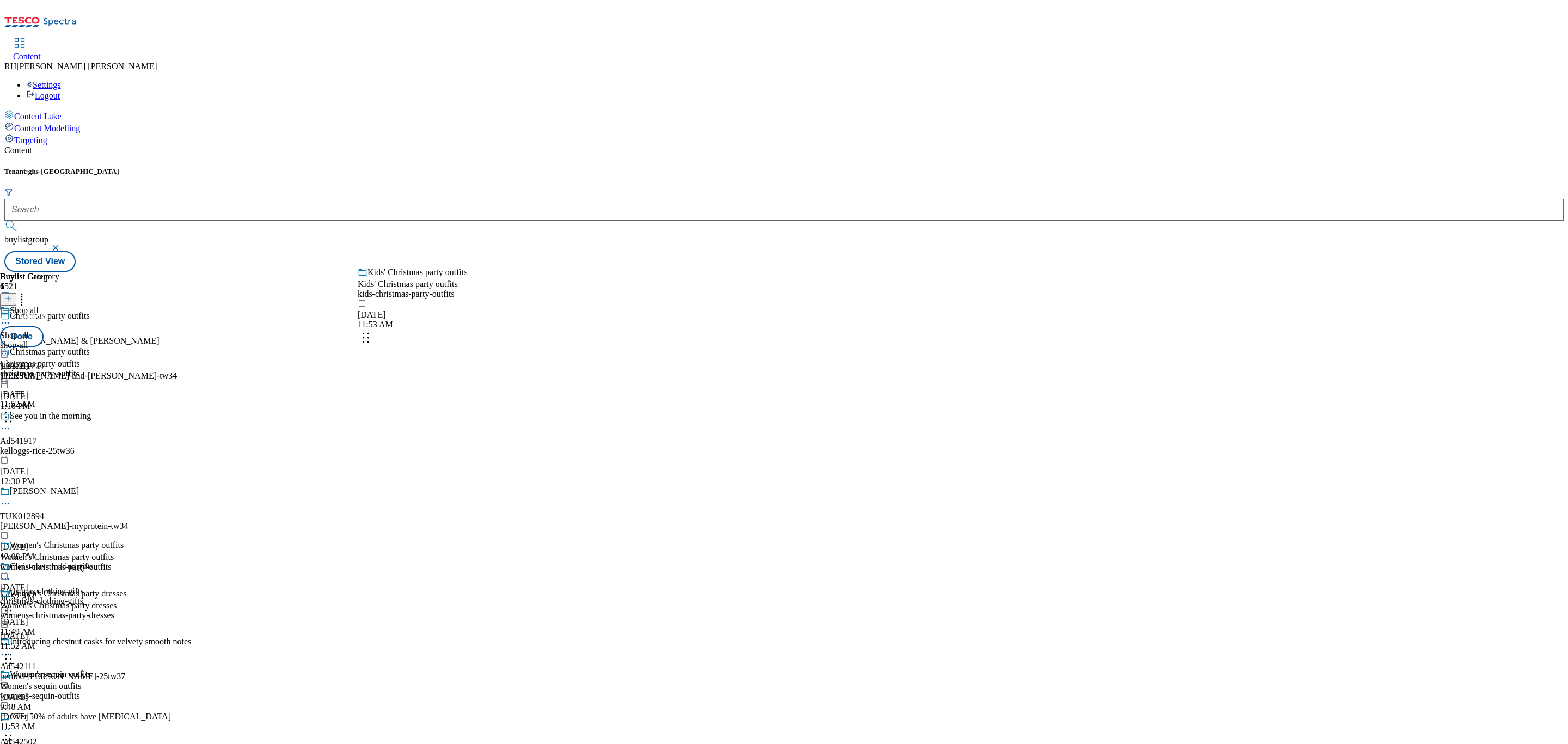
drag, startPoint x: 500, startPoint y: 456, endPoint x: 502, endPoint y: 323, distance: 133.0
click at [502, 272] on body "Icons icon_account icon_add icon_backward_link icon_basket icon_benefits icon_c…" at bounding box center [783, 138] width 1559 height 267
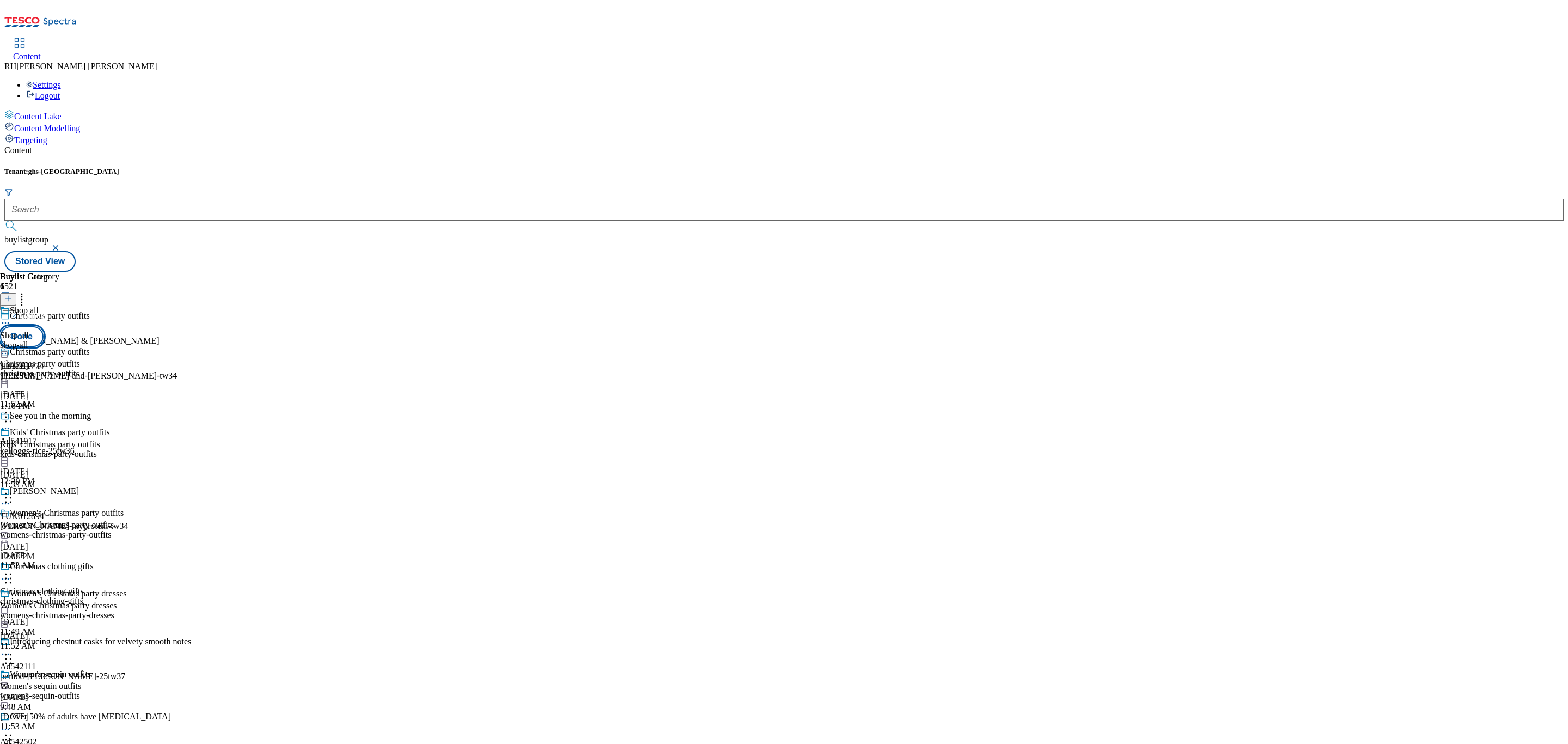
click at [44, 326] on button "Done" at bounding box center [21, 336] width 44 height 21
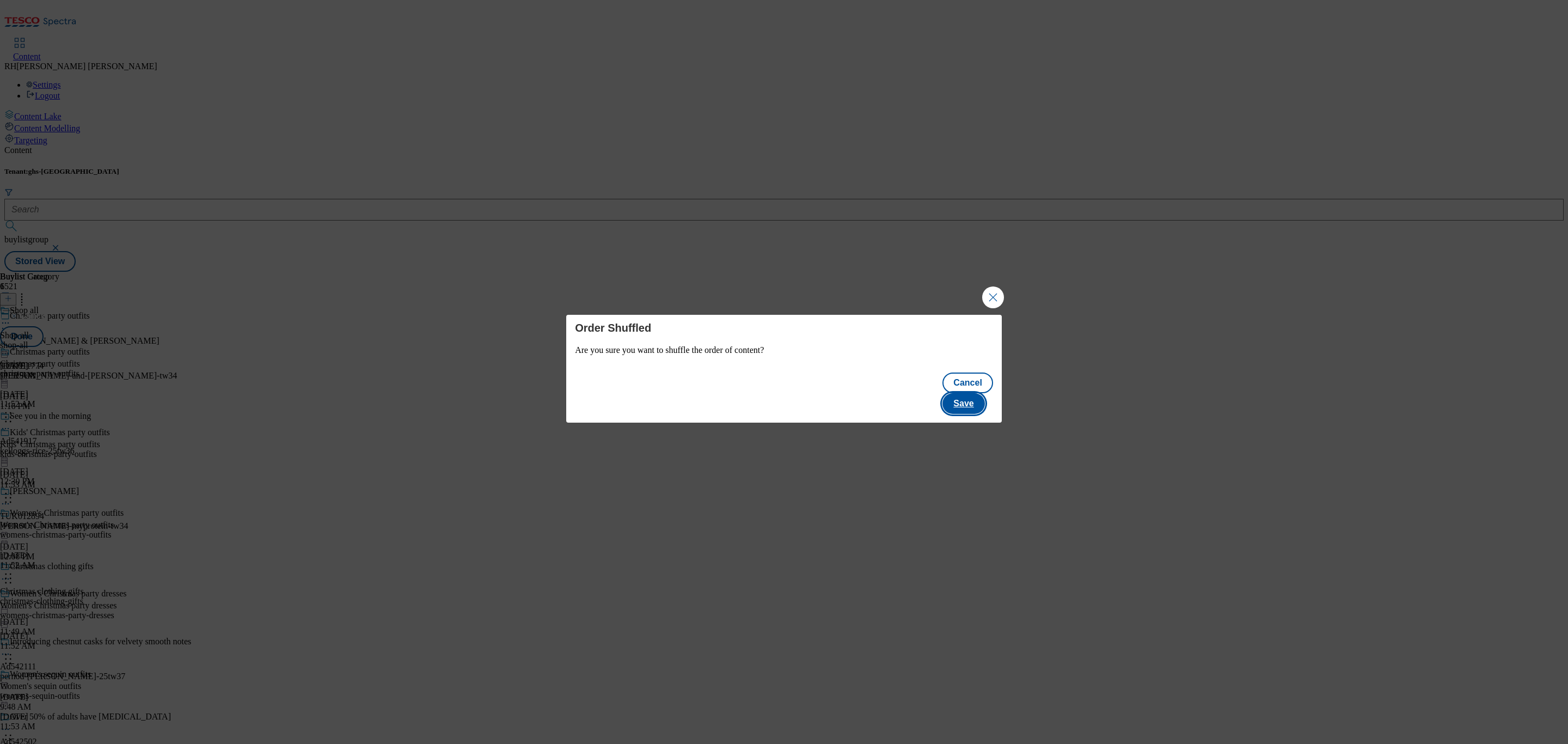
click at [984, 395] on button "Save" at bounding box center [963, 403] width 42 height 21
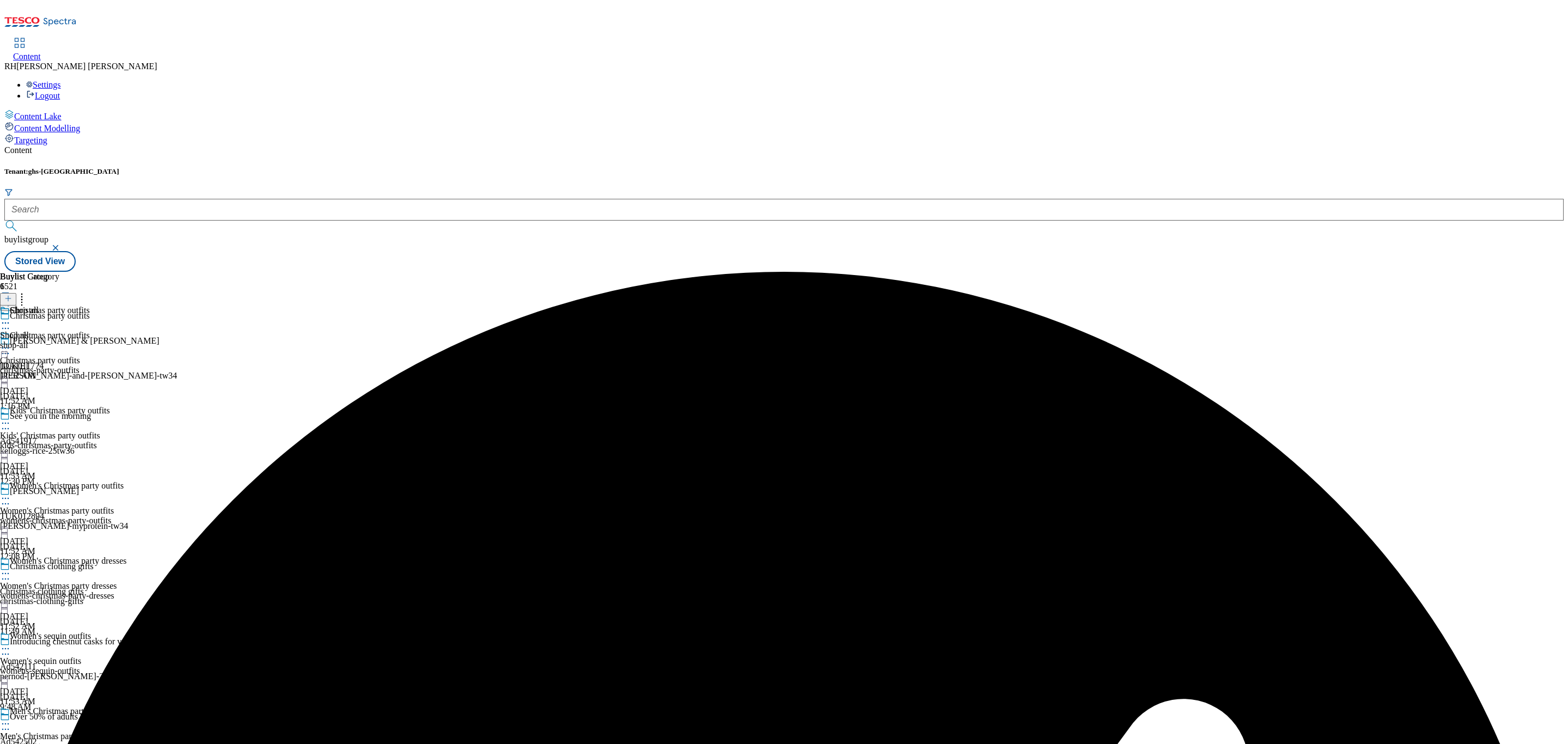
click at [28, 292] on icon at bounding box center [21, 297] width 11 height 11
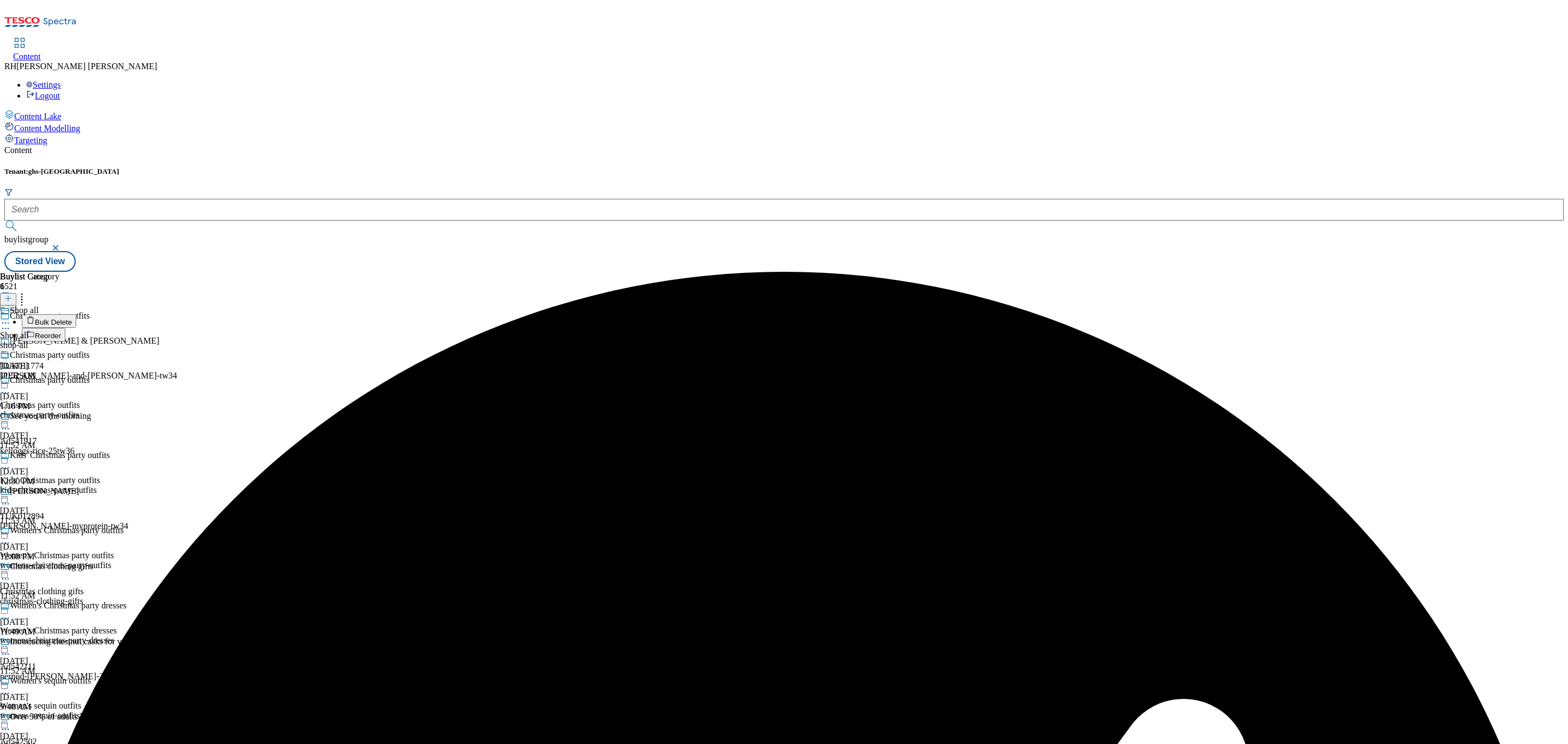
click at [59, 370] on div "Shop all Shop all shop-all Oct 13, 2025 11:52 AM" at bounding box center [30, 343] width 59 height 75
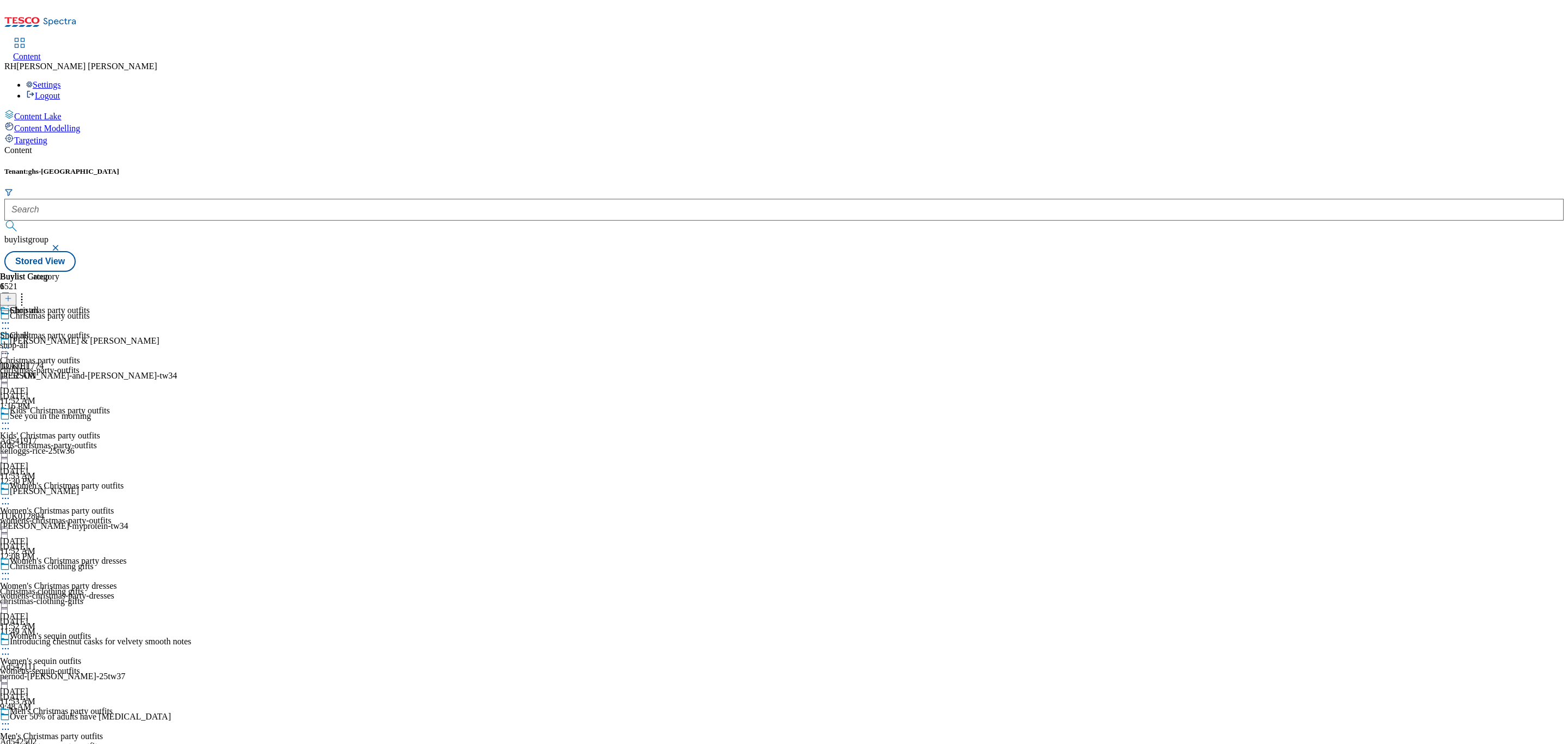
click at [11, 343] on icon at bounding box center [5, 348] width 11 height 11
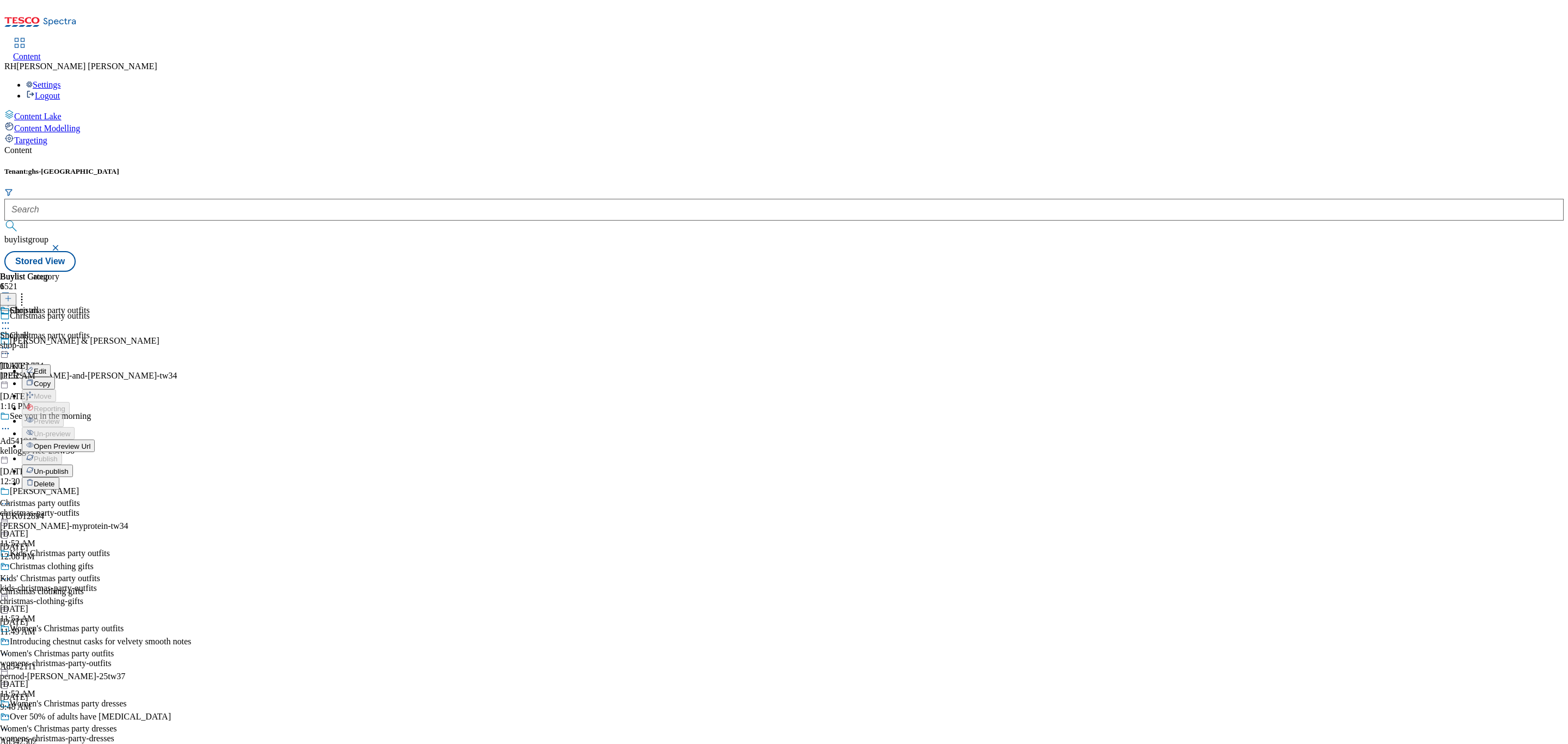
click at [59, 381] on div "Shop all Shop all shop-all Oct 13, 2025 11:52 AM" at bounding box center [30, 343] width 59 height 75
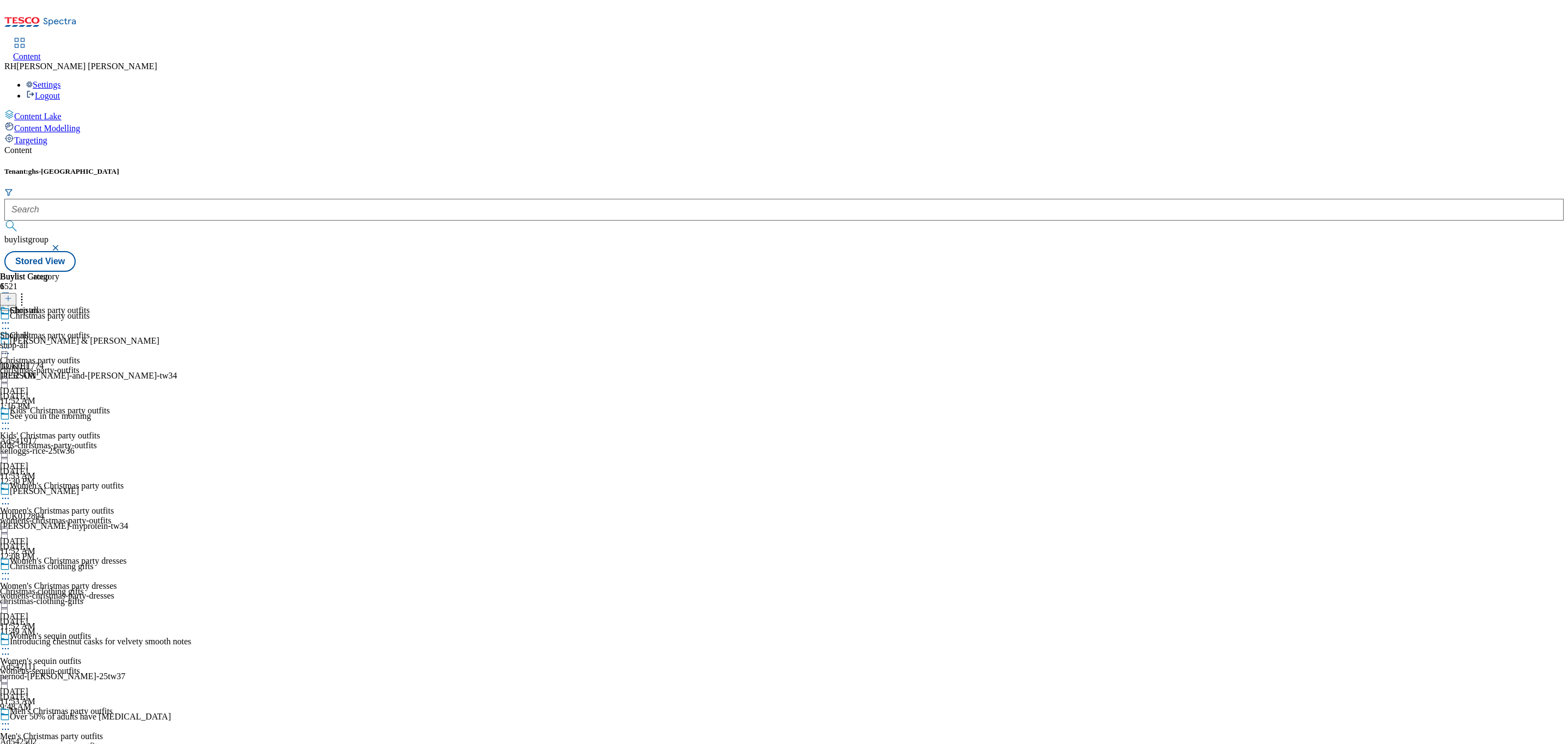
click at [59, 318] on div at bounding box center [30, 324] width 59 height 13
click at [91, 417] on span "Open Preview Url" at bounding box center [62, 421] width 56 height 8
click at [11, 343] on icon at bounding box center [5, 348] width 11 height 11
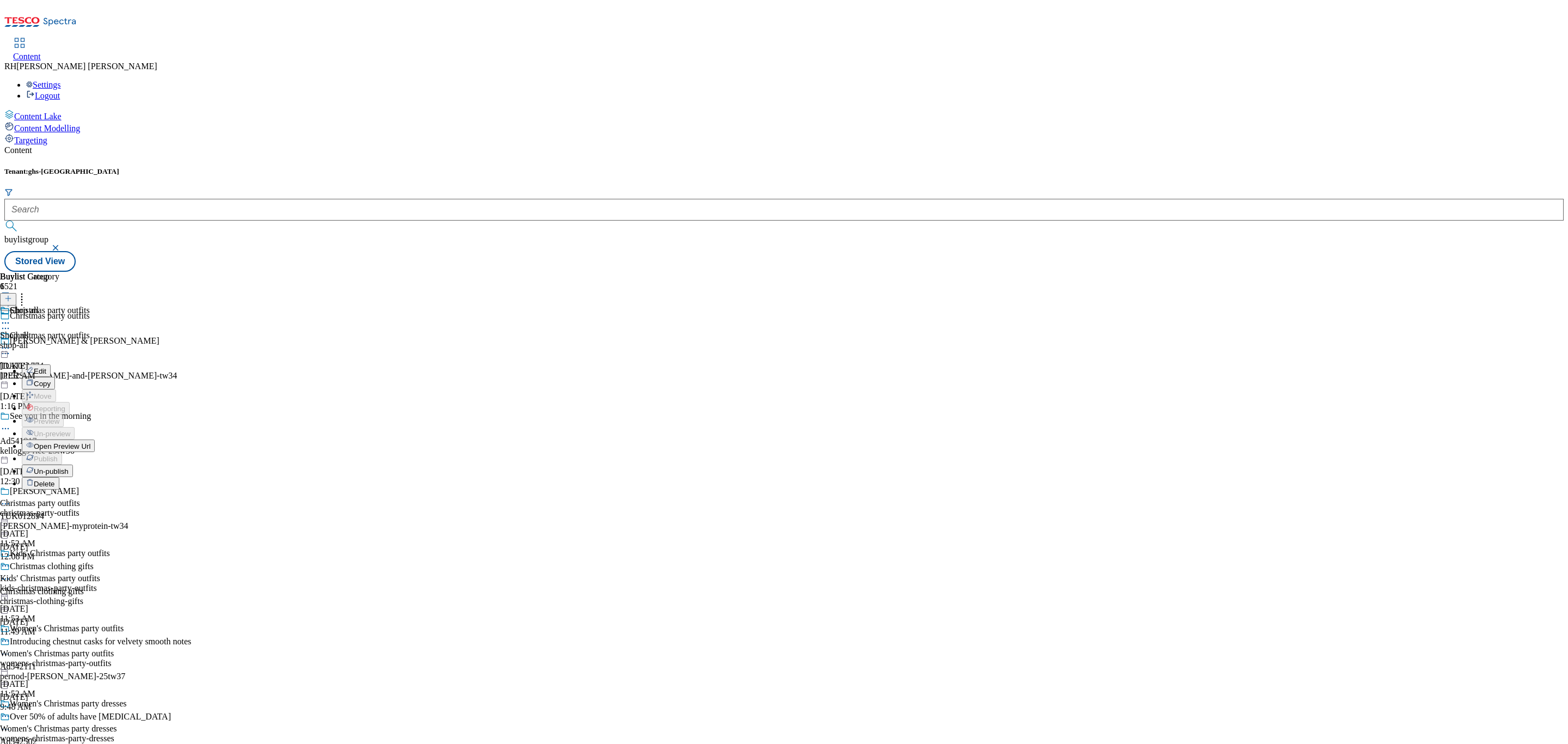
click at [46, 367] on span "Edit" at bounding box center [40, 371] width 13 height 8
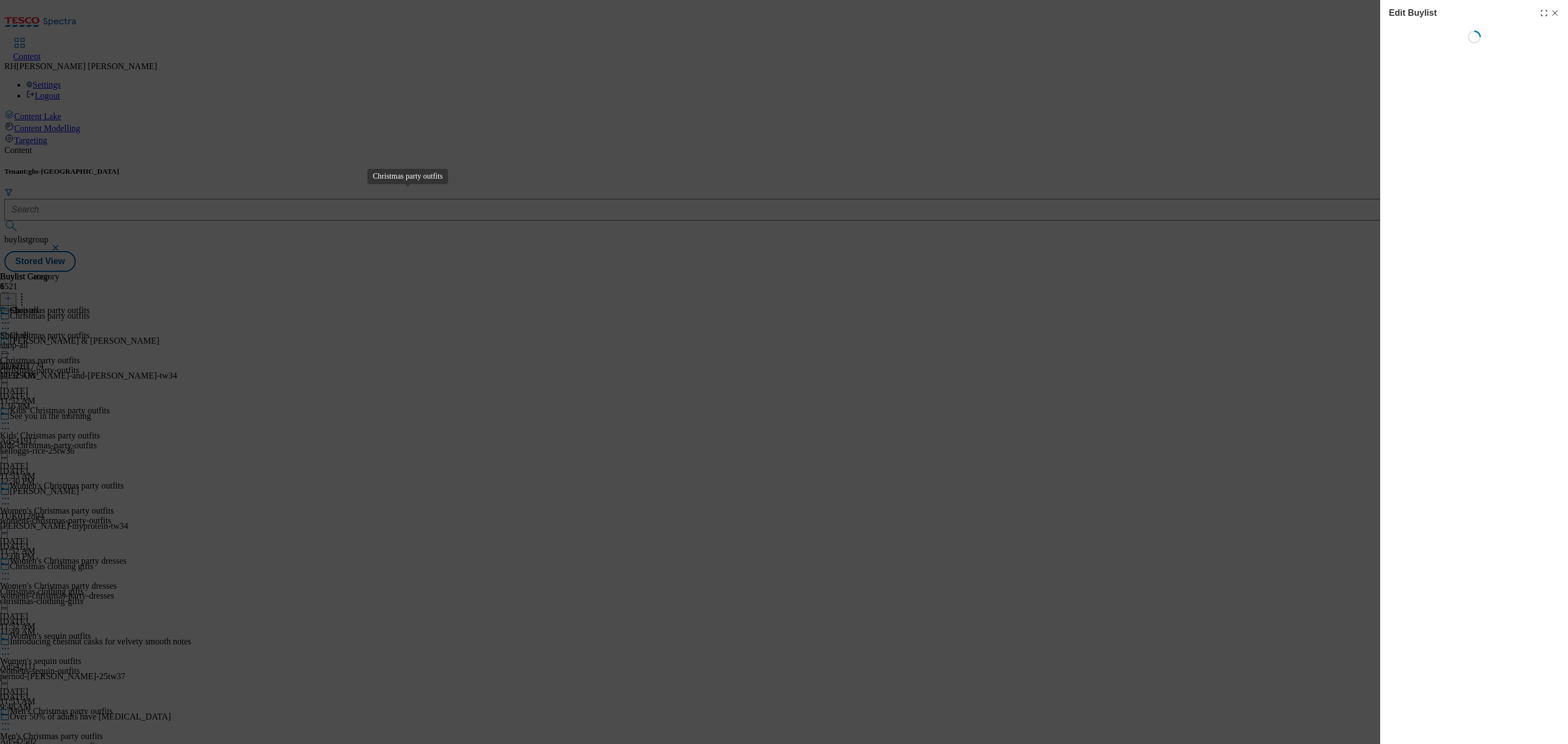
select select "seasonal"
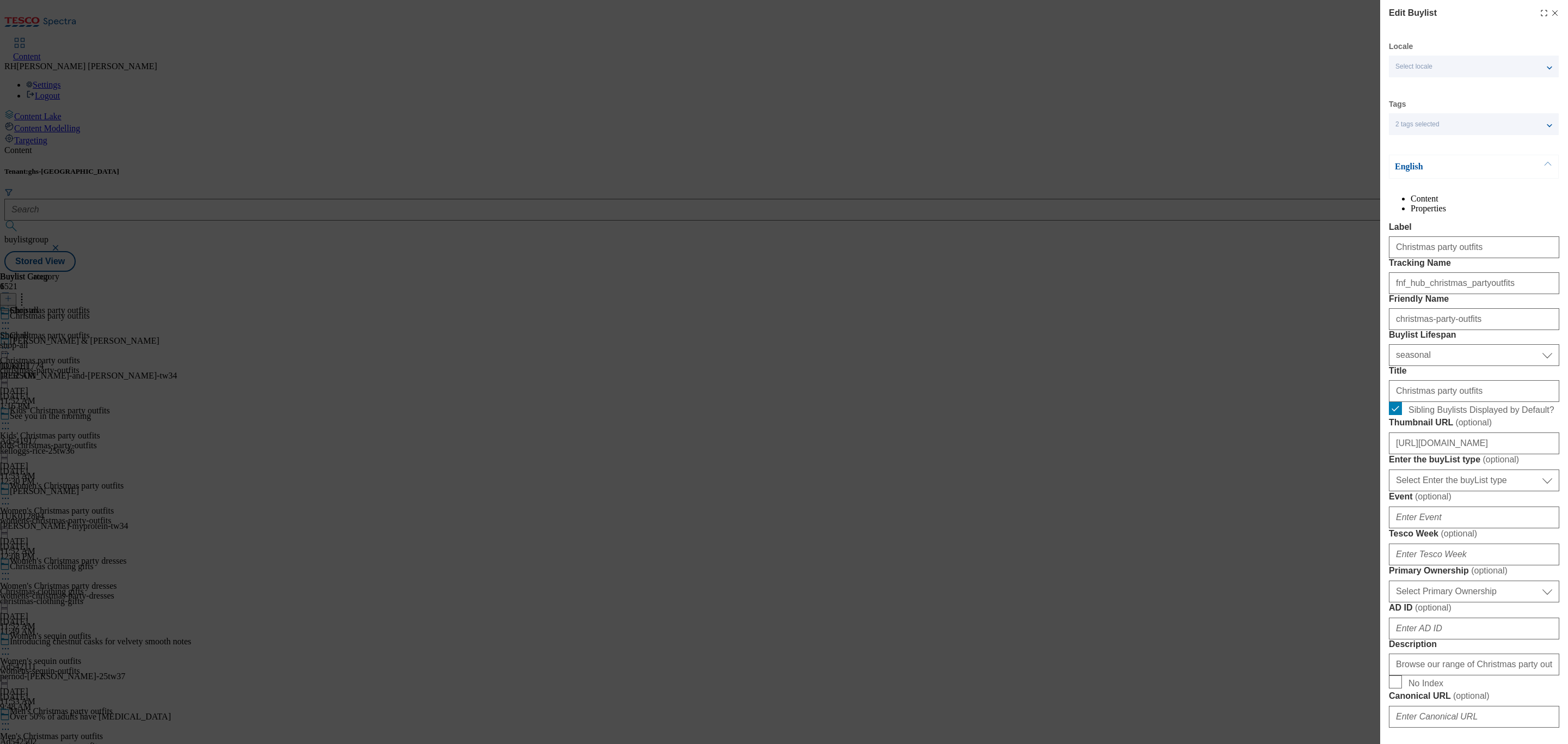
select select "Banner"
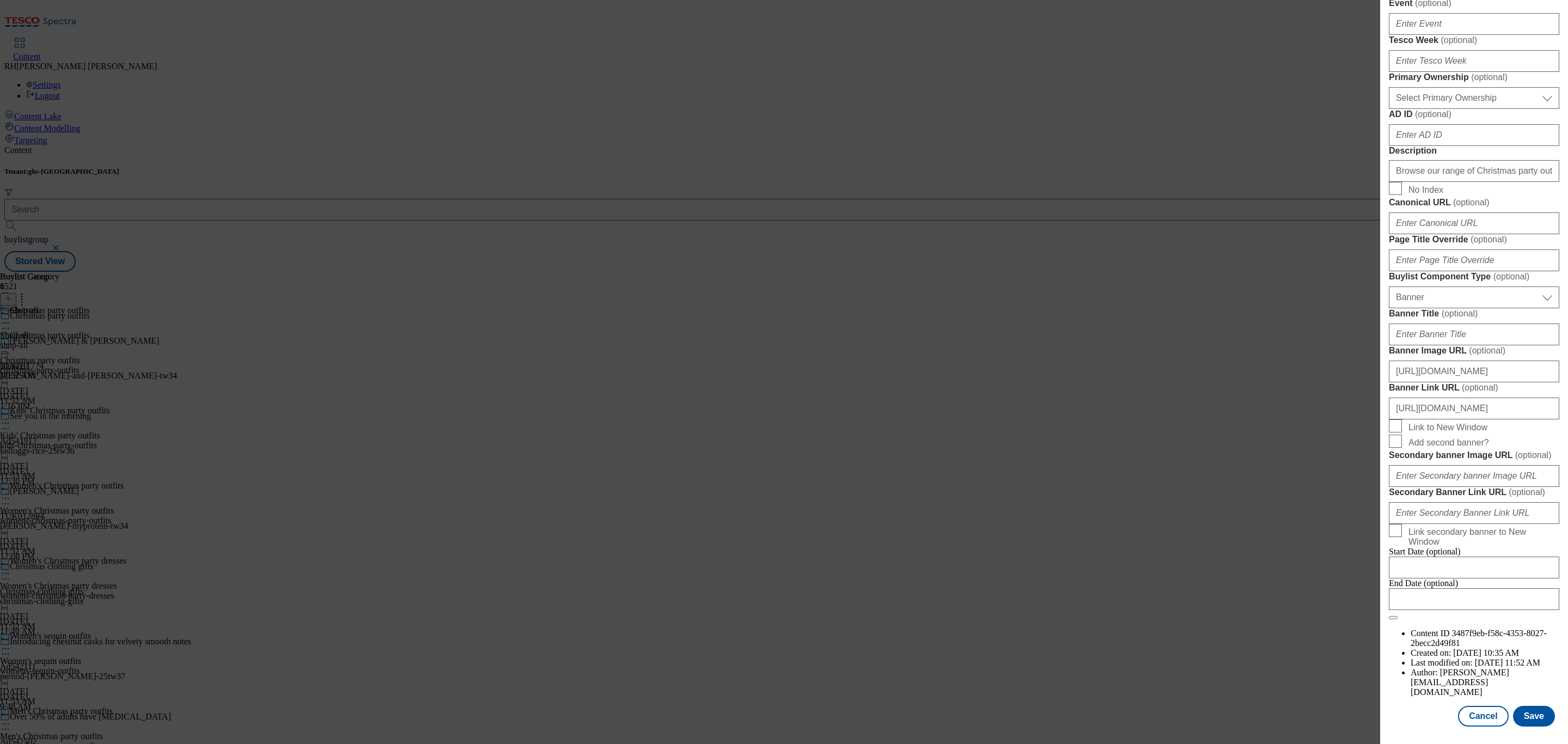
scroll to position [912, 0]
click at [1521, 706] on button "Save" at bounding box center [1534, 716] width 42 height 21
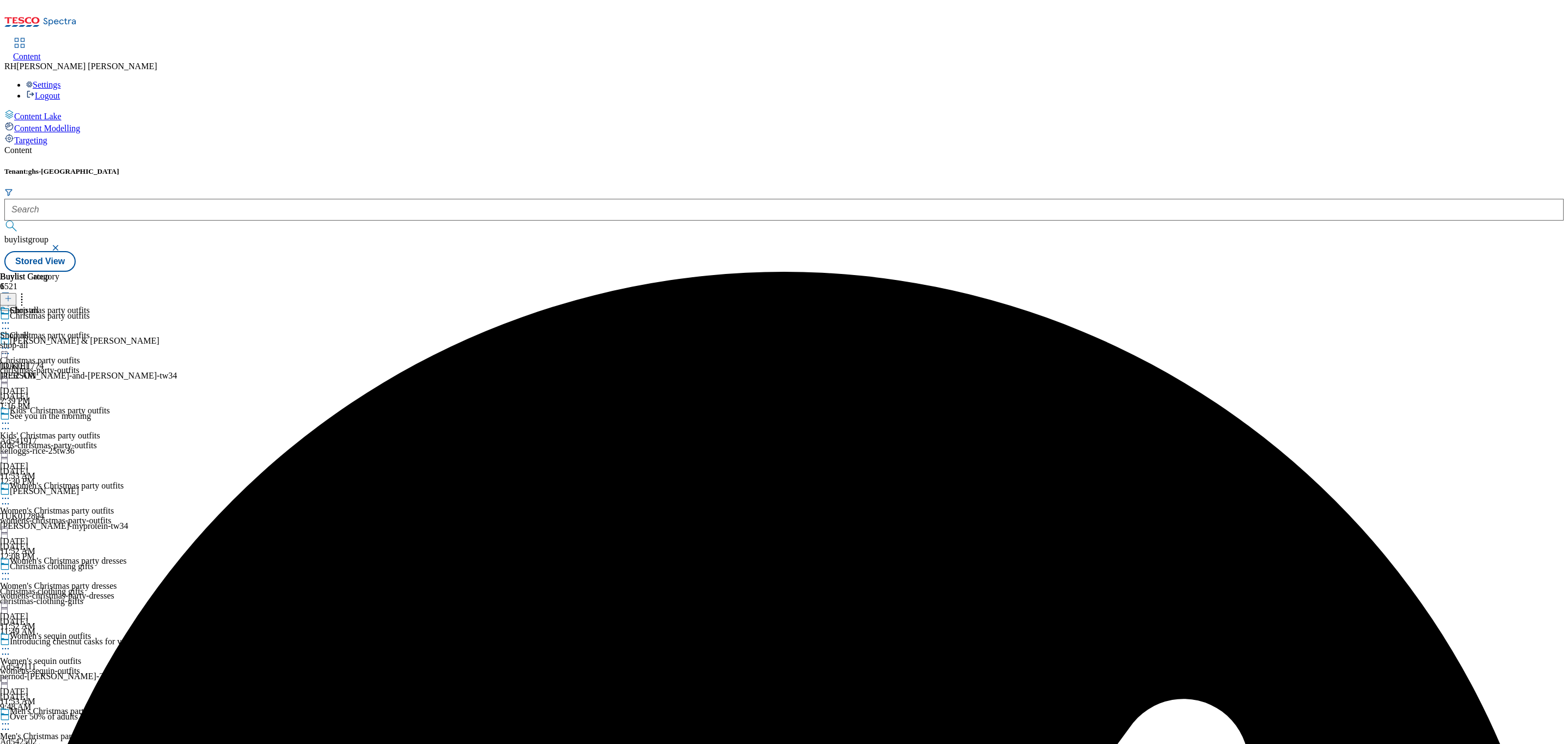
click at [126, 343] on div at bounding box center [63, 349] width 126 height 13
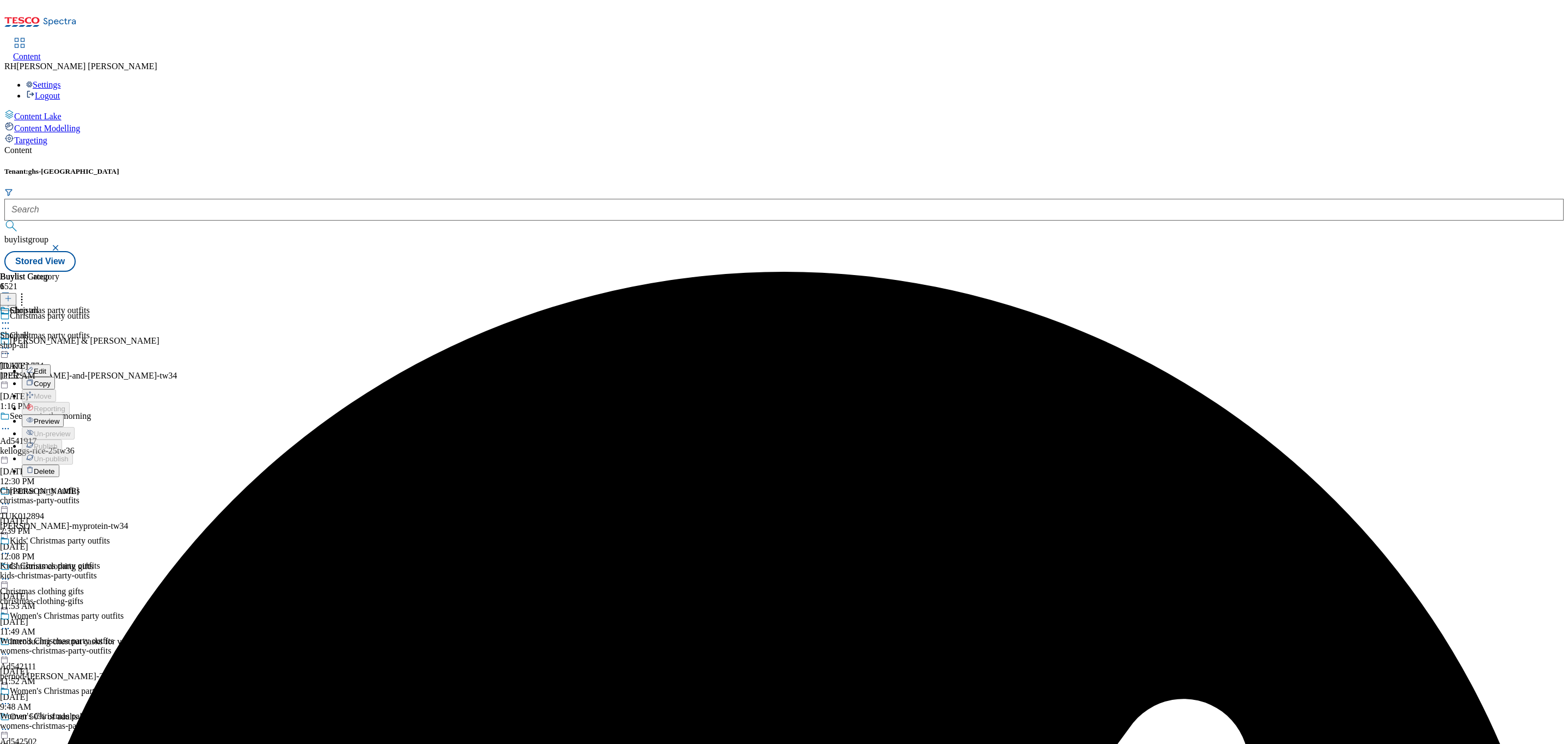
click at [59, 417] on span "Preview" at bounding box center [46, 421] width 26 height 8
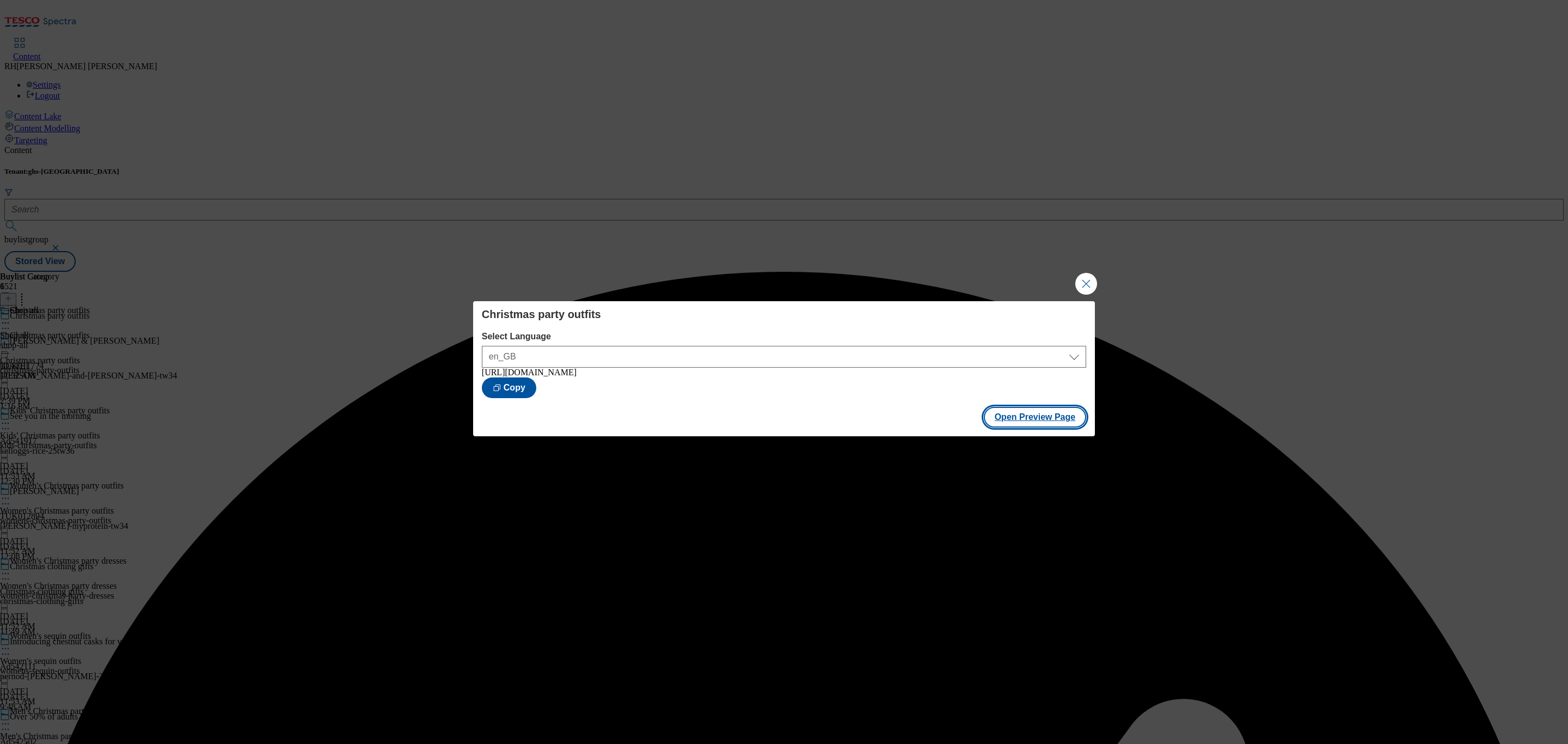
click at [1062, 425] on button "Open Preview Page" at bounding box center [1035, 417] width 103 height 21
click at [1050, 427] on button "Open Preview Page" at bounding box center [1035, 417] width 103 height 21
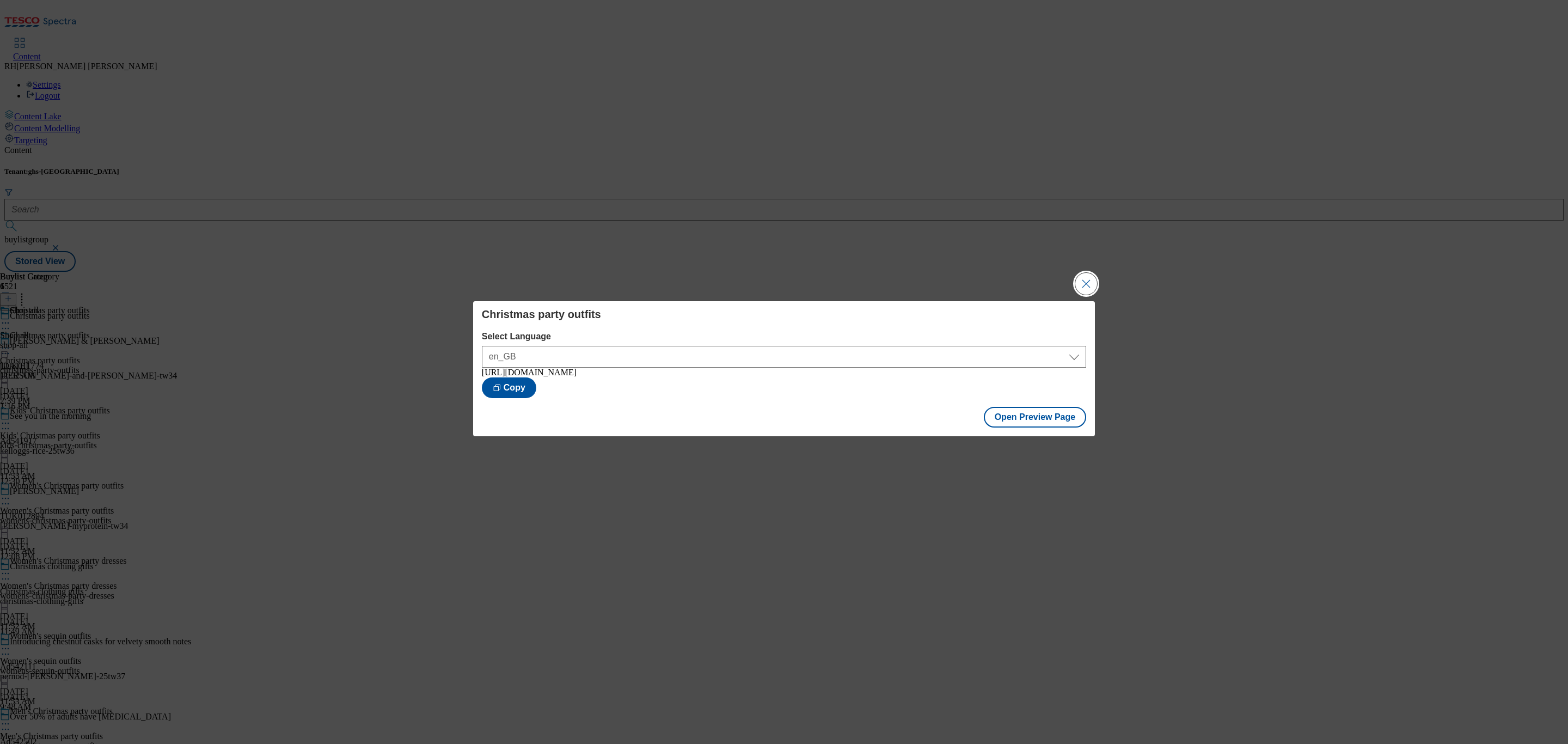
click at [1087, 275] on button "Close Modal" at bounding box center [1086, 284] width 21 height 22
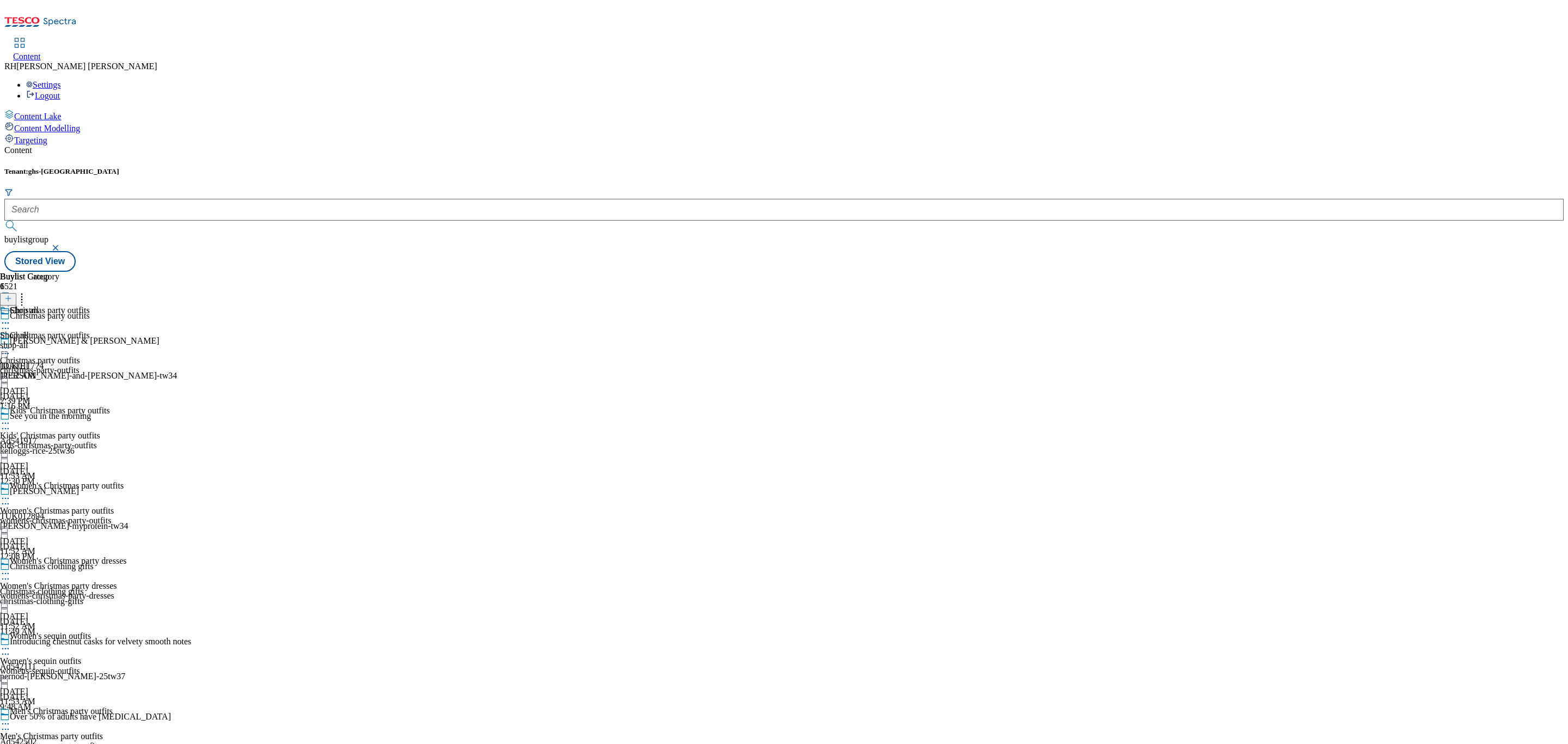
click at [7, 347] on circle at bounding box center [5, 348] width 1 height 1
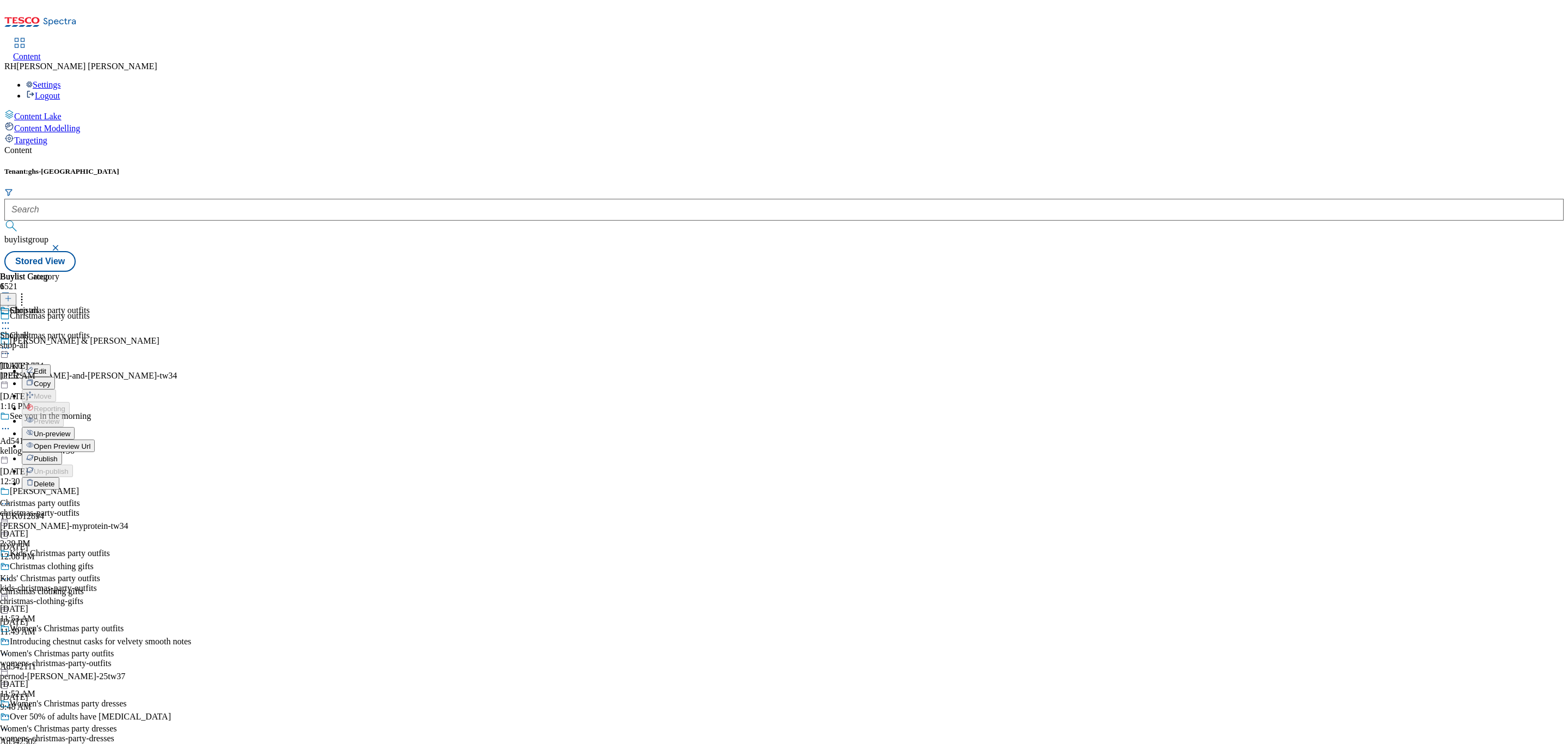
click at [58, 455] on span "Publish" at bounding box center [46, 459] width 24 height 8
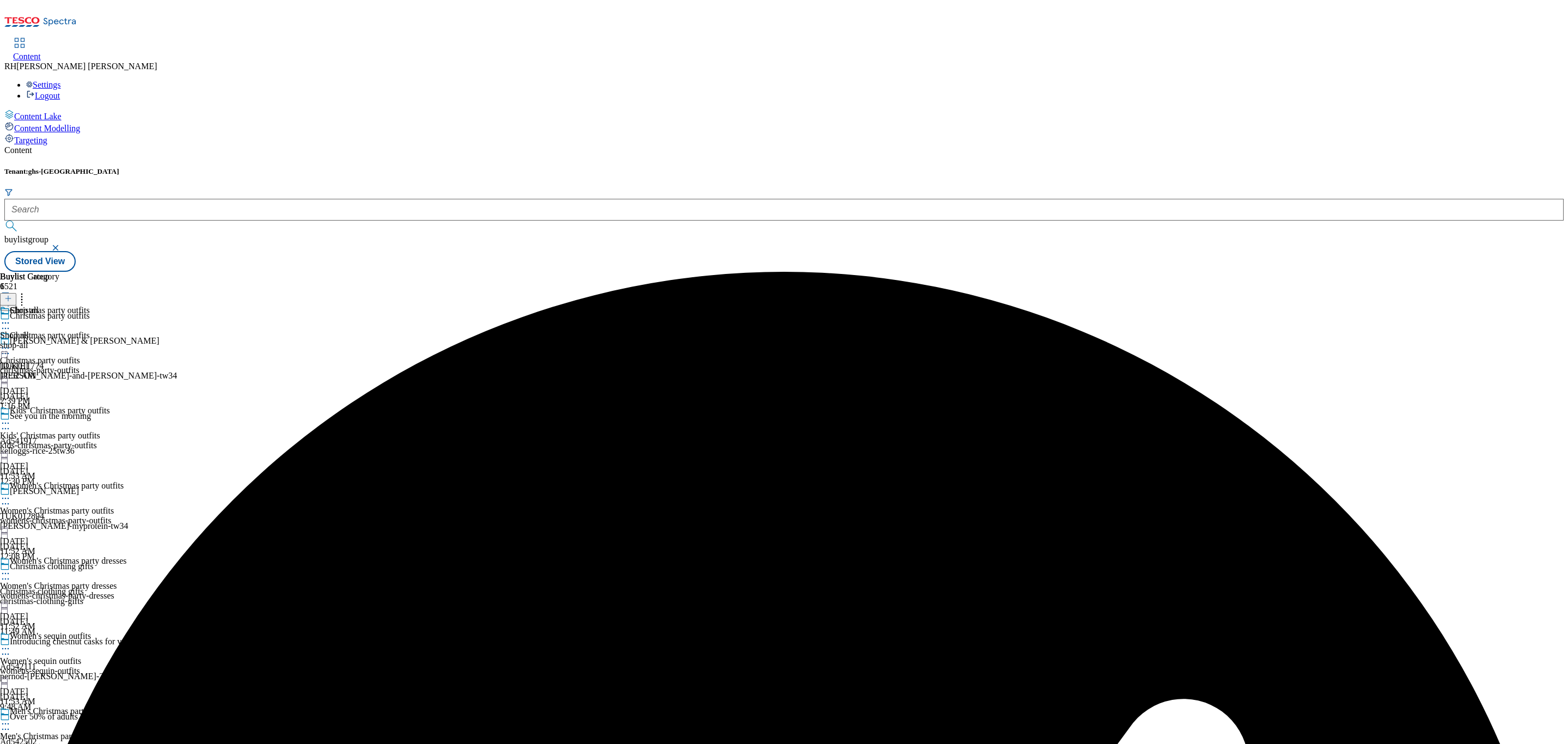
click at [11, 343] on icon at bounding box center [5, 348] width 11 height 11
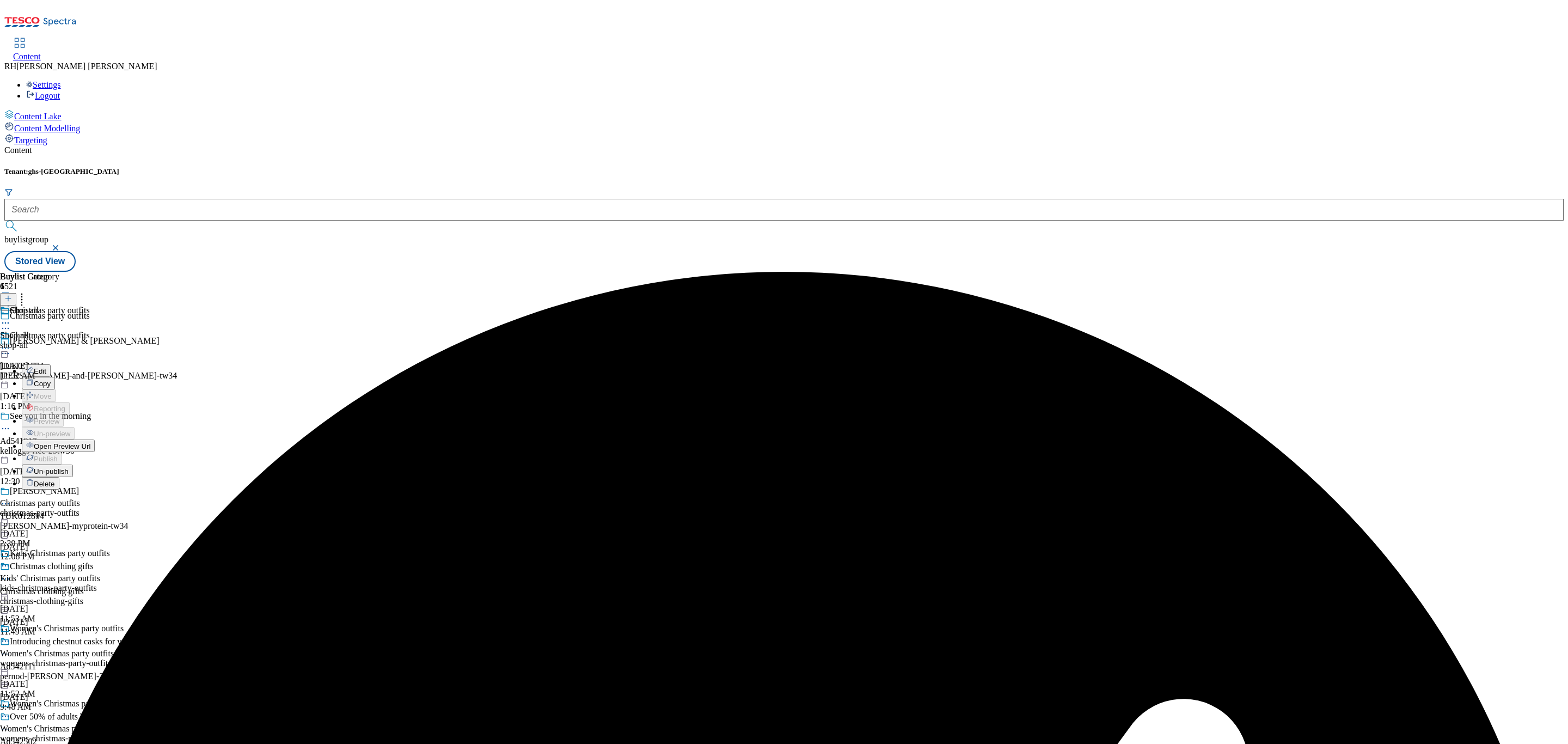
click at [126, 272] on header "Buylist 6" at bounding box center [63, 288] width 126 height 34
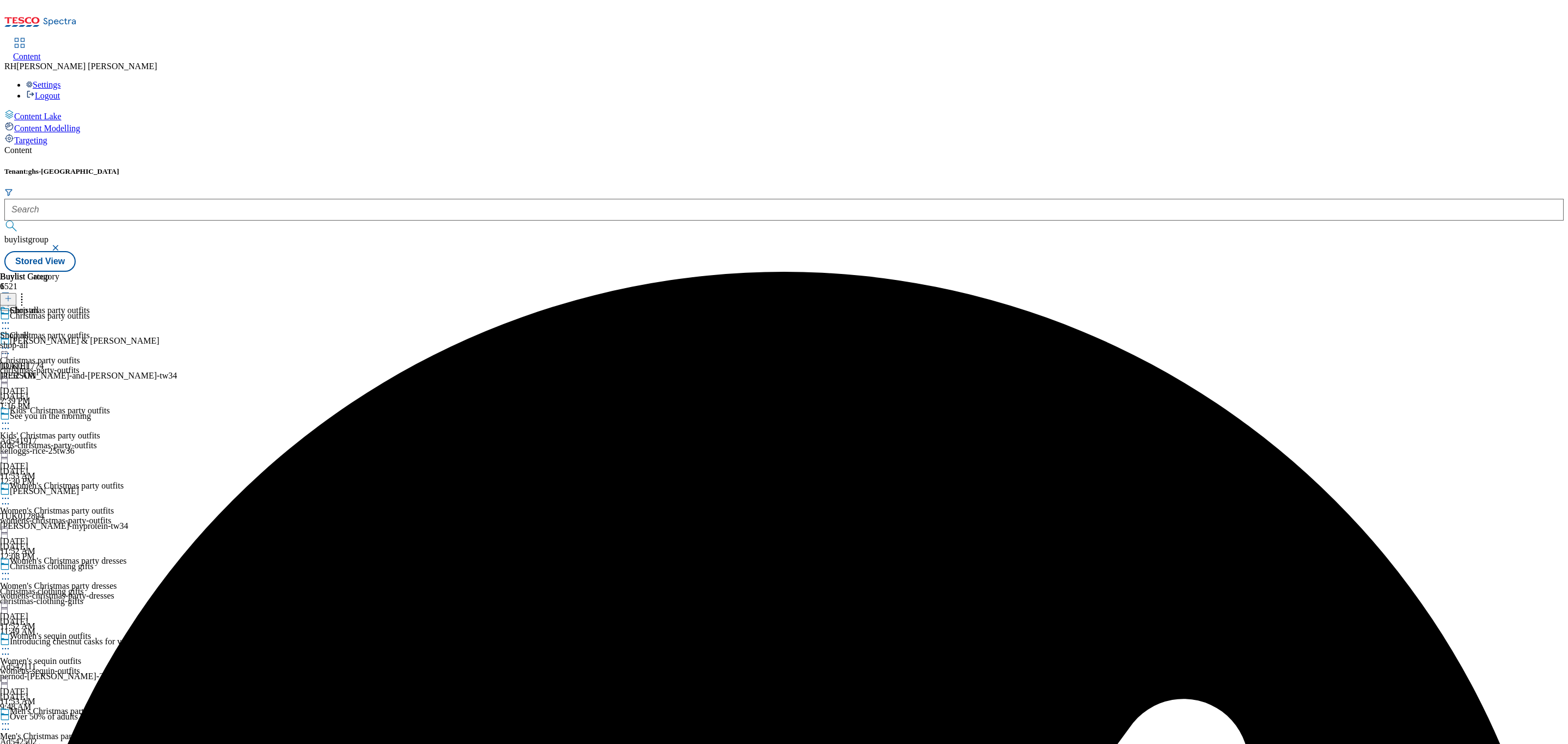
click at [28, 292] on icon at bounding box center [21, 297] width 11 height 11
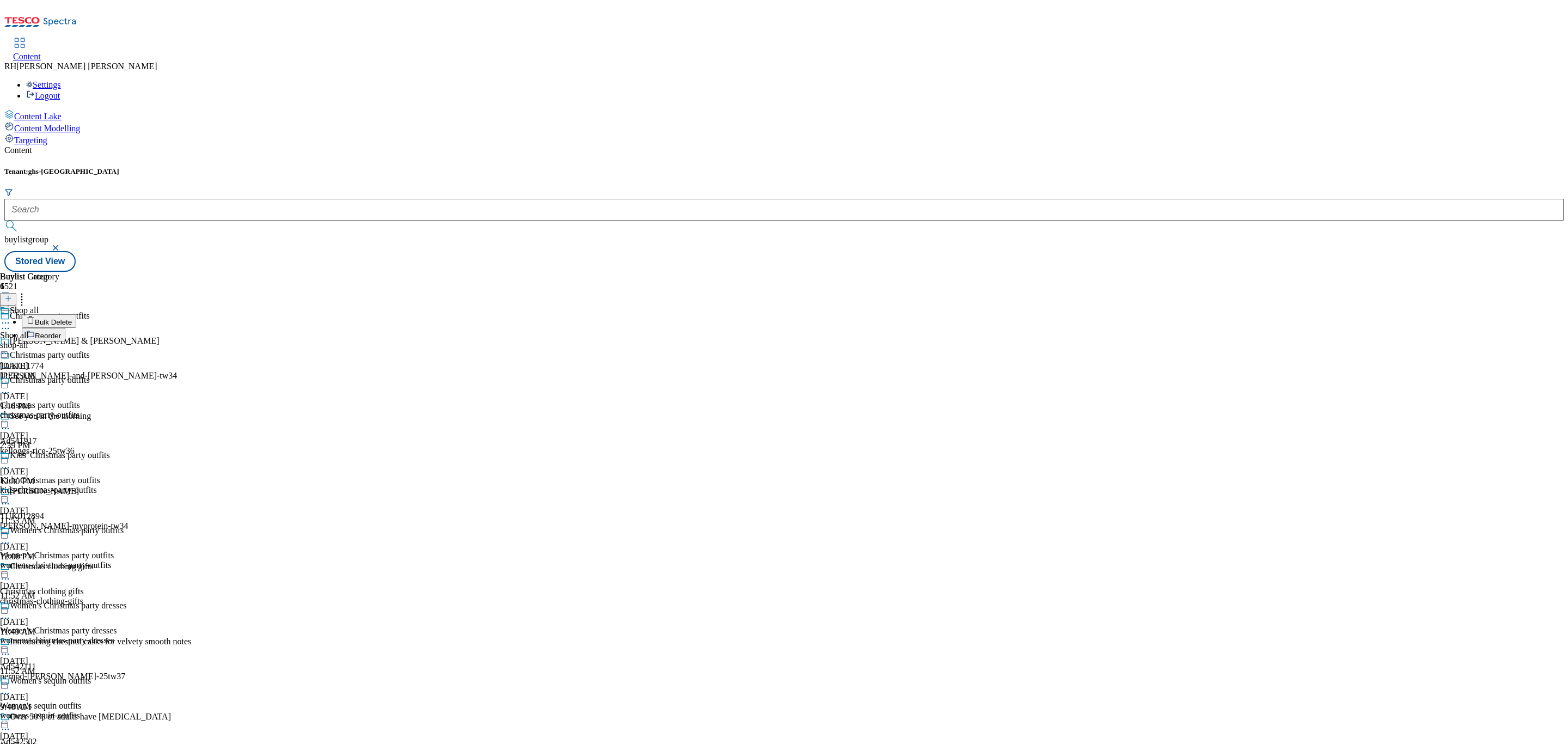
click at [61, 332] on span "Reorder" at bounding box center [48, 336] width 26 height 8
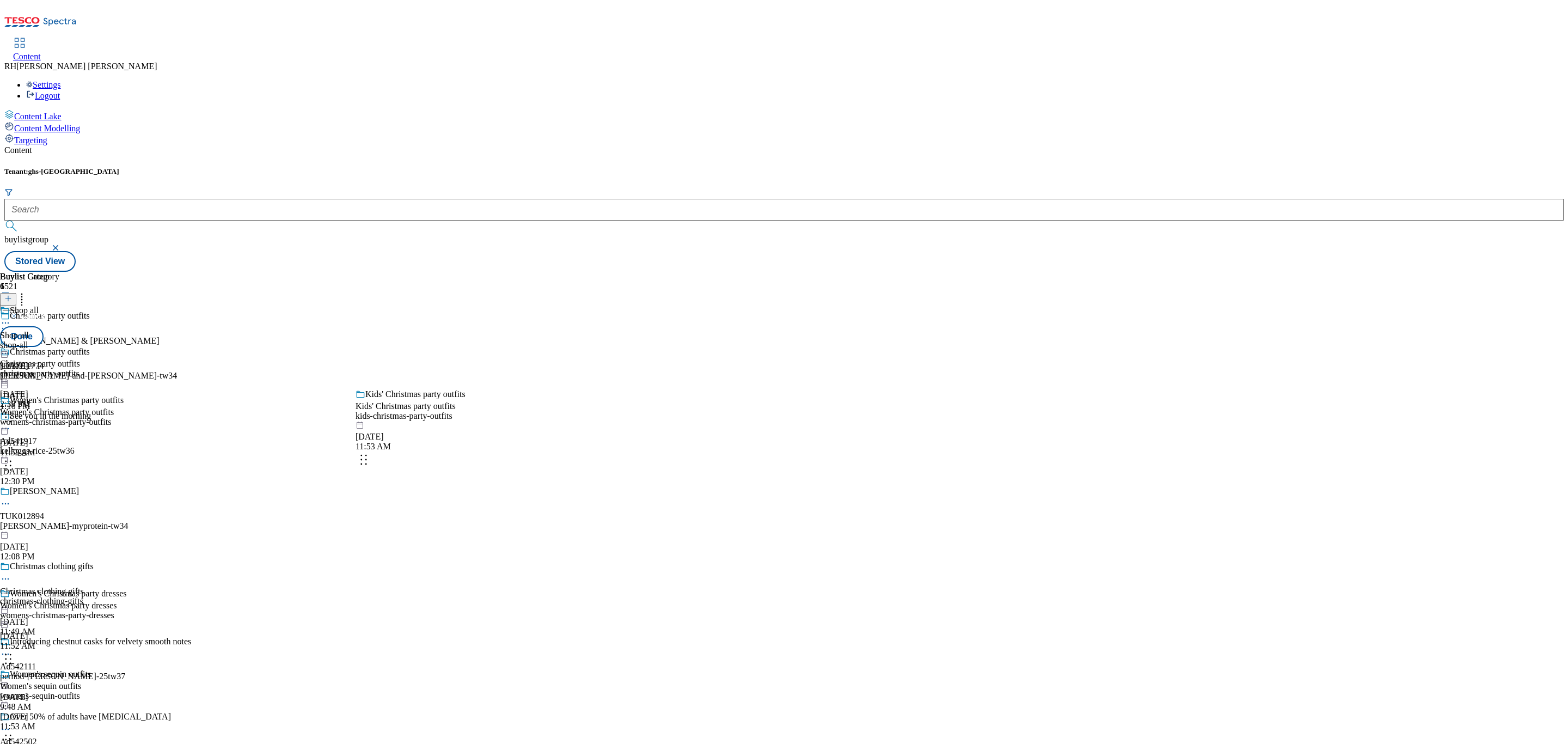
drag, startPoint x: 500, startPoint y: 337, endPoint x: 500, endPoint y: 438, distance: 101.0
click at [500, 272] on body "Icons icon_account icon_add icon_backward_link icon_basket icon_benefits icon_c…" at bounding box center [783, 138] width 1559 height 267
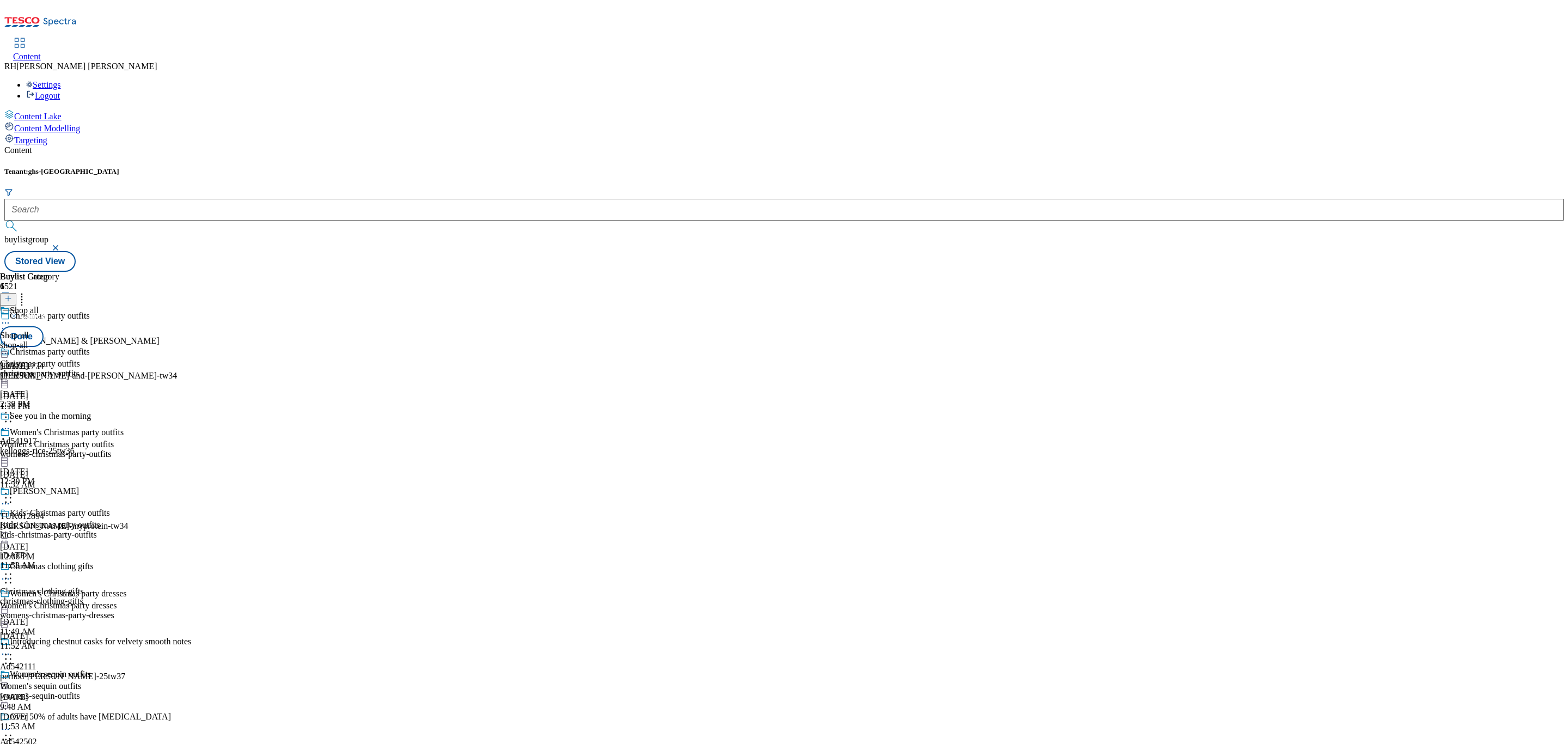
scroll to position [245, 0]
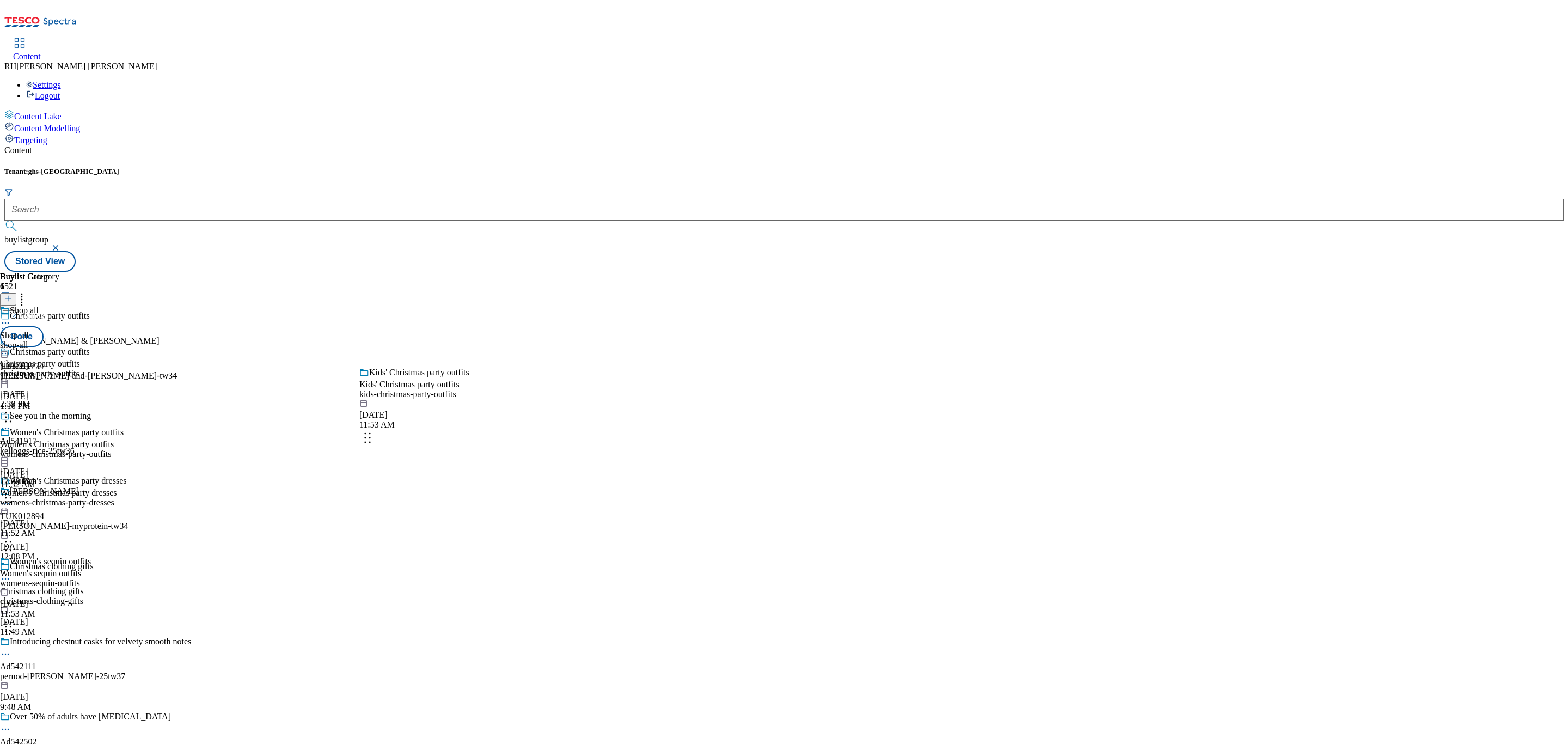
drag, startPoint x: 502, startPoint y: 216, endPoint x: 505, endPoint y: 428, distance: 212.0
click at [505, 272] on body "Icons icon_account icon_add icon_backward_link icon_basket icon_benefits icon_c…" at bounding box center [783, 138] width 1559 height 267
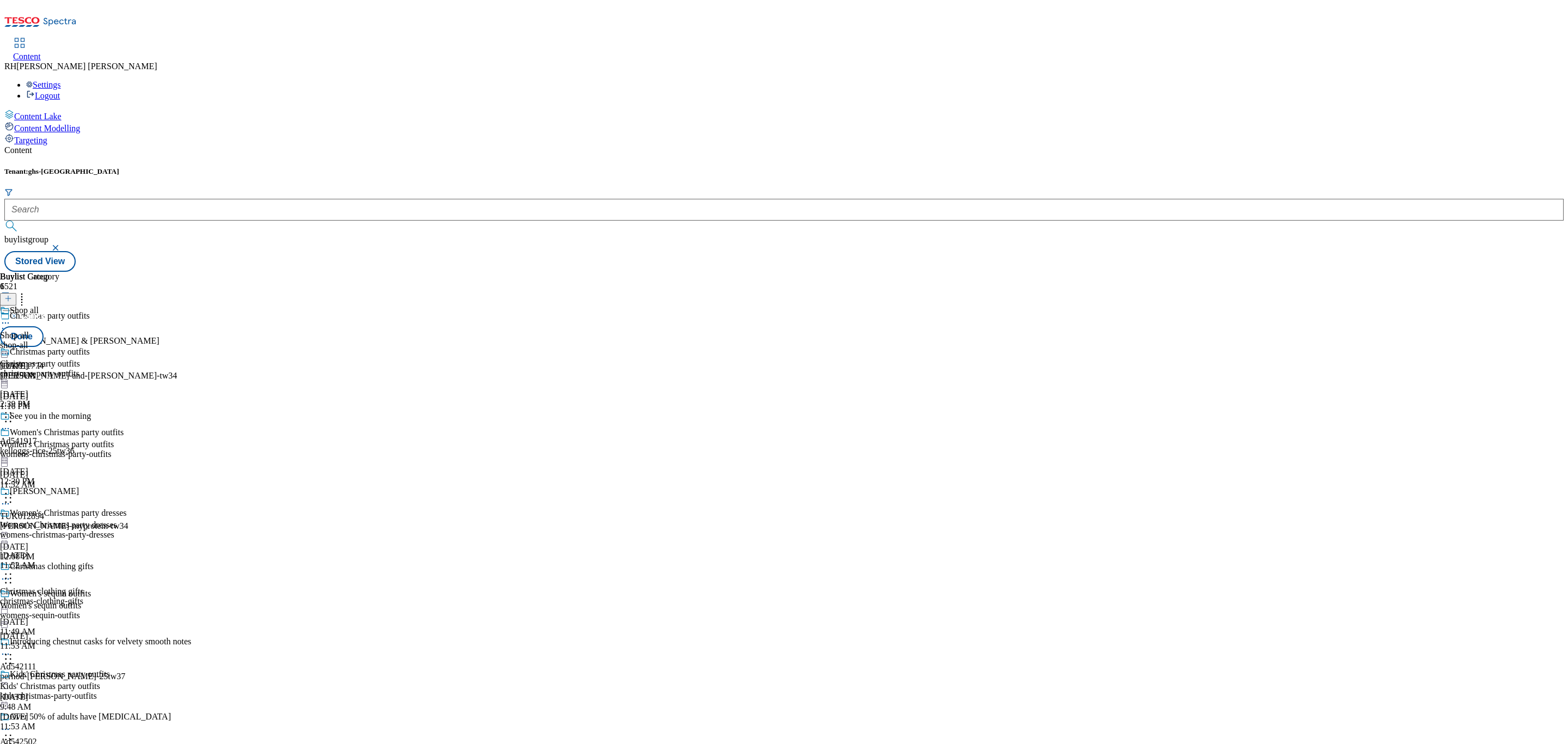
scroll to position [332, 0]
drag, startPoint x: 503, startPoint y: 349, endPoint x: 504, endPoint y: 464, distance: 115.0
click at [504, 272] on body "Icons icon_account icon_add icon_backward_link icon_basket icon_benefits icon_c…" at bounding box center [783, 138] width 1559 height 267
click at [44, 326] on button "Done" at bounding box center [21, 336] width 44 height 21
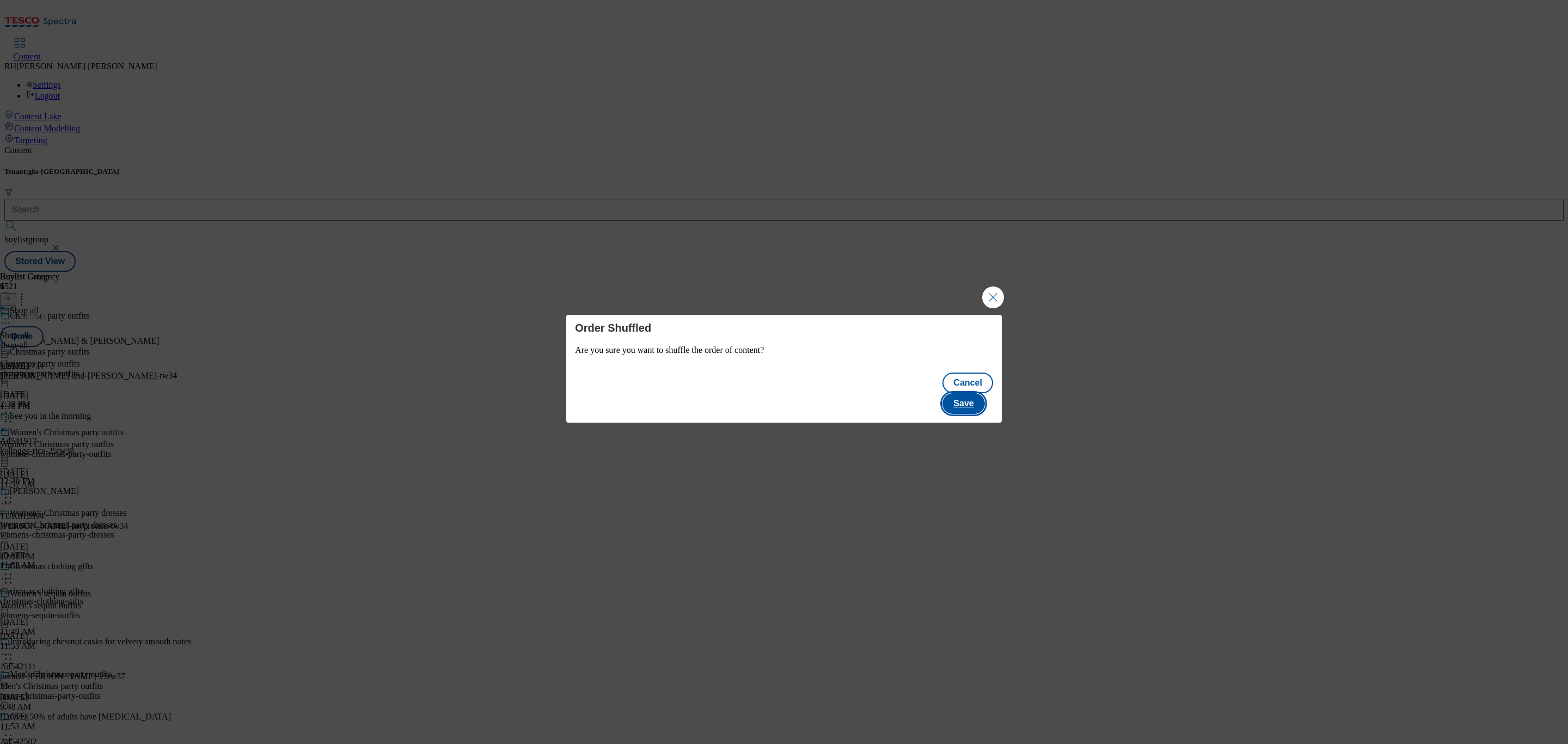
click at [965, 393] on button "Save" at bounding box center [963, 403] width 42 height 21
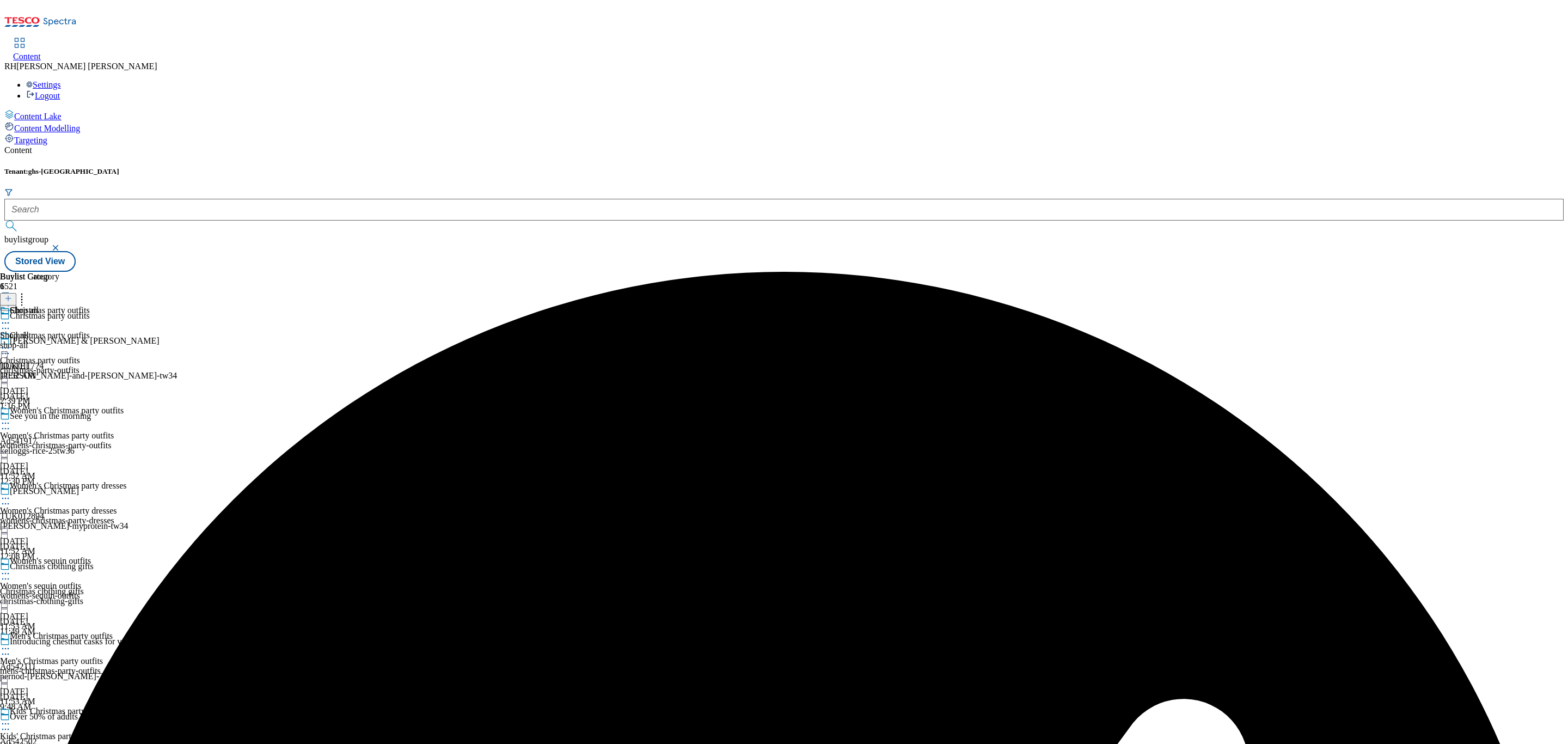
click at [11, 343] on icon at bounding box center [5, 348] width 11 height 11
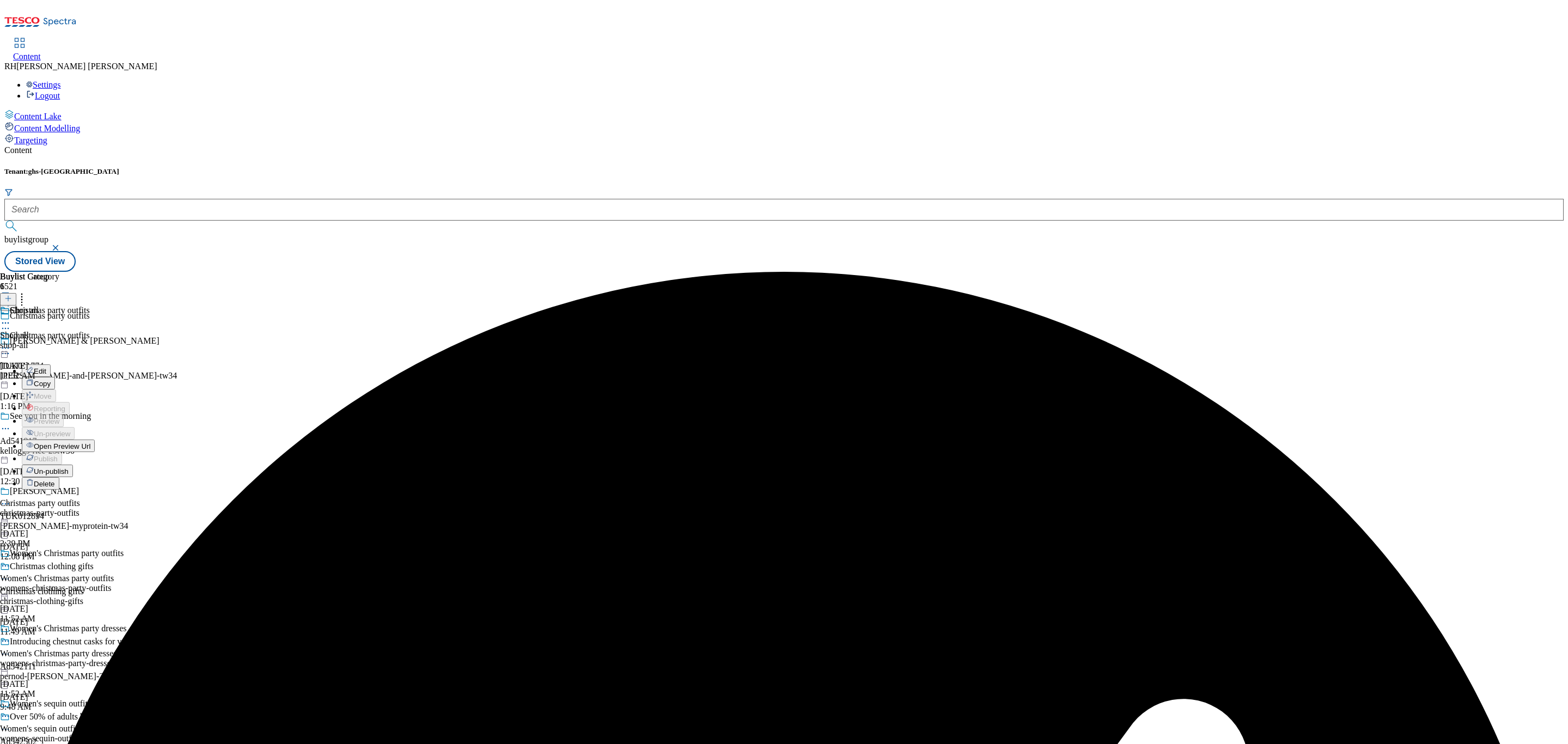
click at [46, 367] on span "Edit" at bounding box center [40, 371] width 13 height 8
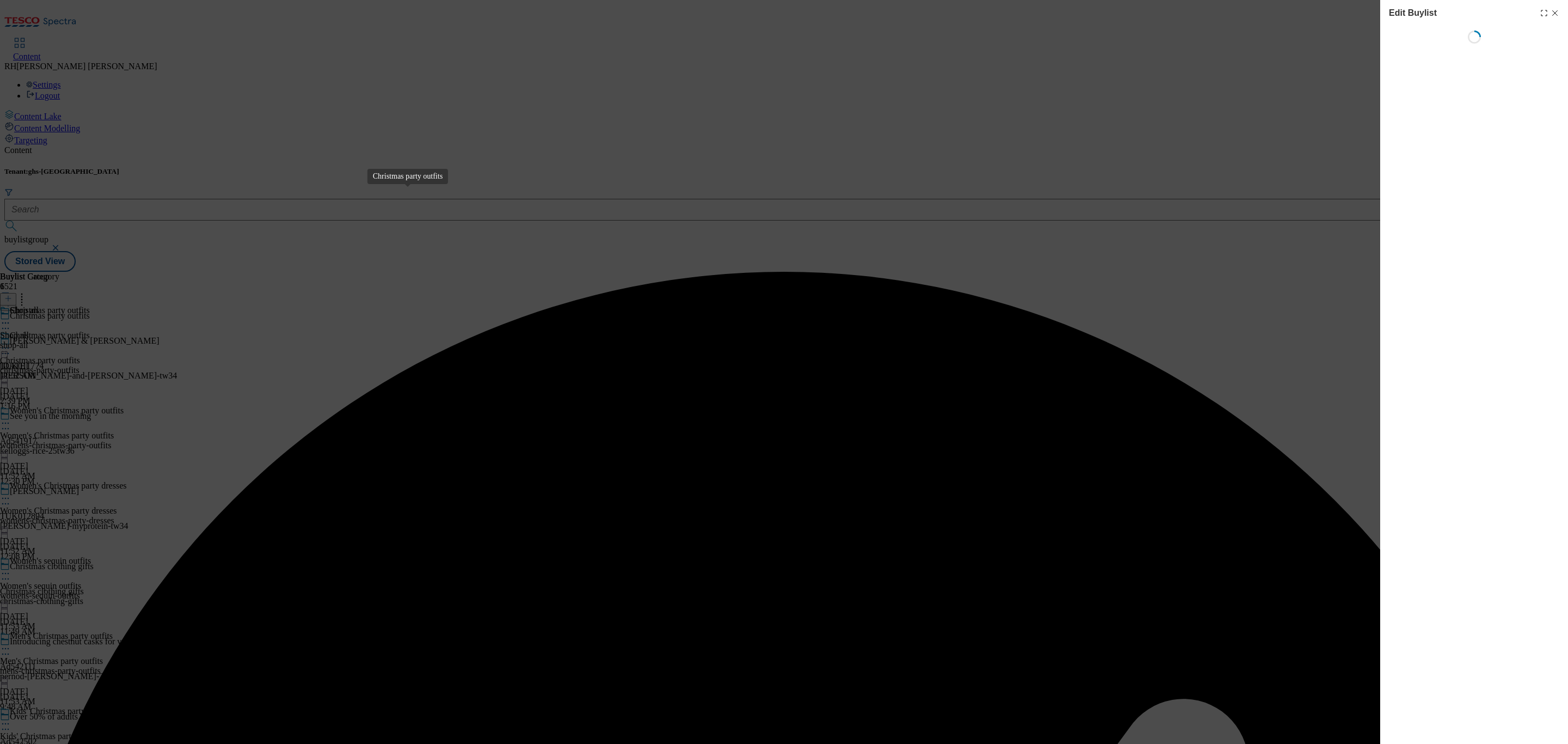
select select "seasonal"
select select "Banner"
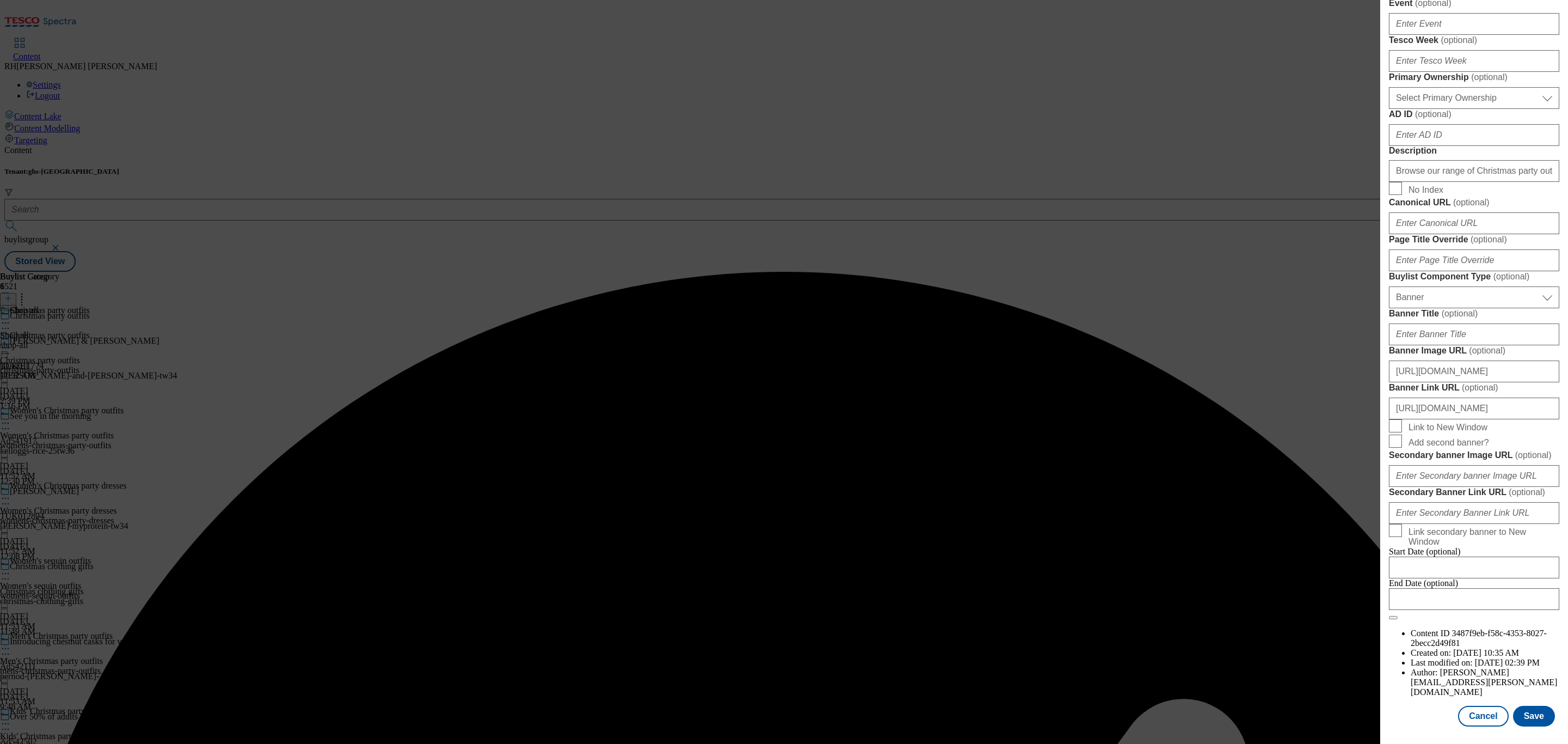
scroll to position [912, 0]
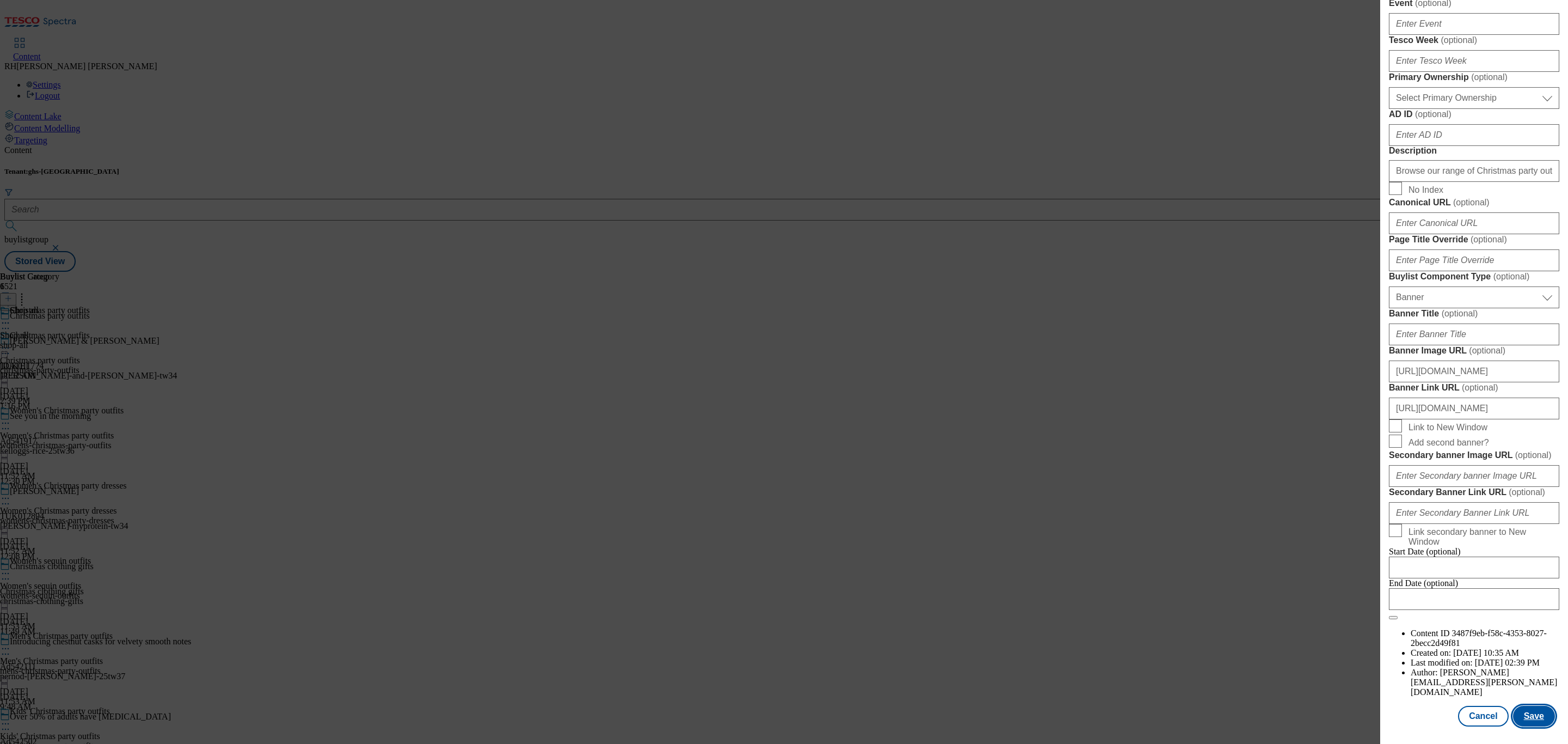
click at [1522, 706] on button "Save" at bounding box center [1534, 716] width 42 height 21
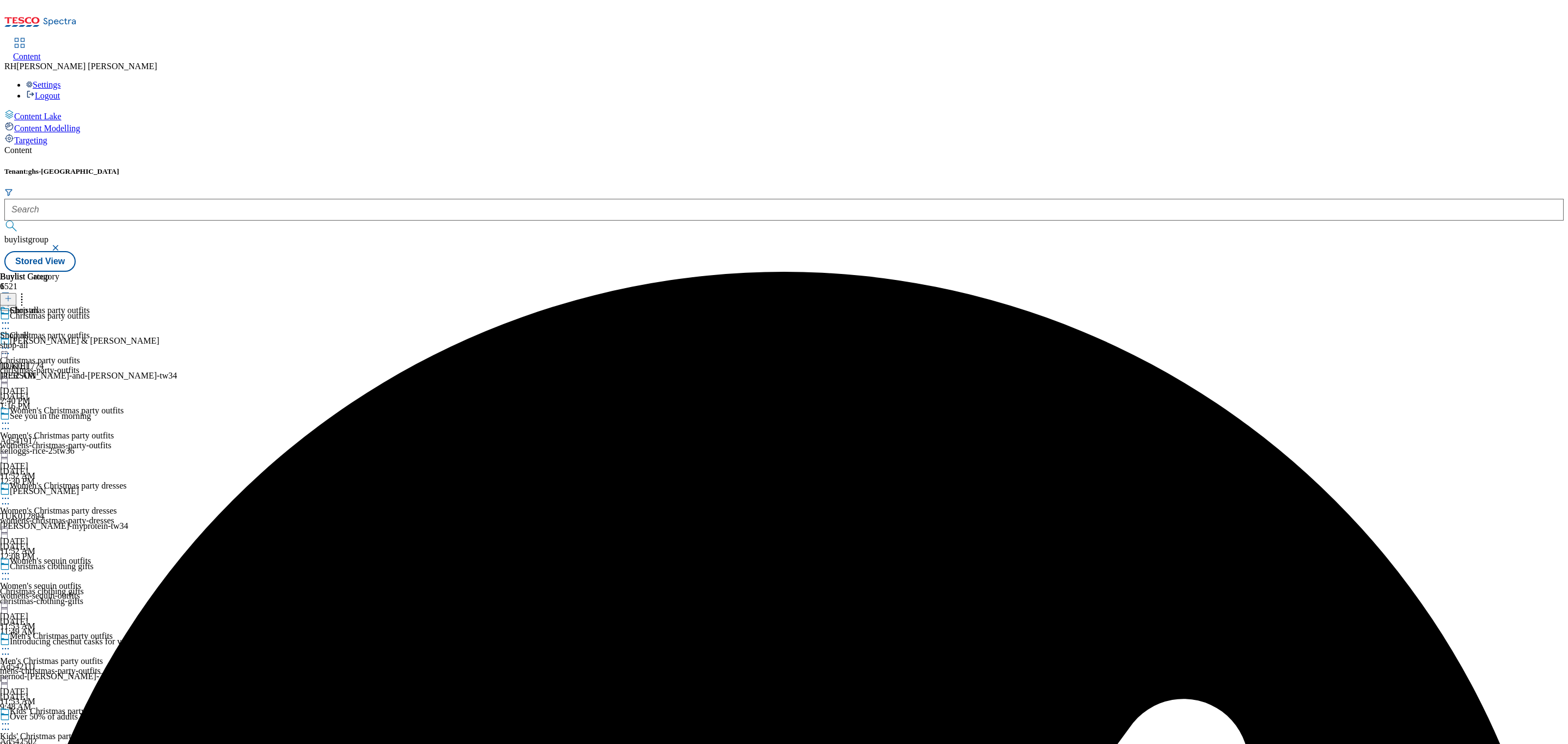
click at [11, 343] on icon at bounding box center [5, 348] width 11 height 11
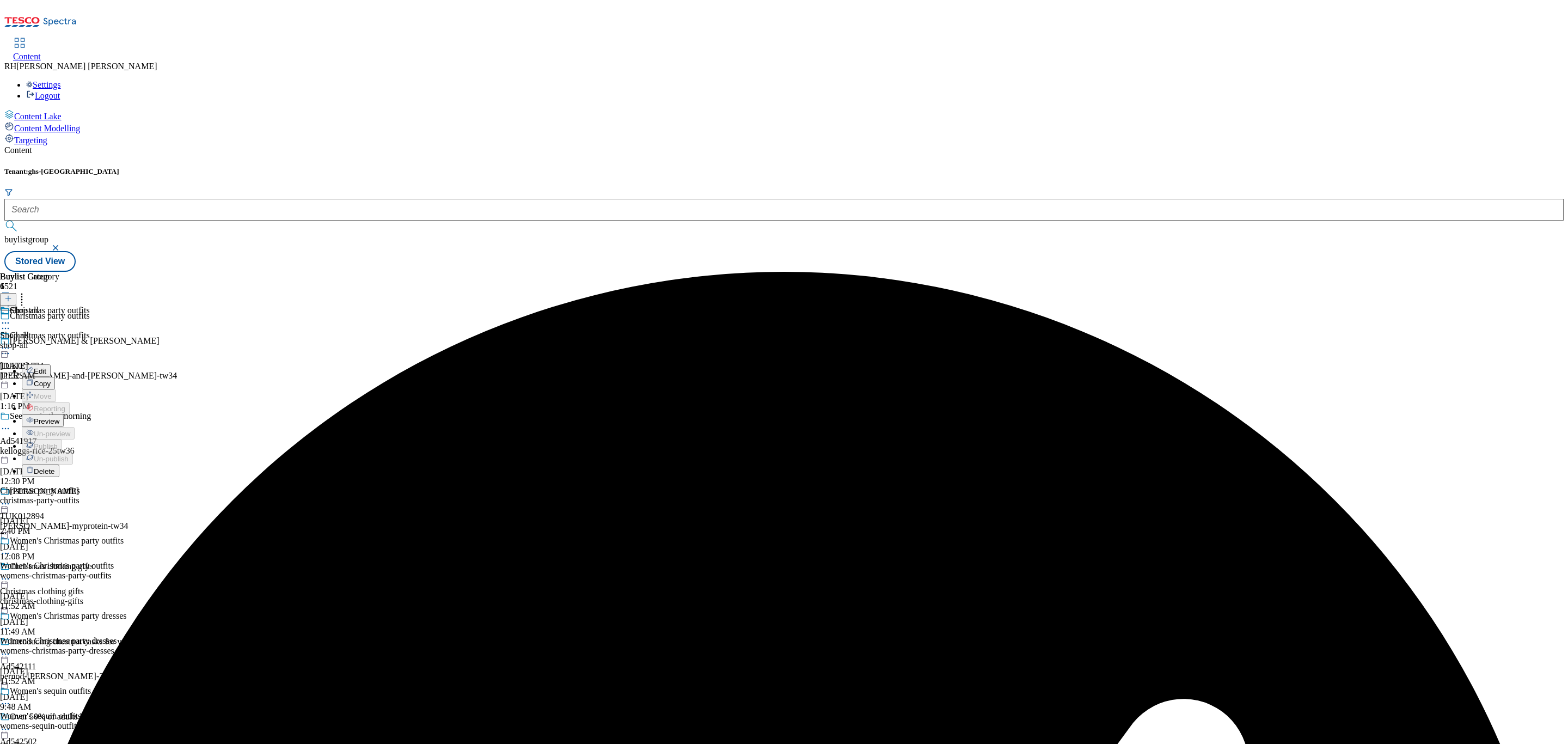
click at [59, 417] on span "Preview" at bounding box center [46, 421] width 26 height 8
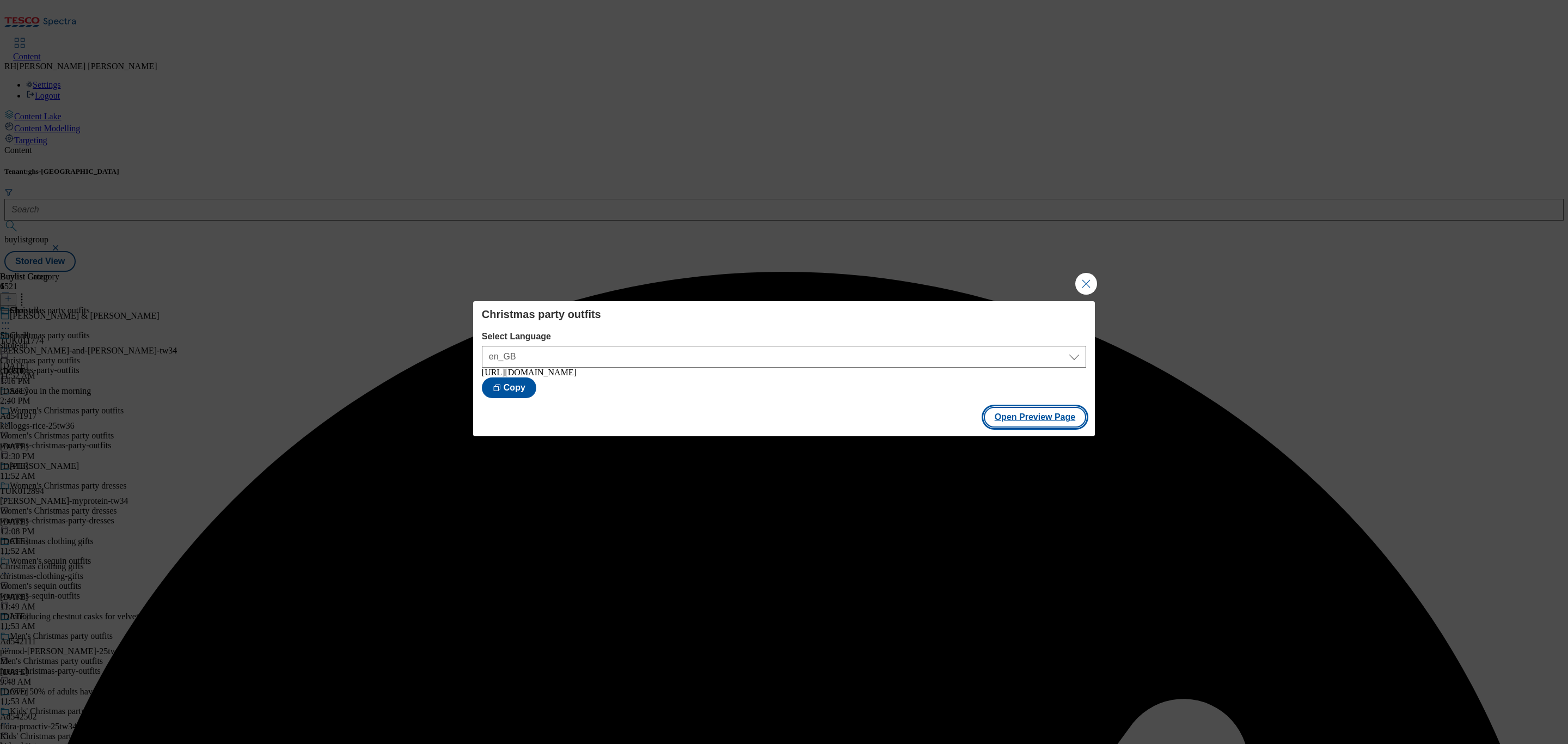
click at [1045, 424] on button "Open Preview Page" at bounding box center [1035, 417] width 103 height 21
click at [1090, 280] on button "Close Modal" at bounding box center [1086, 284] width 21 height 22
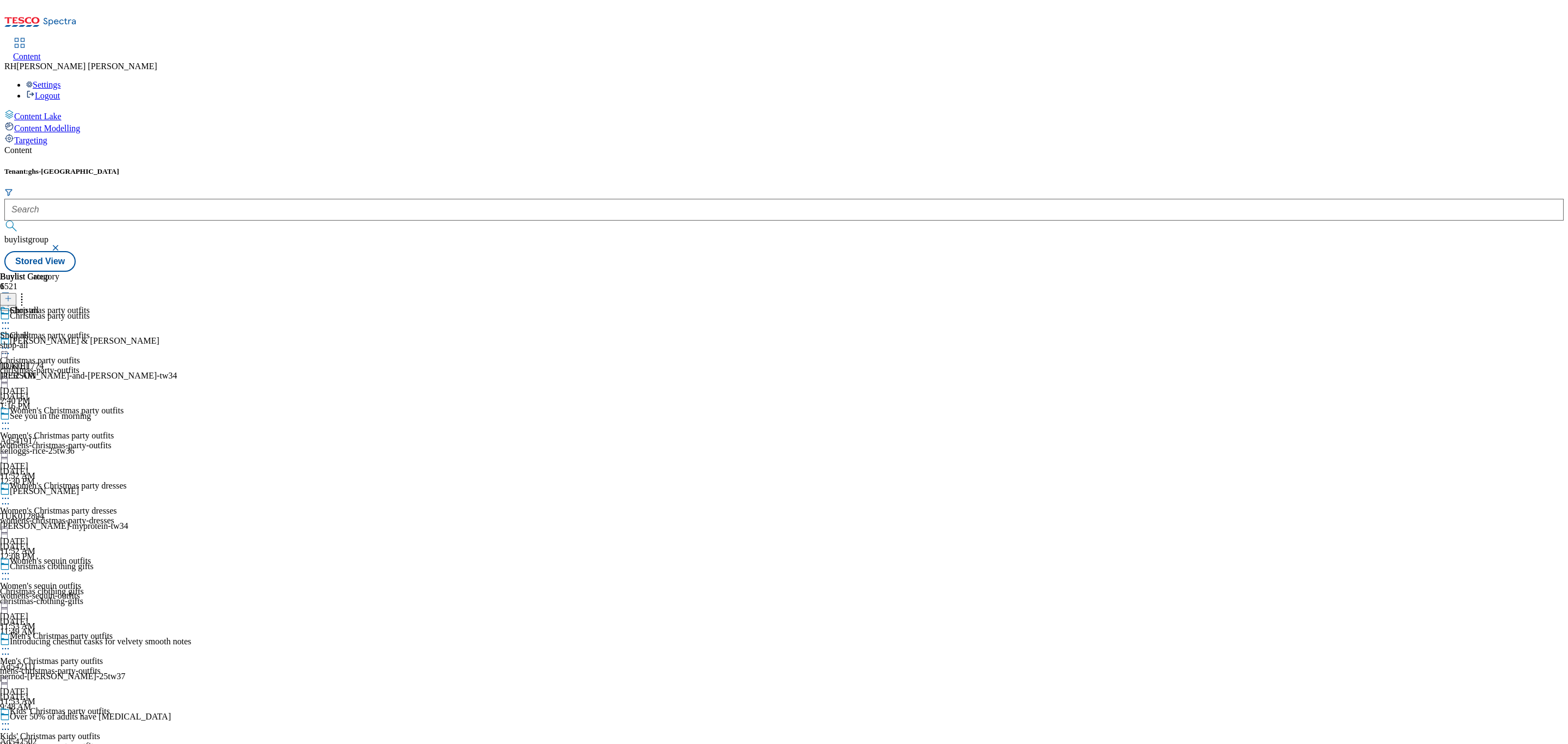
click at [11, 343] on icon at bounding box center [5, 348] width 11 height 11
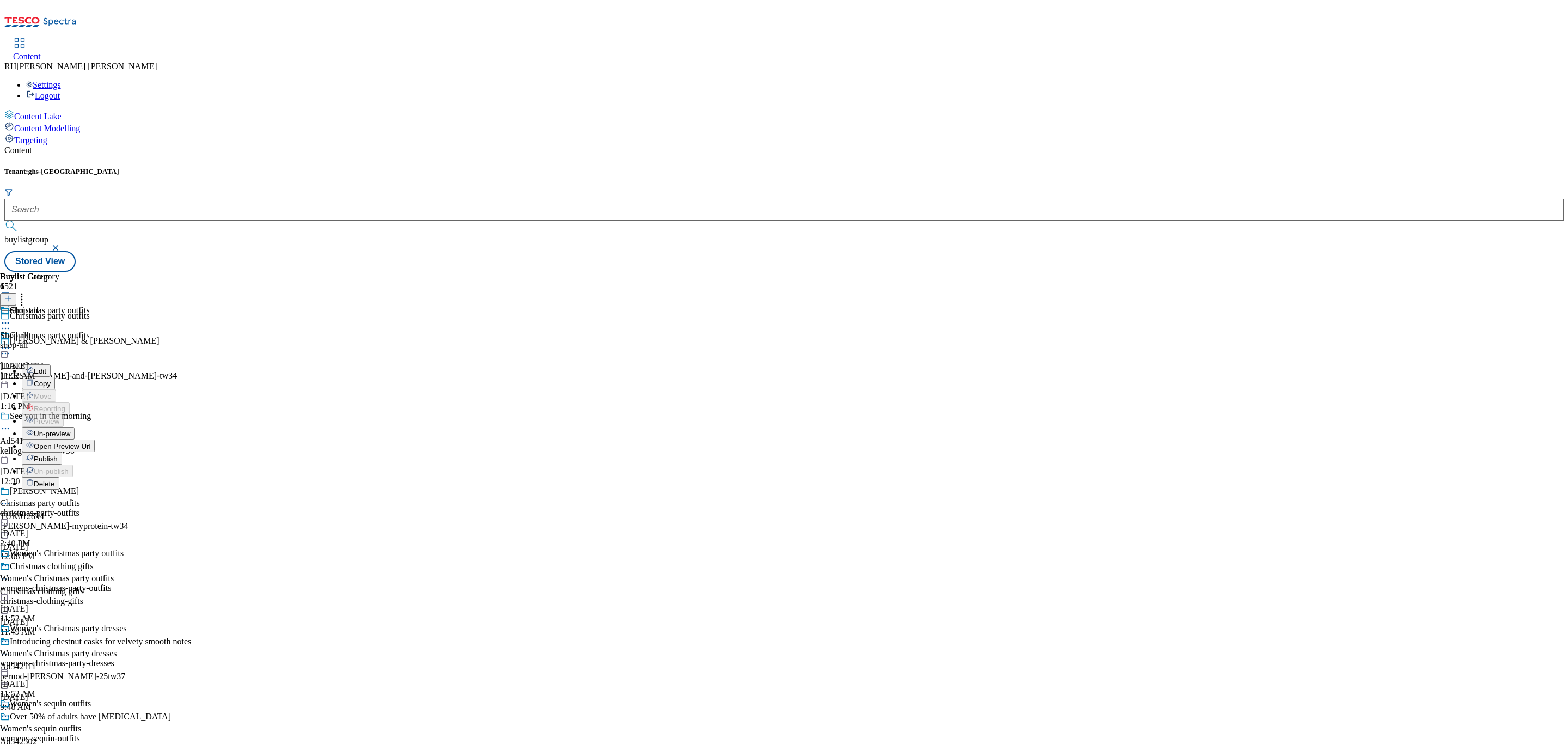
click at [58, 455] on span "Publish" at bounding box center [46, 459] width 24 height 8
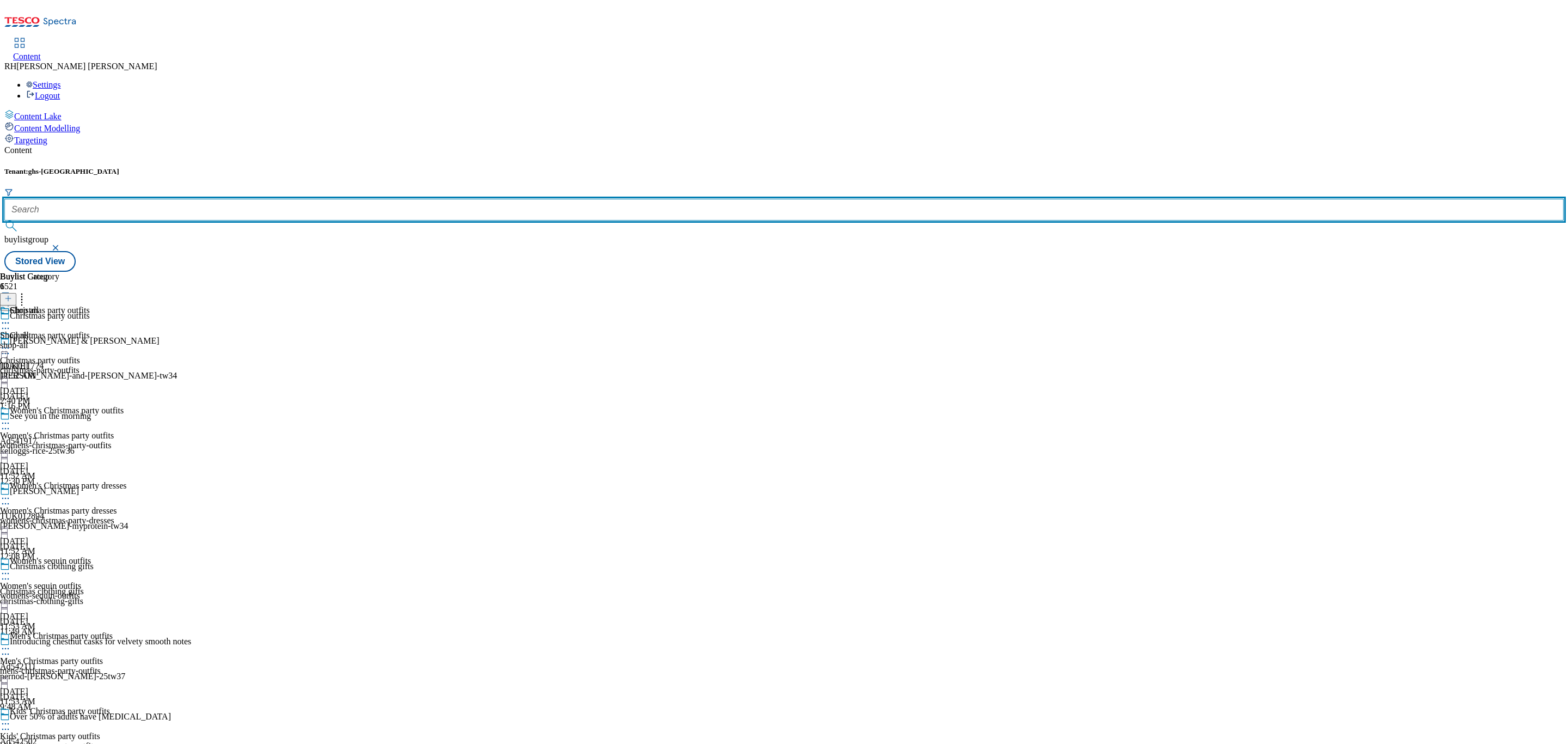
click at [255, 199] on input "text" at bounding box center [783, 210] width 1559 height 22
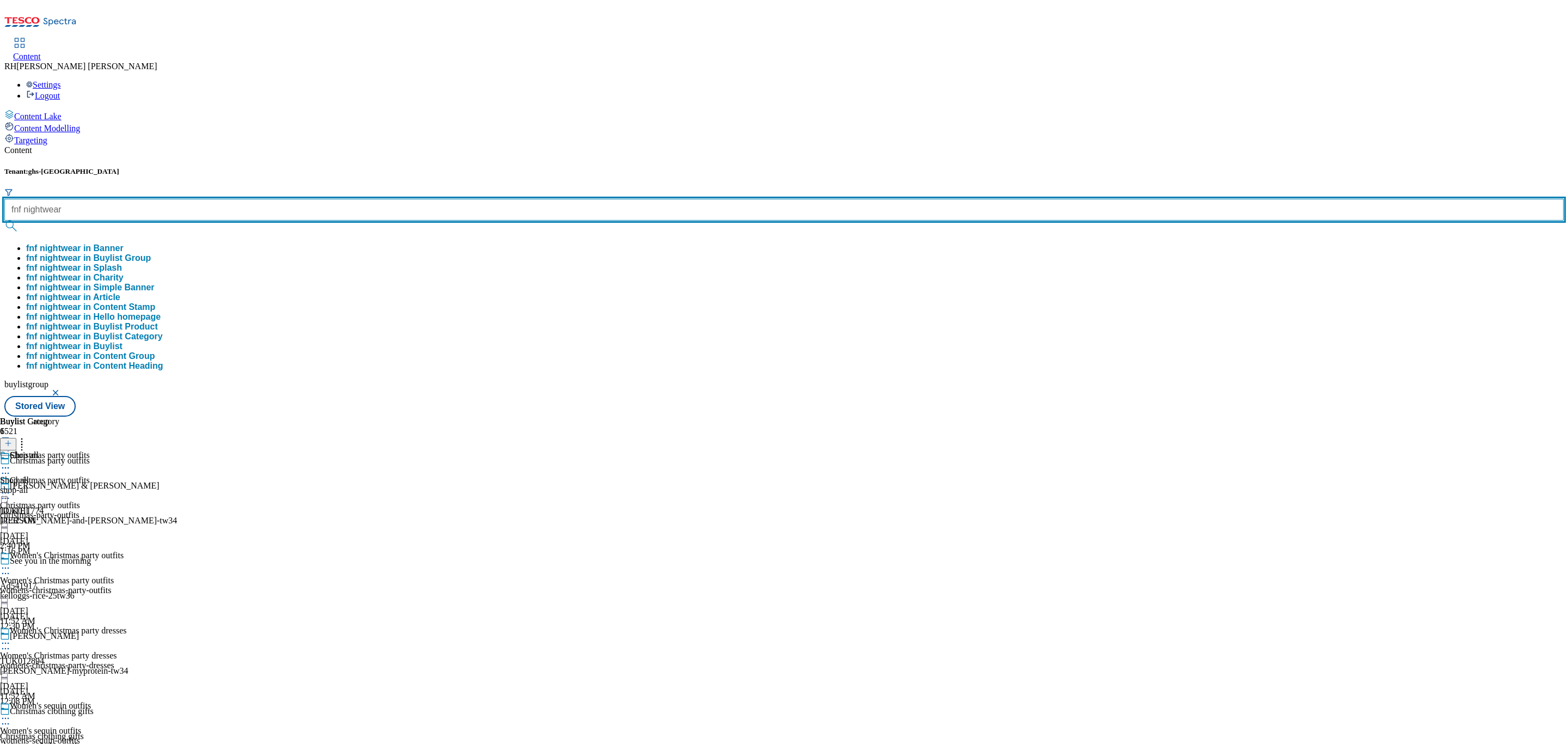
type input "fnf nightwear"
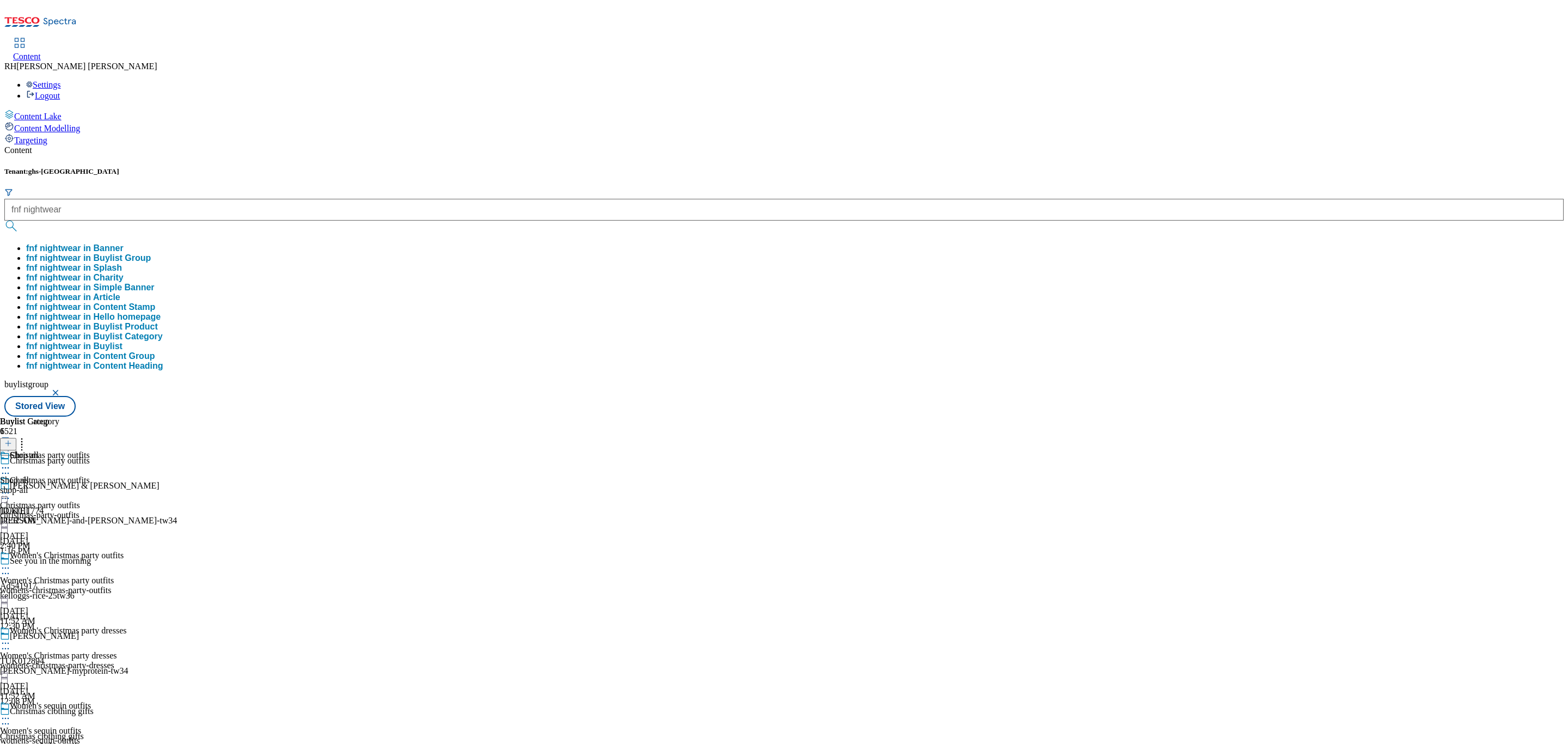
click at [151, 253] on button "fnf nightwear in Buylist Group" at bounding box center [89, 258] width 125 height 10
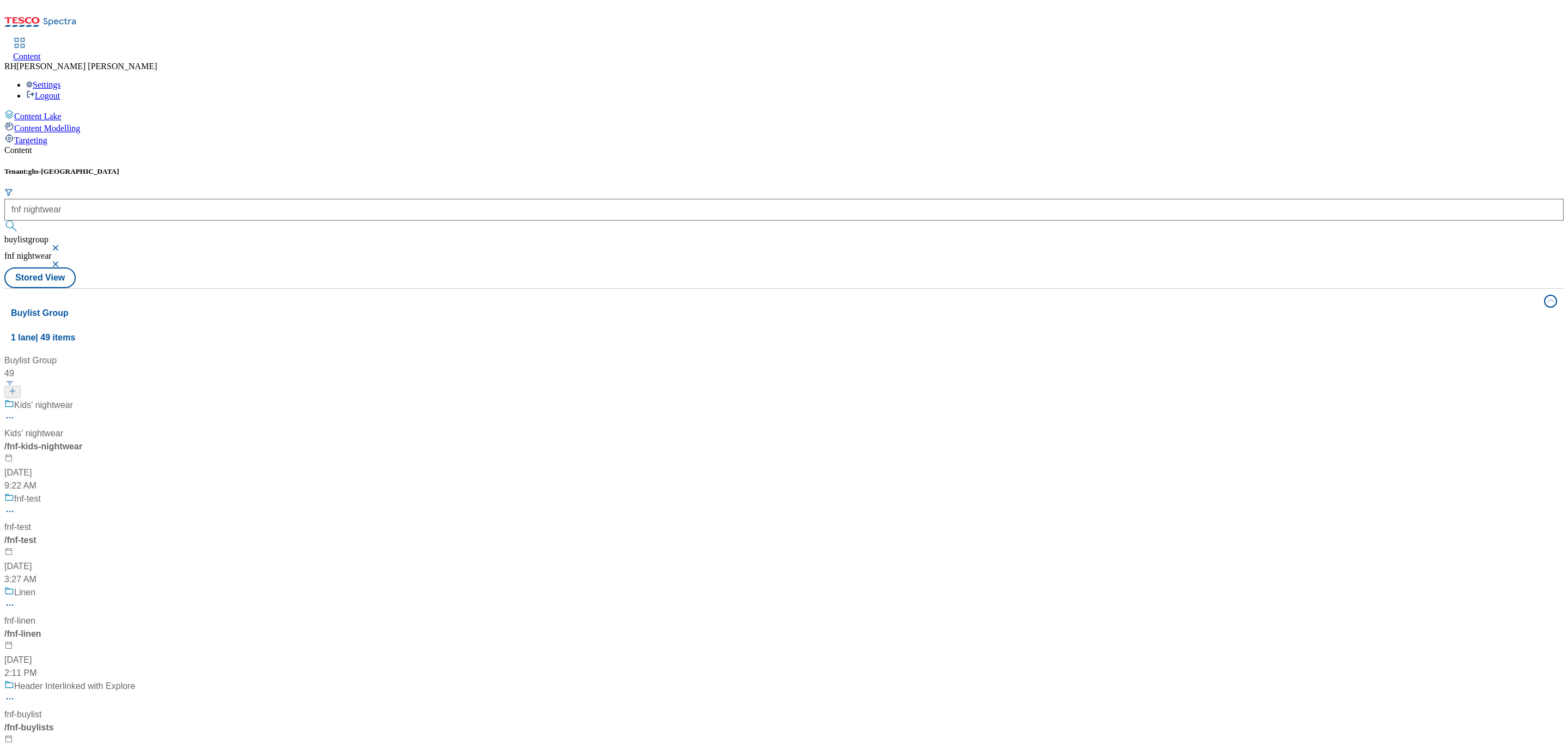
scroll to position [490, 0]
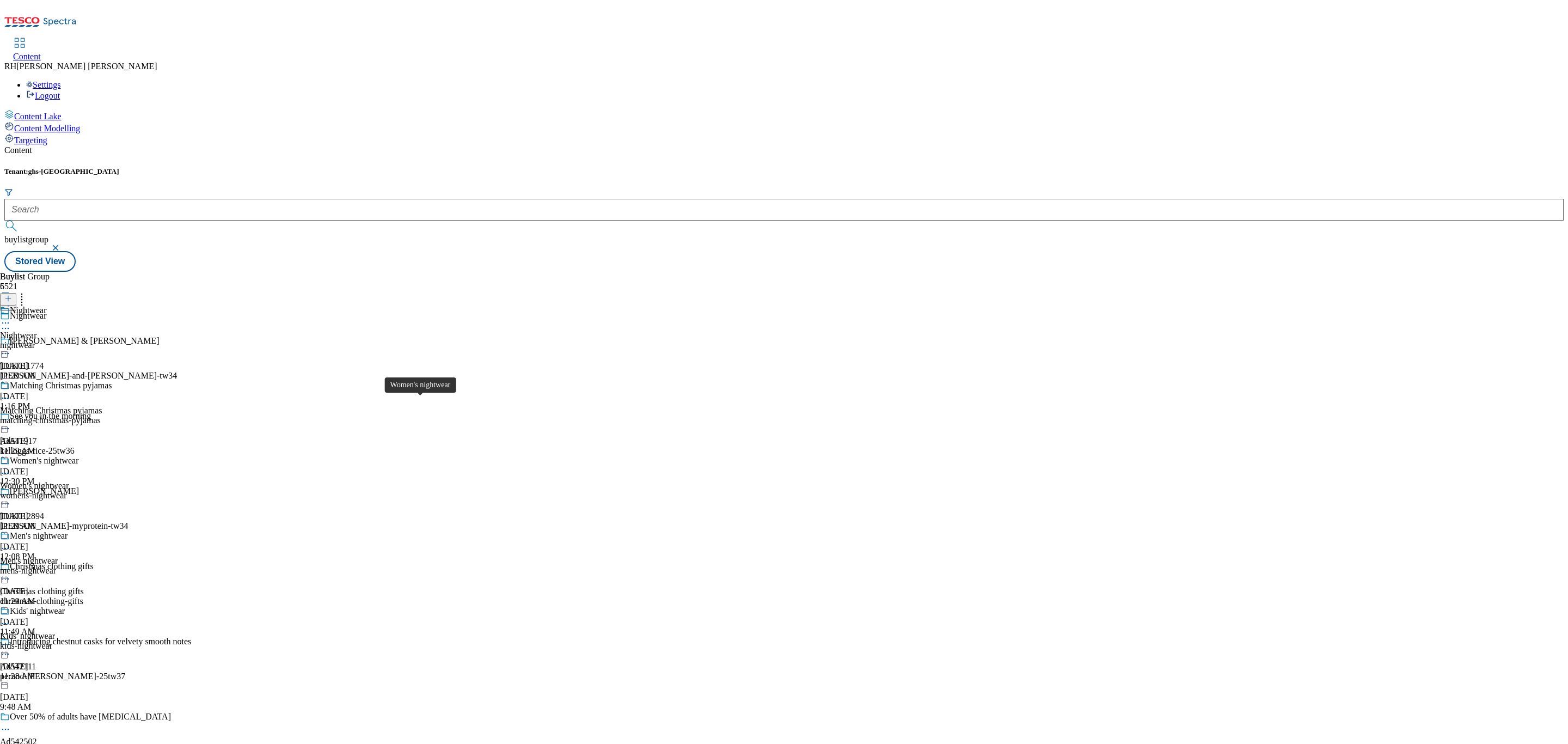
click at [79, 456] on span "Women's nightwear" at bounding box center [44, 462] width 69 height 12
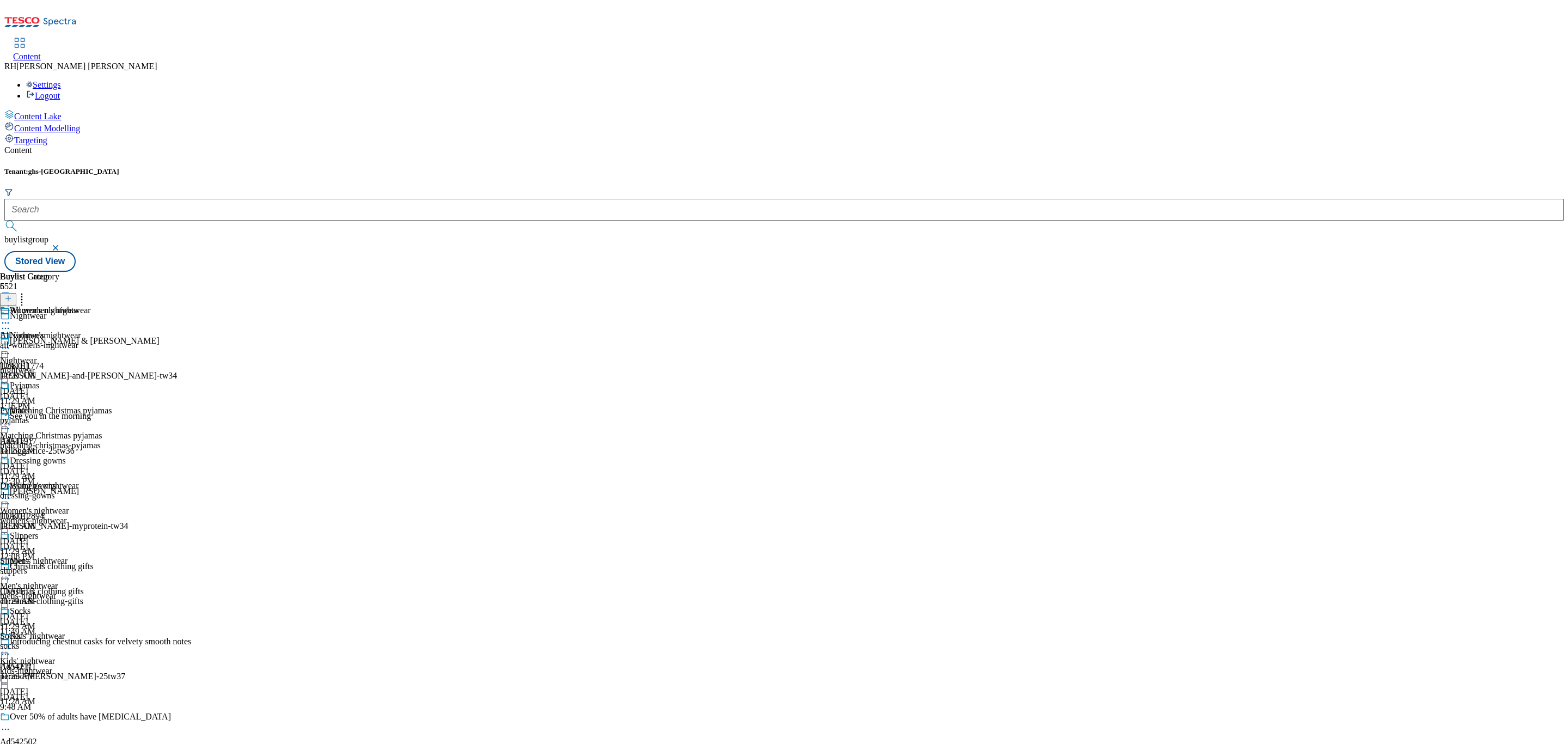
click at [28, 292] on icon at bounding box center [21, 297] width 11 height 11
click at [65, 328] on button "Reorder" at bounding box center [43, 335] width 44 height 13
click at [59, 306] on button "Cancel" at bounding box center [30, 316] width 59 height 21
